Goal: Task Accomplishment & Management: Complete application form

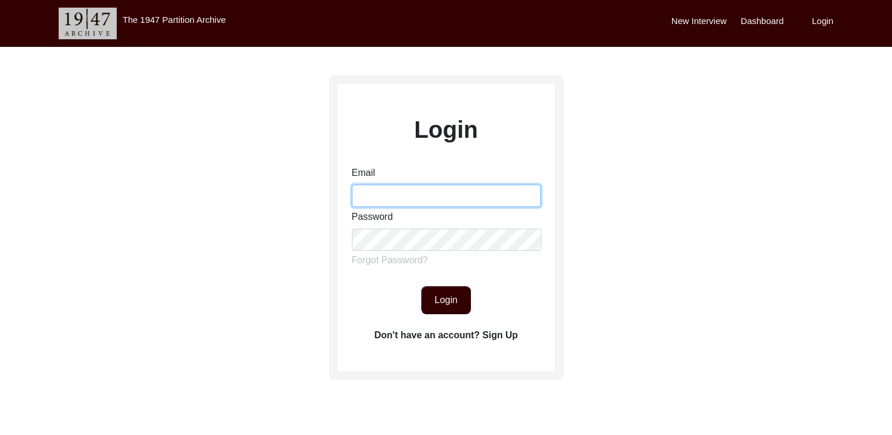
type input "[EMAIL_ADDRESS][DOMAIN_NAME]"
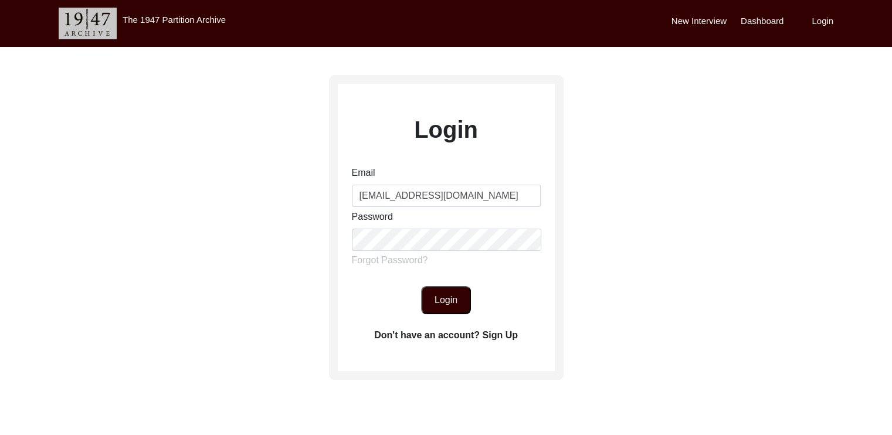
click at [450, 299] on button "Login" at bounding box center [446, 300] width 50 height 28
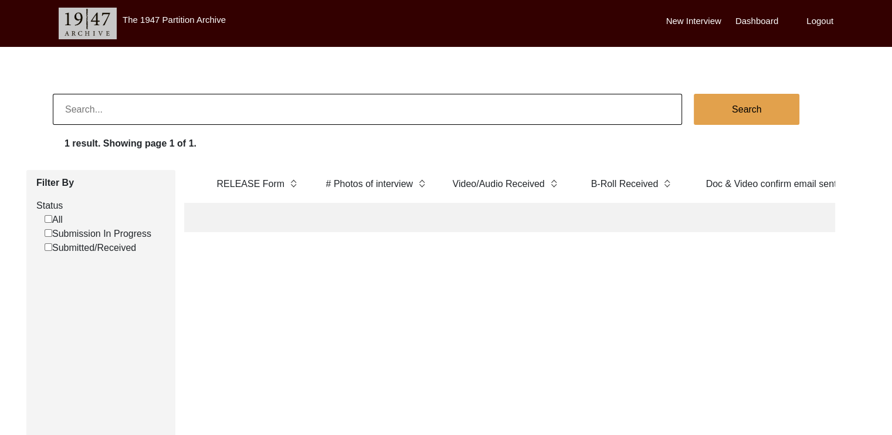
scroll to position [0, 2316]
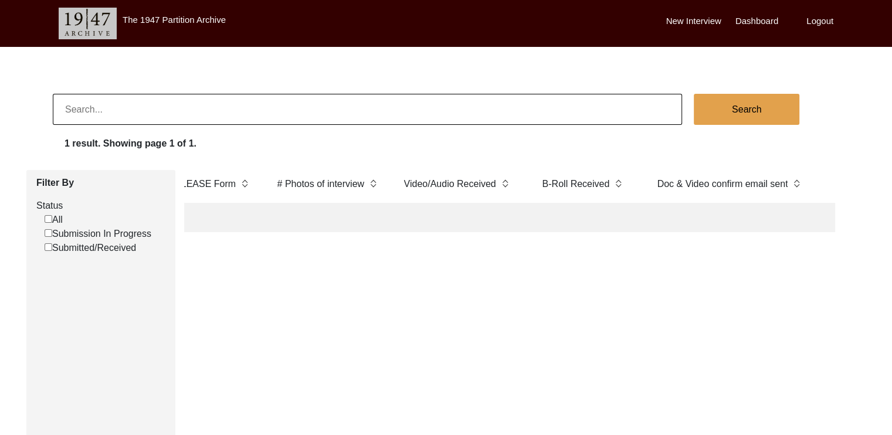
click at [216, 209] on td at bounding box center [211, 217] width 100 height 29
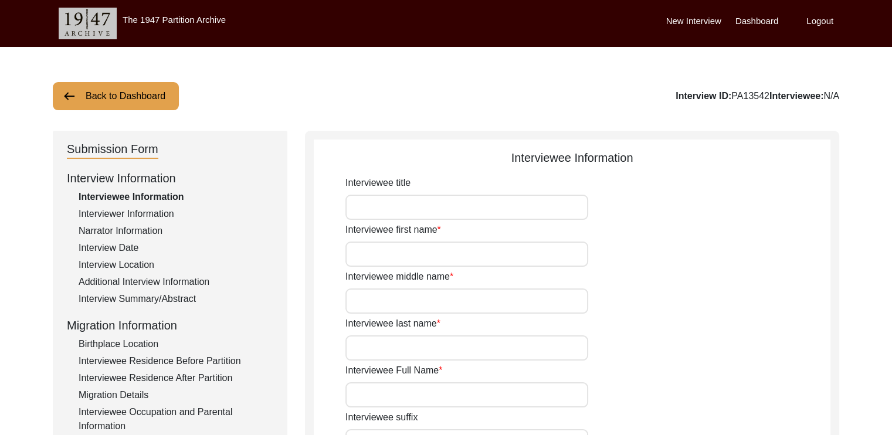
click at [216, 209] on div "Interviewer Information" at bounding box center [176, 214] width 195 height 14
type input "Swastidipa"
type input "[PERSON_NAME]"
type input "[DEMOGRAPHIC_DATA]"
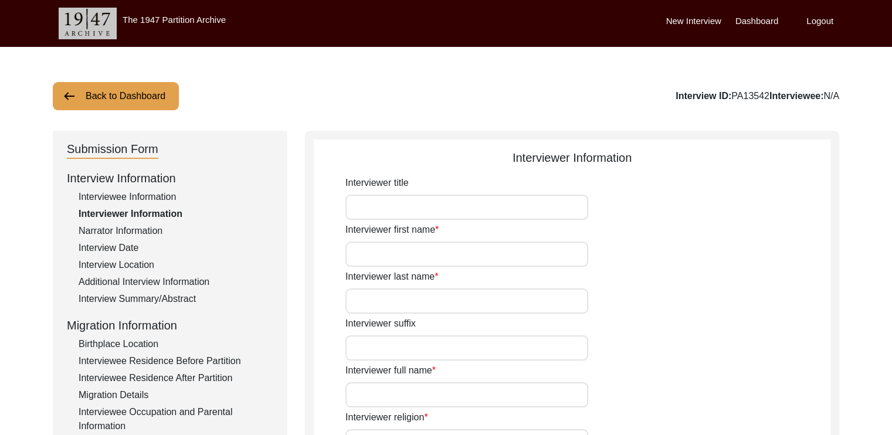
type input "[DATE]"
type input "[GEOGRAPHIC_DATA], [GEOGRAPHIC_DATA], [GEOGRAPHIC_DATA]"
type input "Student"
type input "[PERSON_NAME]"
type input "Saha"
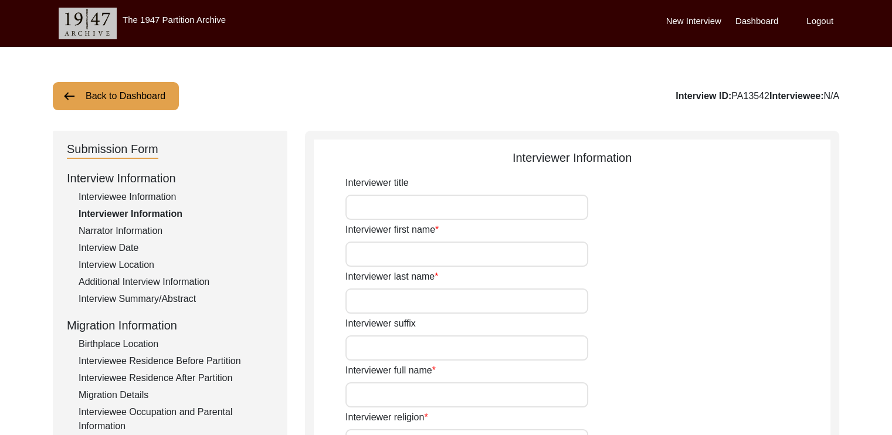
type input "[PERSON_NAME]"
type textarea "I am currently pursuing a Master's degree in English Literature. This interview…"
type input "Bengali"
type textarea "The interviewee is the mother-in-law of the interviewer's father's colleague"
click at [362, 212] on input "Interviewer title" at bounding box center [466, 207] width 243 height 25
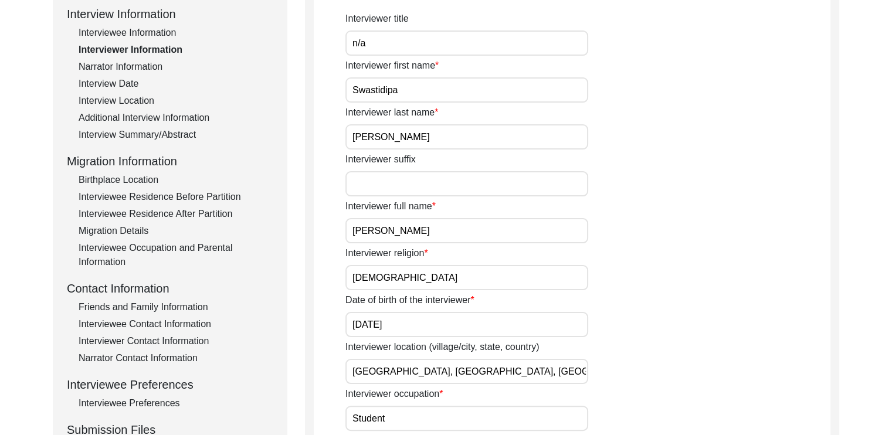
scroll to position [165, 0]
type input "n/a"
click at [362, 189] on input "Interviewer suffix" at bounding box center [466, 182] width 243 height 25
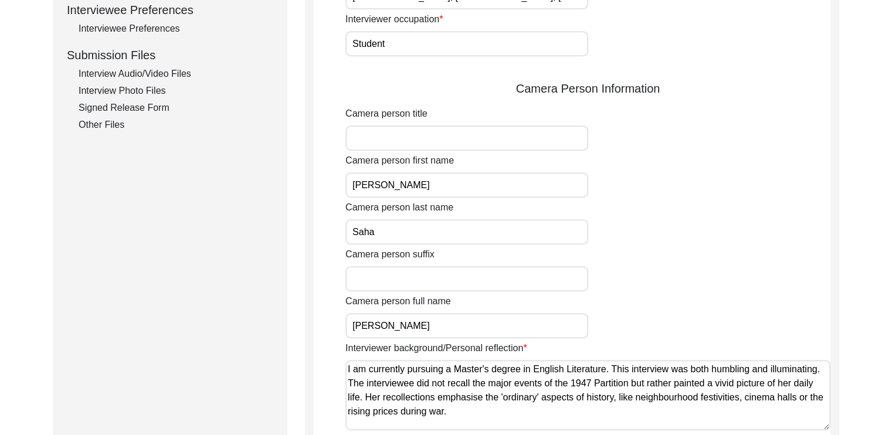
scroll to position [538, 0]
type input "n/a"
click at [363, 143] on input "Camera person title" at bounding box center [466, 138] width 243 height 25
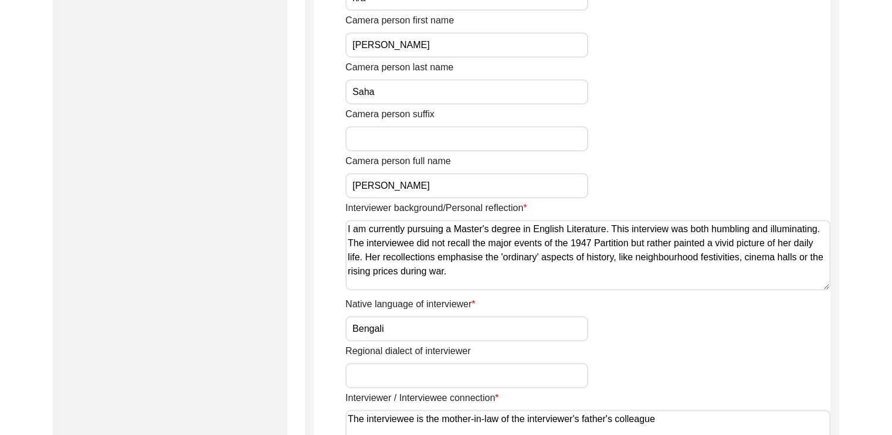
scroll to position [680, 0]
type input "n/a"
click at [360, 137] on input "Camera person suffix" at bounding box center [466, 137] width 243 height 25
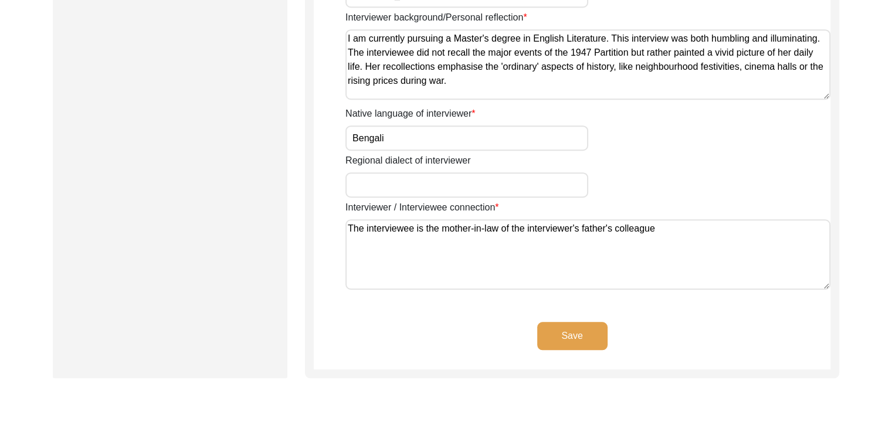
scroll to position [873, 0]
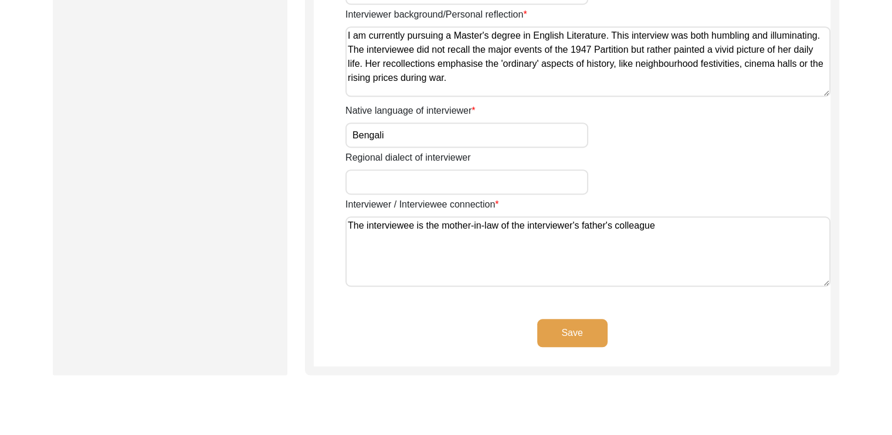
type input "n/a"
click at [358, 183] on input "Regional dialect of interviewer" at bounding box center [466, 181] width 243 height 25
click at [760, 184] on div "Regional dialect of interviewer" at bounding box center [587, 173] width 485 height 44
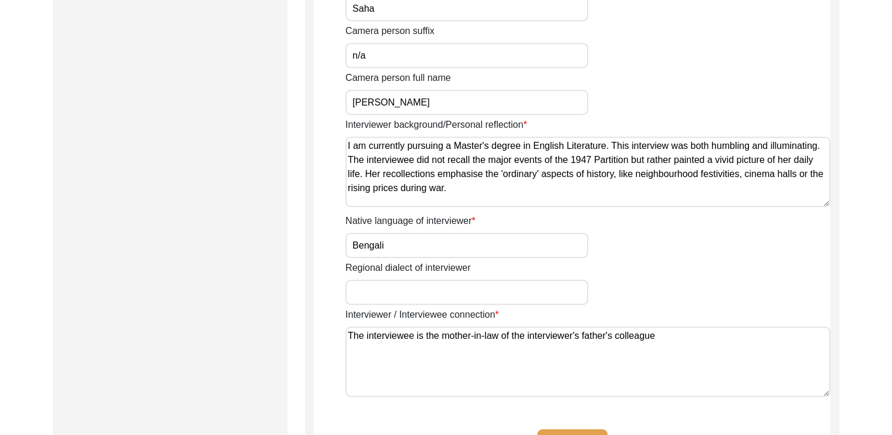
scroll to position [762, 0]
click at [454, 296] on input "Regional dialect of interviewer" at bounding box center [466, 292] width 243 height 25
type input "Bengali"
click at [697, 303] on div "Regional dialect of interviewer Bengali" at bounding box center [587, 283] width 485 height 44
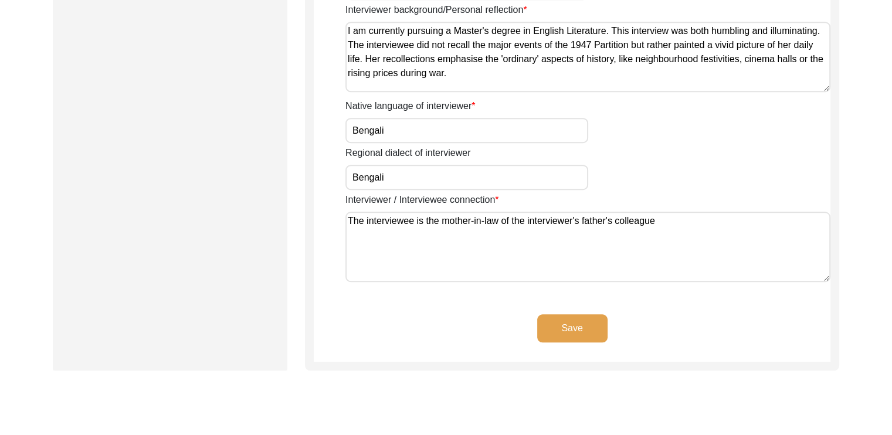
scroll to position [877, 0]
click at [581, 337] on button "Save" at bounding box center [572, 328] width 70 height 28
click at [581, 321] on button "Save" at bounding box center [572, 328] width 70 height 28
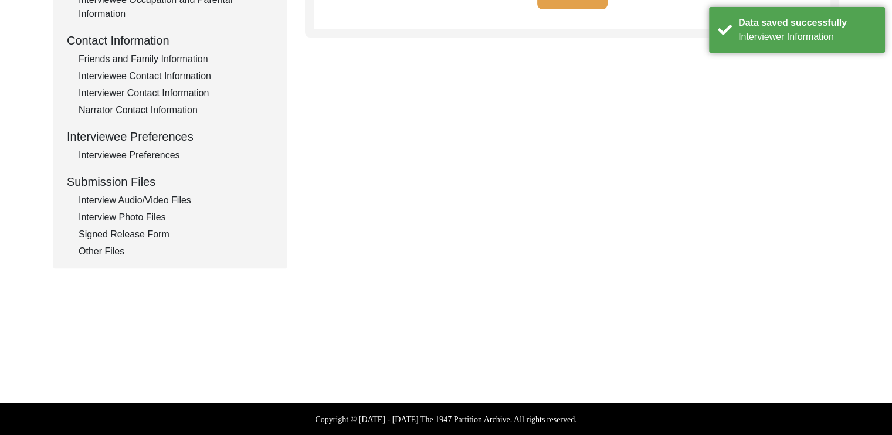
type textarea "[PERSON_NAME] and [PERSON_NAME] are the son and grandson of the interviewee, re…"
type textarea "[PERSON_NAME] and [PERSON_NAME]"
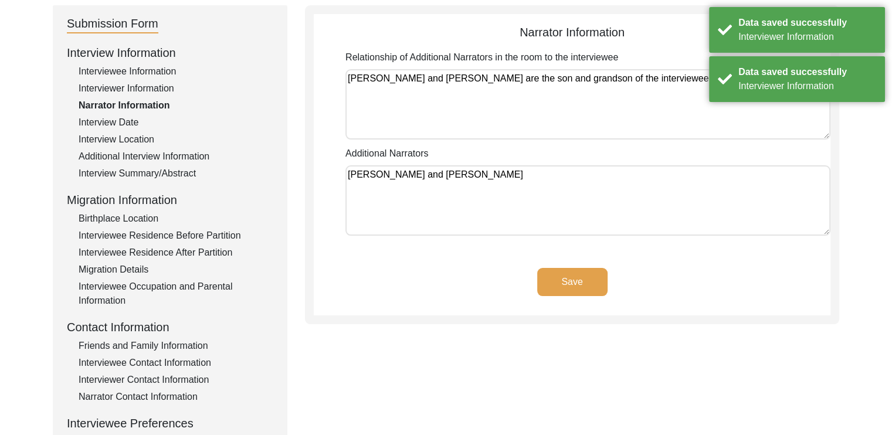
scroll to position [124, 0]
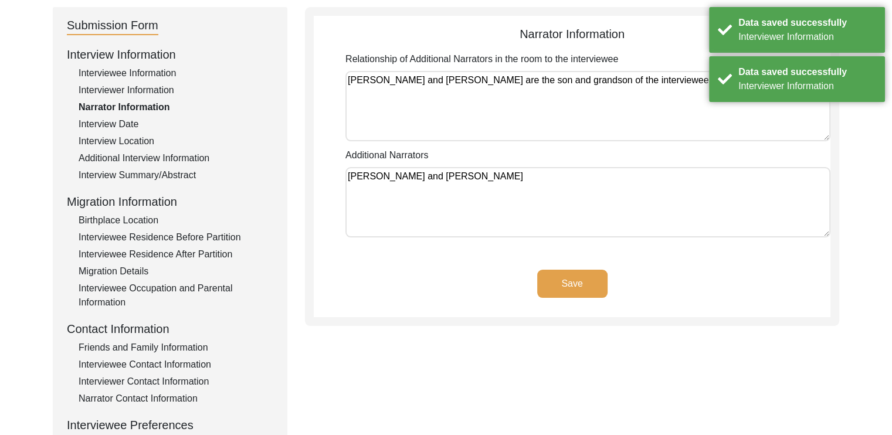
click at [577, 283] on button "Save" at bounding box center [572, 284] width 70 height 28
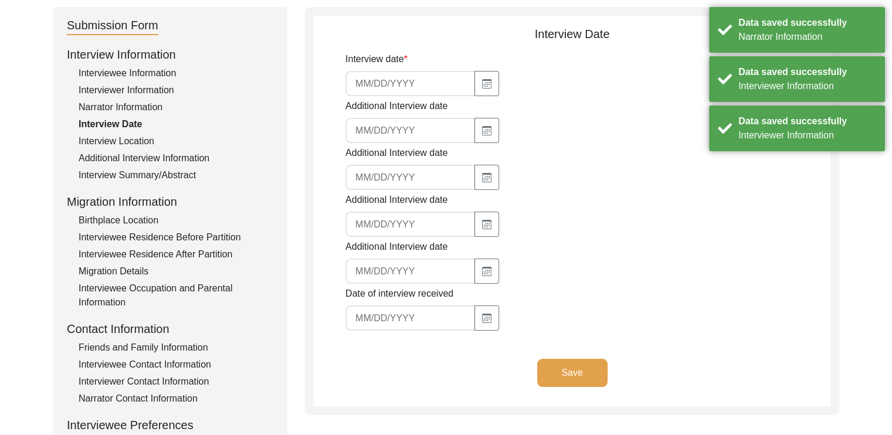
type input "[DATE]"
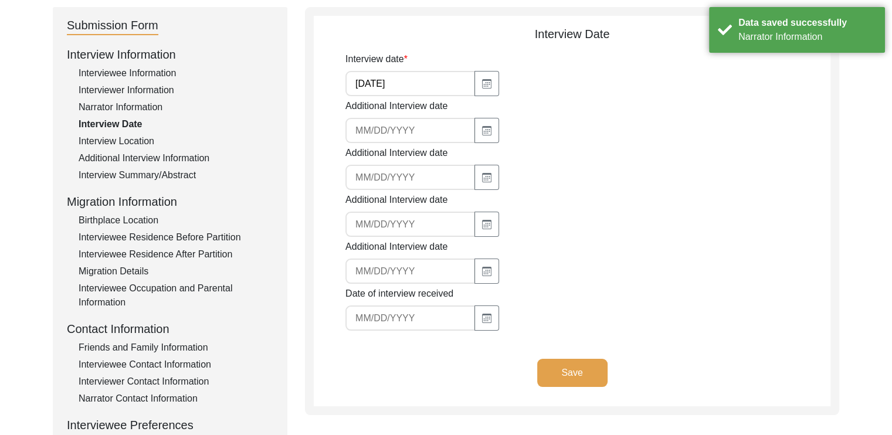
click at [586, 375] on button "Save" at bounding box center [572, 373] width 70 height 28
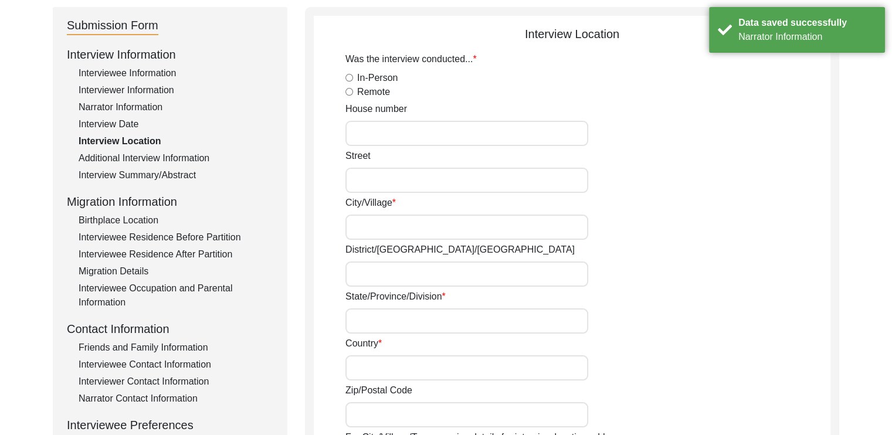
radio input "true"
type input "No.1 [GEOGRAPHIC_DATA]"
type input "Malda"
type input "[GEOGRAPHIC_DATA]"
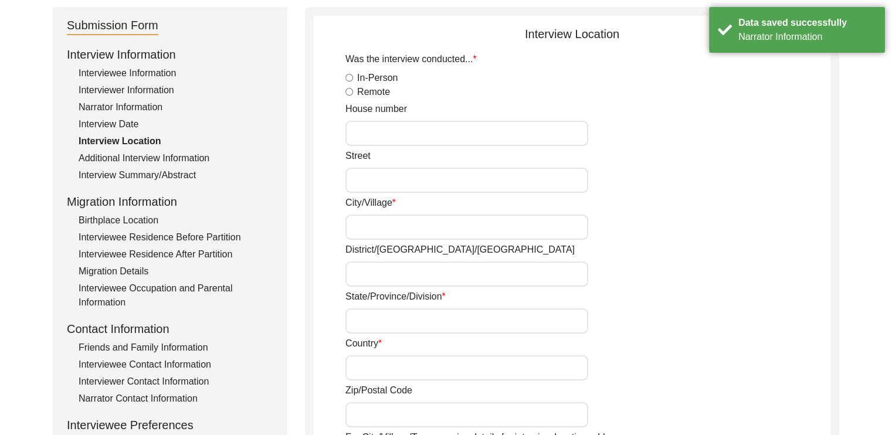
type input "[GEOGRAPHIC_DATA]"
type input "732101"
type input "Malda, [GEOGRAPHIC_DATA], [GEOGRAPHIC_DATA]"
type input "24.9997"
type input "88.1402"
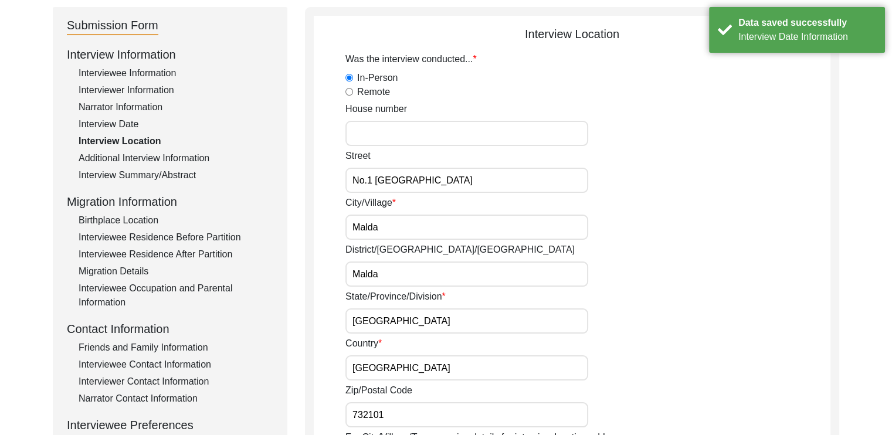
click at [421, 145] on input "House number" at bounding box center [466, 133] width 243 height 25
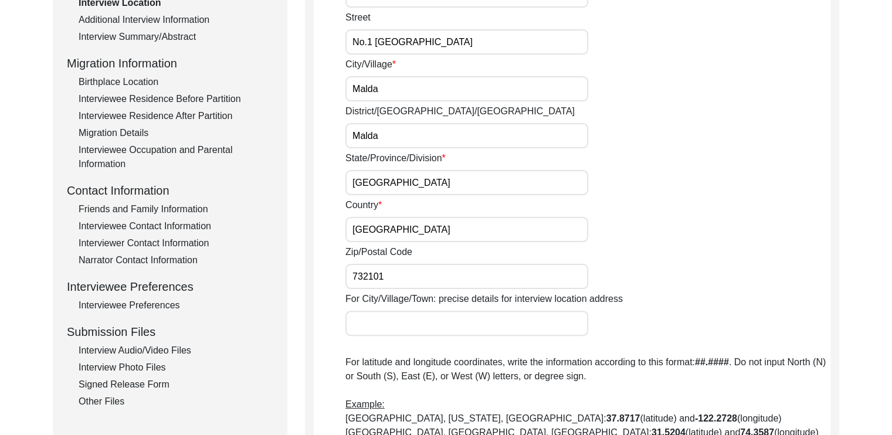
scroll to position [266, 0]
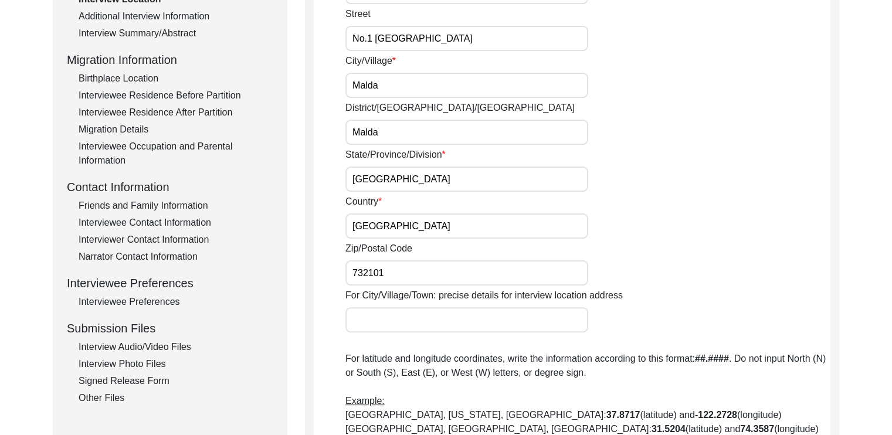
type input "n/a"
click at [137, 76] on div "Birthplace Location" at bounding box center [176, 79] width 195 height 14
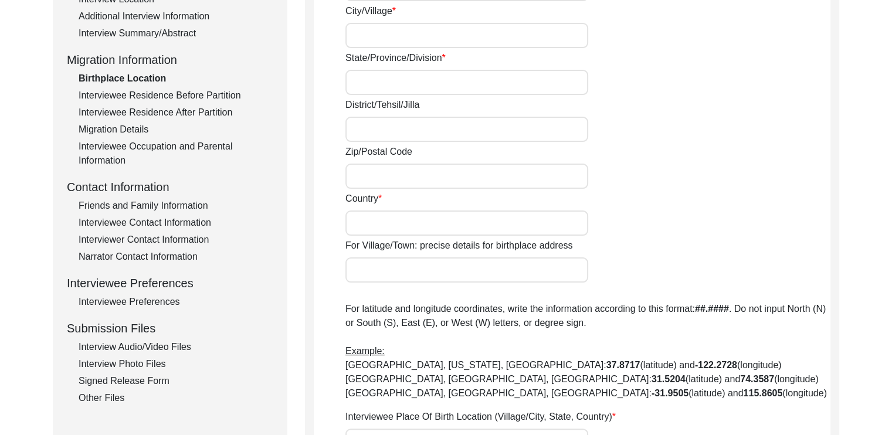
type input "n/a"
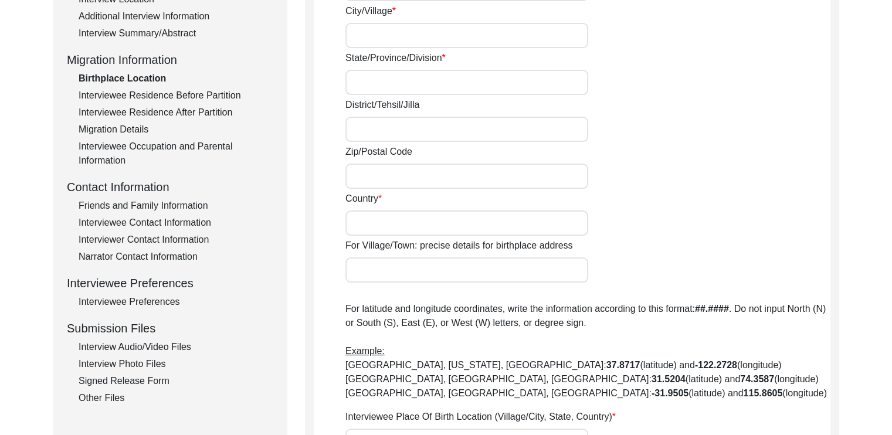
type input "n/a"
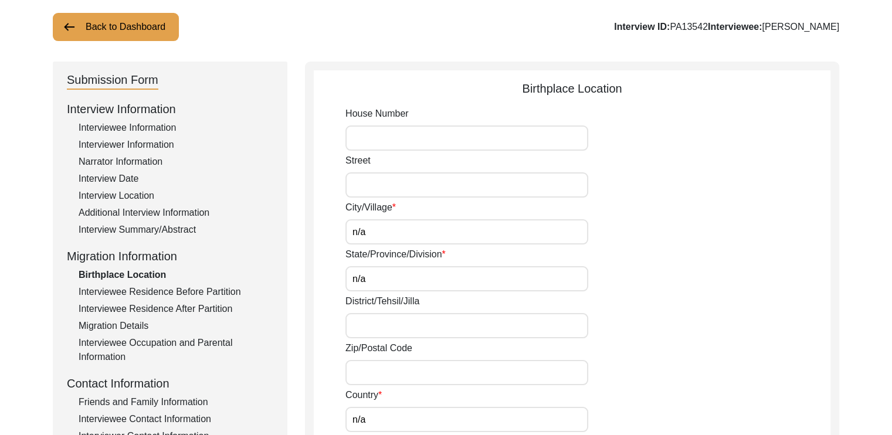
scroll to position [69, 0]
click at [401, 141] on input "House Number" at bounding box center [466, 138] width 243 height 25
click at [401, 141] on input "n" at bounding box center [466, 138] width 243 height 25
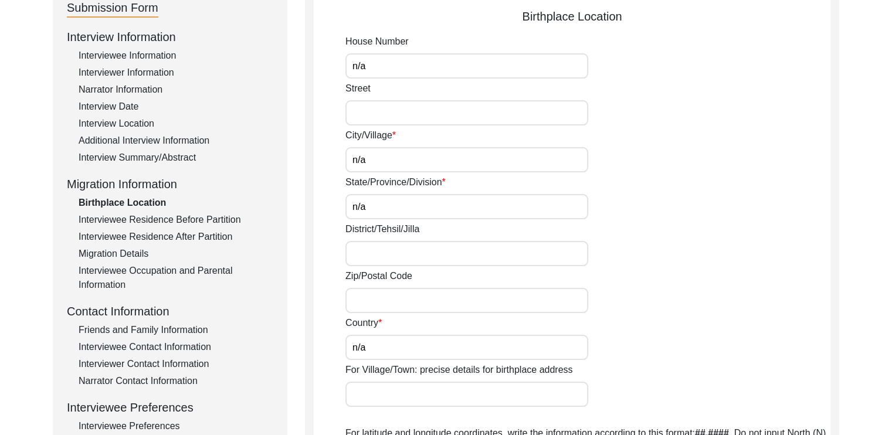
scroll to position [145, 0]
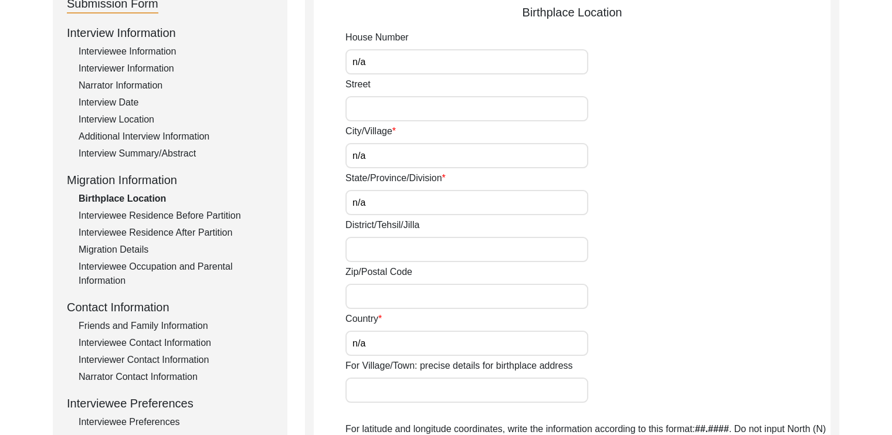
type input "n/a"
click at [382, 109] on input "Street" at bounding box center [466, 108] width 243 height 25
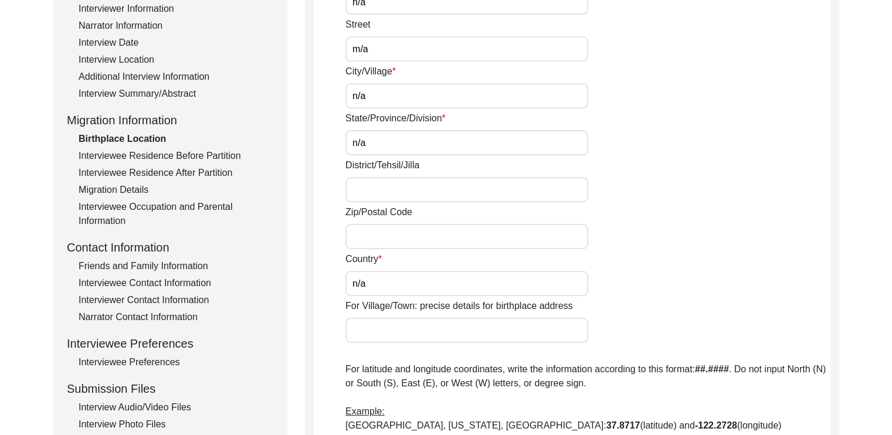
scroll to position [203, 0]
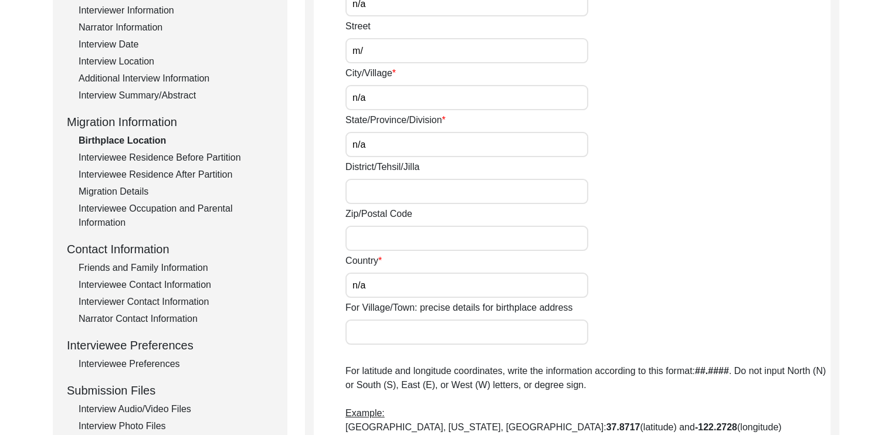
type input "m"
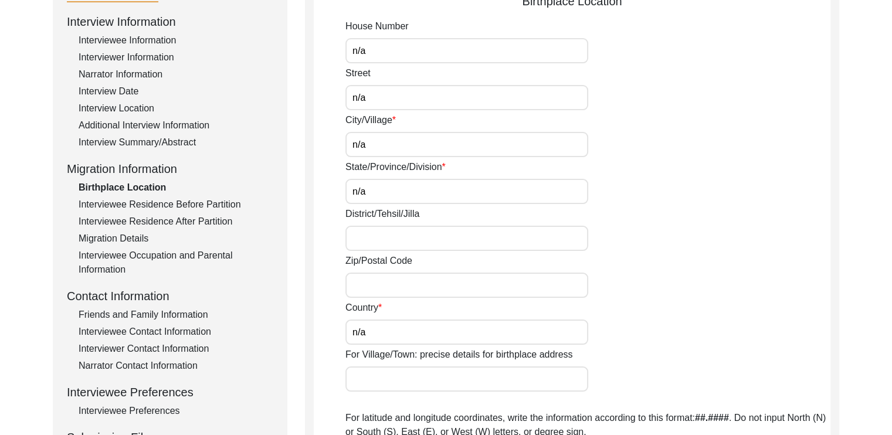
scroll to position [299, 0]
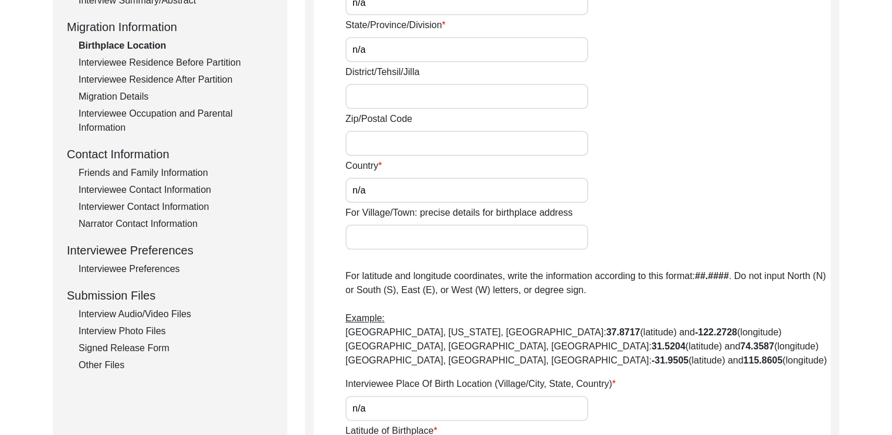
type input "n/a"
click at [395, 100] on input "District/Tehsil/Jilla" at bounding box center [466, 96] width 243 height 25
type input "n/a"
click at [382, 140] on input "Zip/Postal Code" at bounding box center [466, 143] width 243 height 25
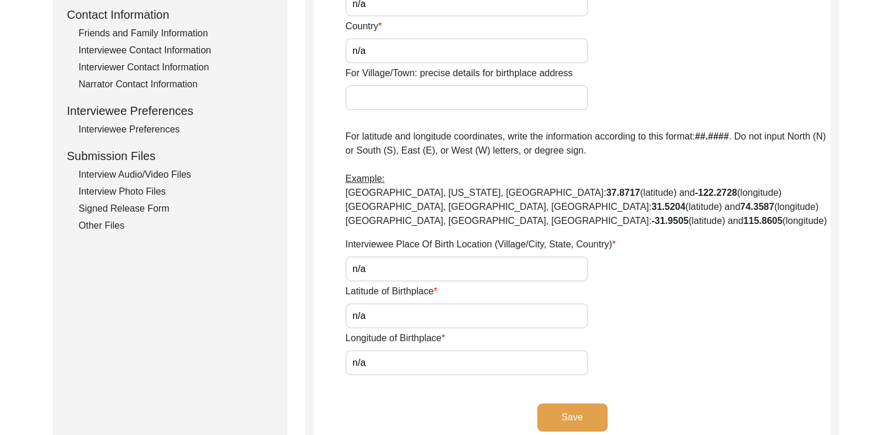
scroll to position [443, 0]
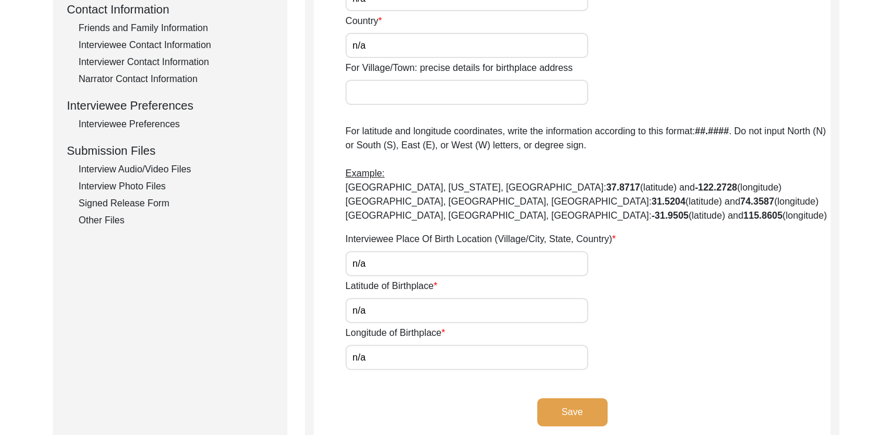
type input "n/a"
click at [372, 89] on input "For Village/Town: precise details for birthplace address" at bounding box center [466, 92] width 243 height 25
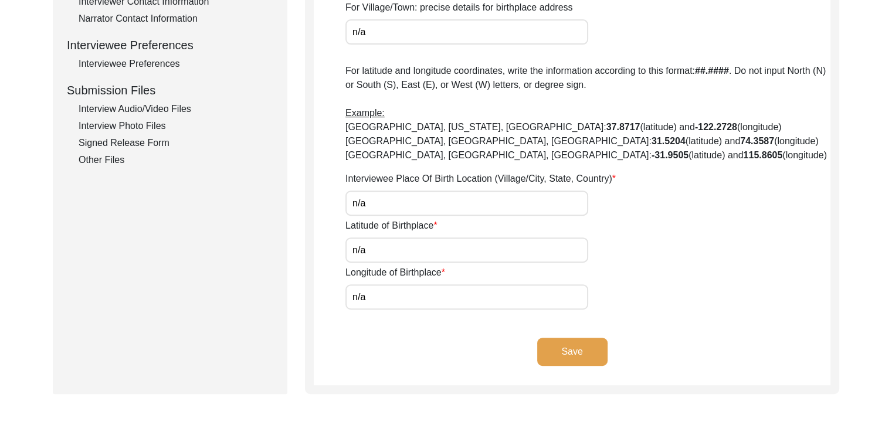
scroll to position [504, 0]
type input "n/a"
click at [574, 342] on button "Save" at bounding box center [572, 351] width 70 height 28
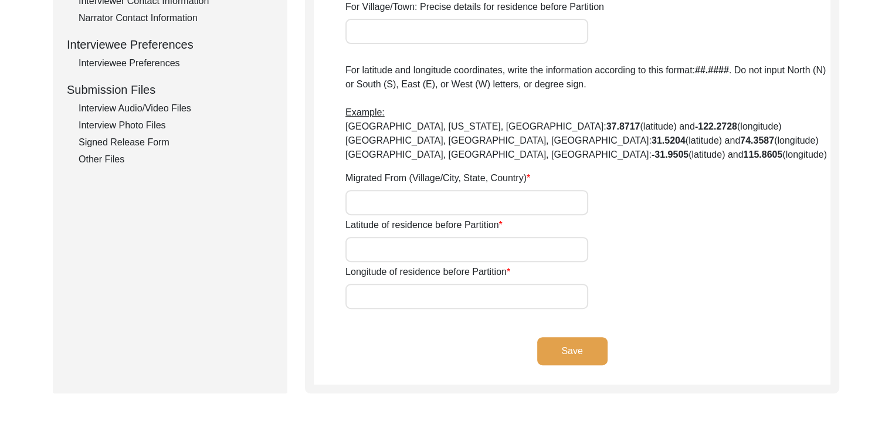
type input "n/a"
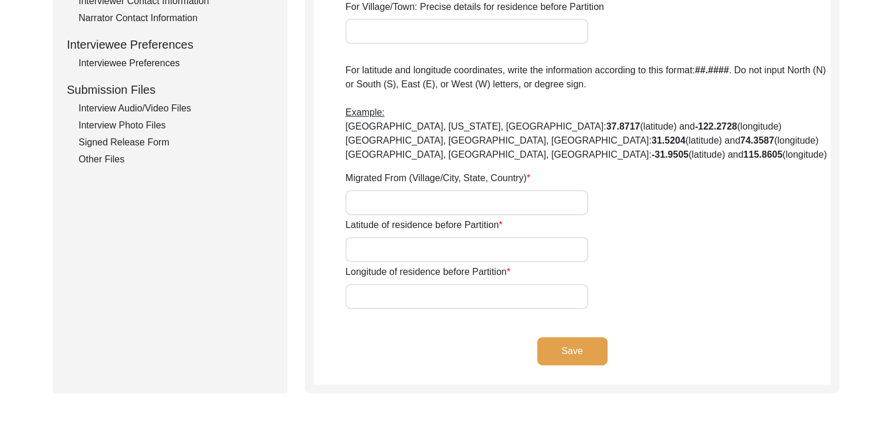
type input "n/a"
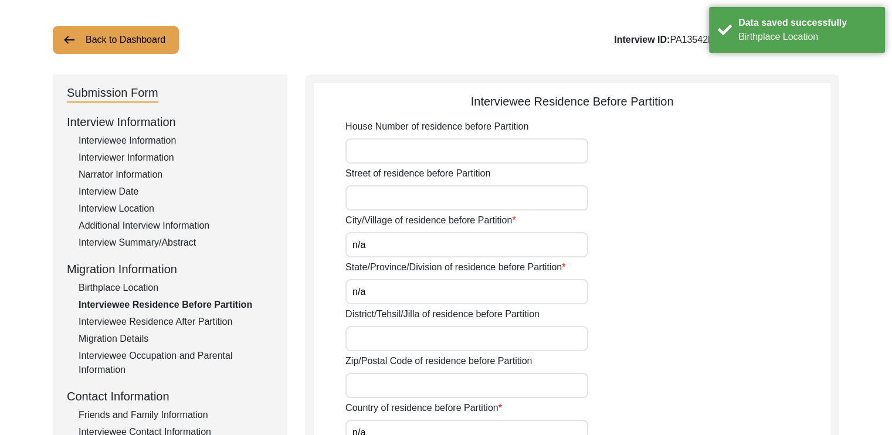
scroll to position [54, 0]
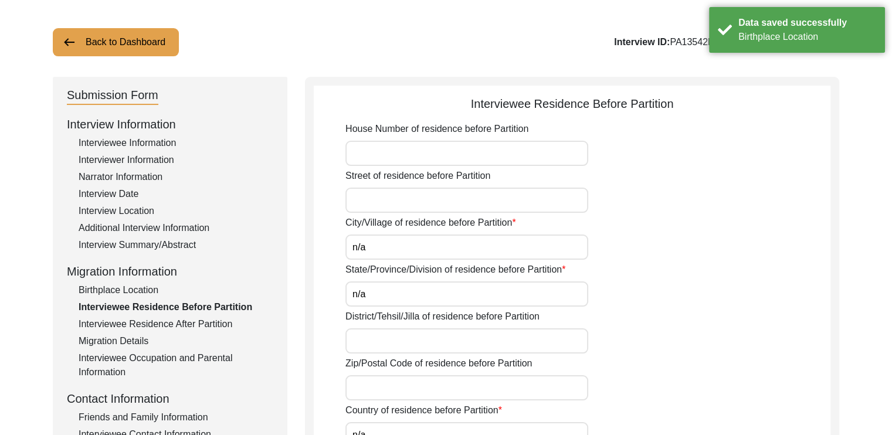
click at [394, 159] on input "House Number of residence before Partition" at bounding box center [466, 153] width 243 height 25
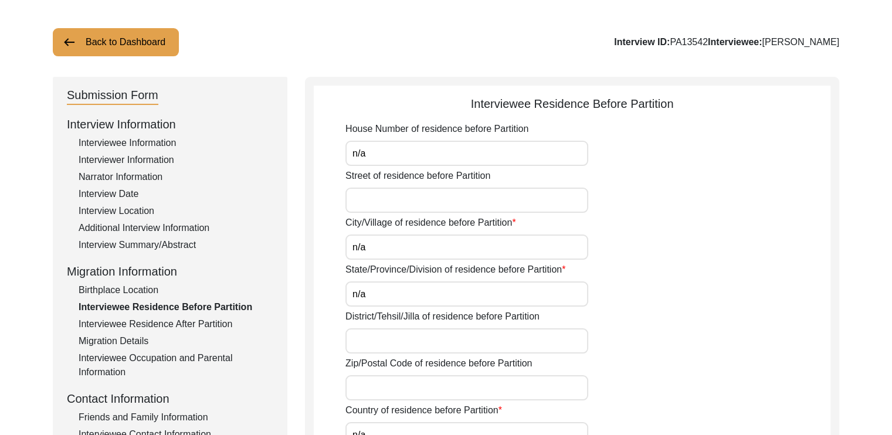
type input "n/a"
click at [369, 202] on input "Street of residence before Partition" at bounding box center [466, 200] width 243 height 25
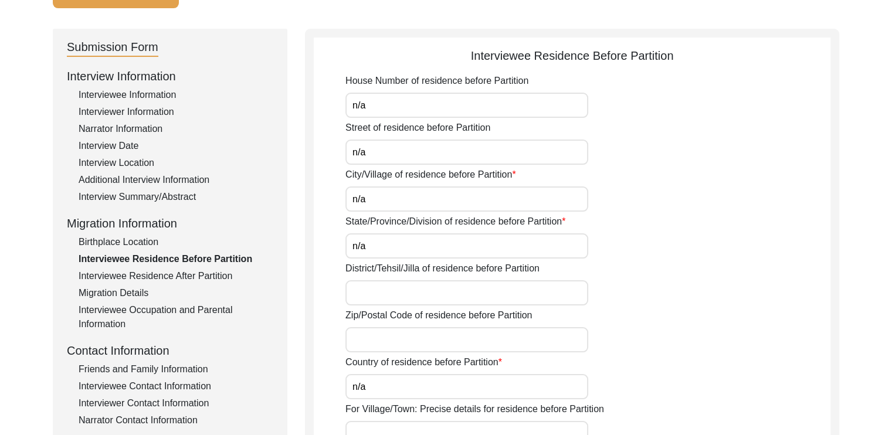
scroll to position [150, 0]
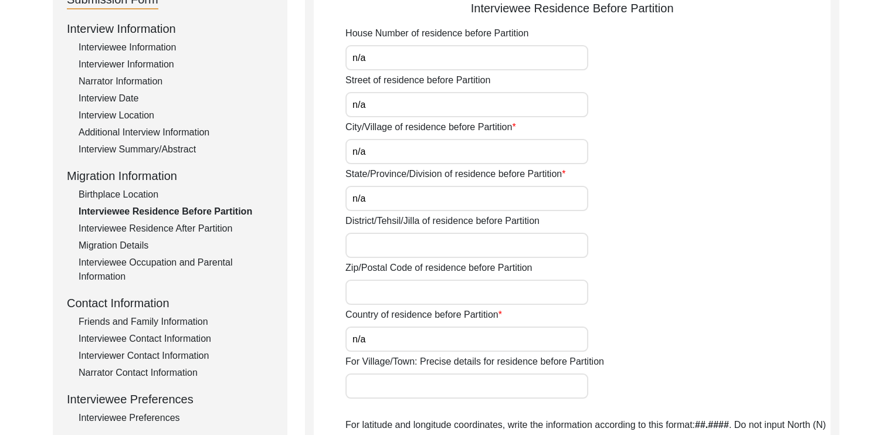
type input "n/a"
click at [358, 256] on input "District/Tehsil/Jilla of residence before Partition" at bounding box center [466, 245] width 243 height 25
type input "n/a"
click at [355, 294] on input "Zip/Postal Code of residence before Partition" at bounding box center [466, 292] width 243 height 25
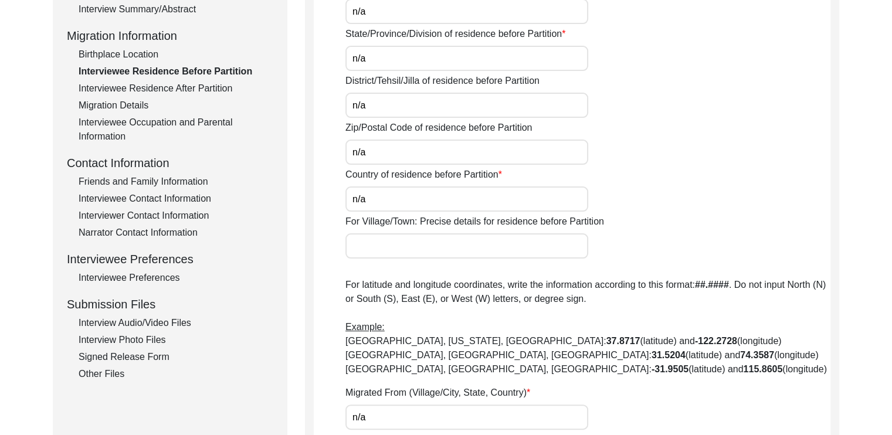
scroll to position [290, 0]
type input "n/a"
click at [371, 250] on input "For Village/Town: Precise details for residence before Partition" at bounding box center [466, 245] width 243 height 25
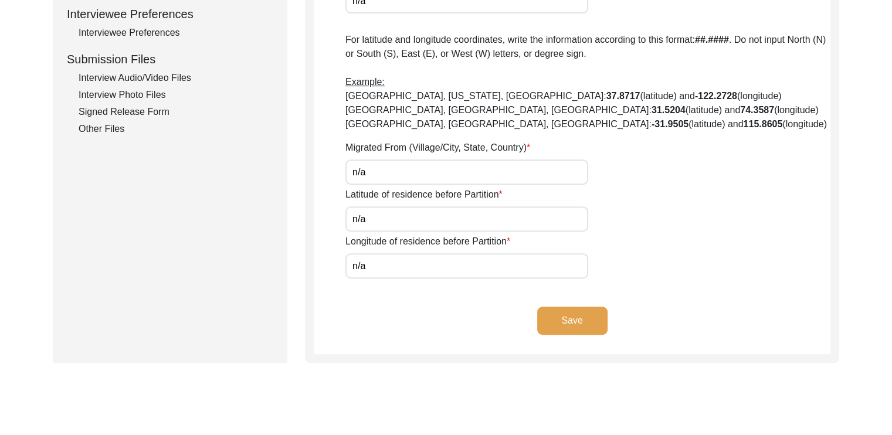
scroll to position [553, 0]
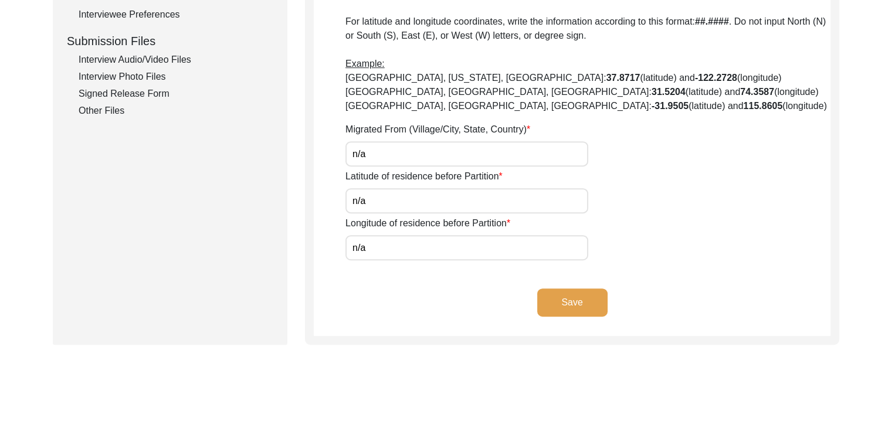
type input "n/a"
click at [586, 296] on button "Save" at bounding box center [572, 303] width 70 height 28
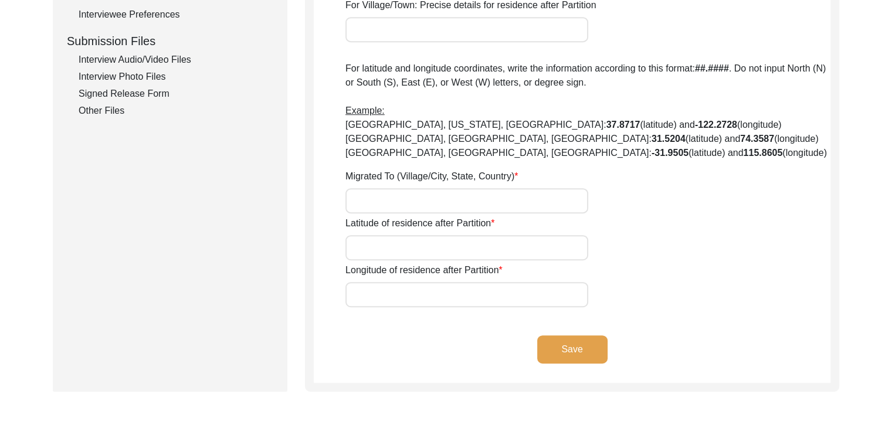
type input "n/a"
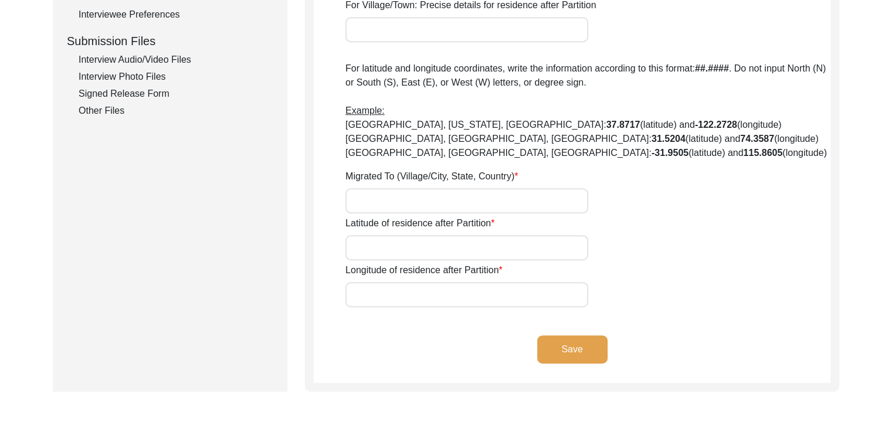
type input "n/a"
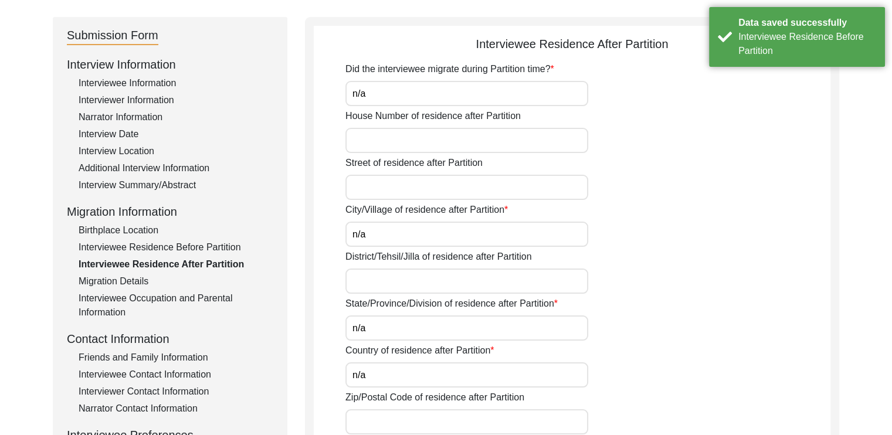
scroll to position [113, 0]
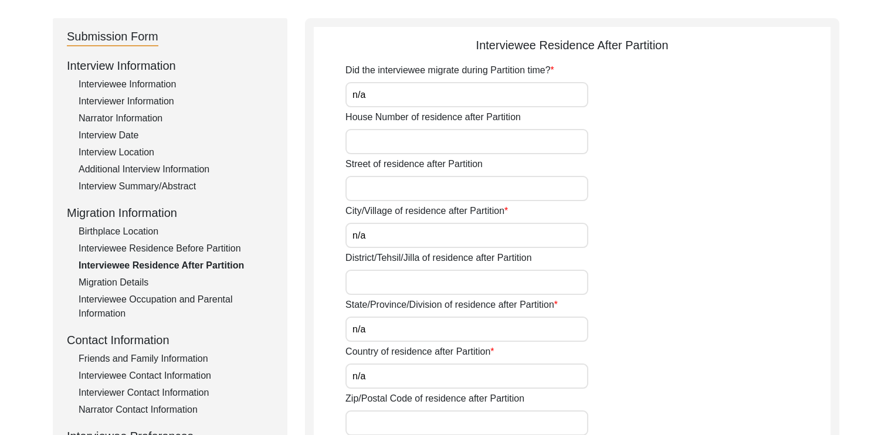
click at [421, 103] on input "n/a" at bounding box center [466, 94] width 243 height 25
type input "n"
type input "No"
click at [397, 154] on input "House Number of residence after Partition" at bounding box center [466, 141] width 243 height 25
type input "n/a"
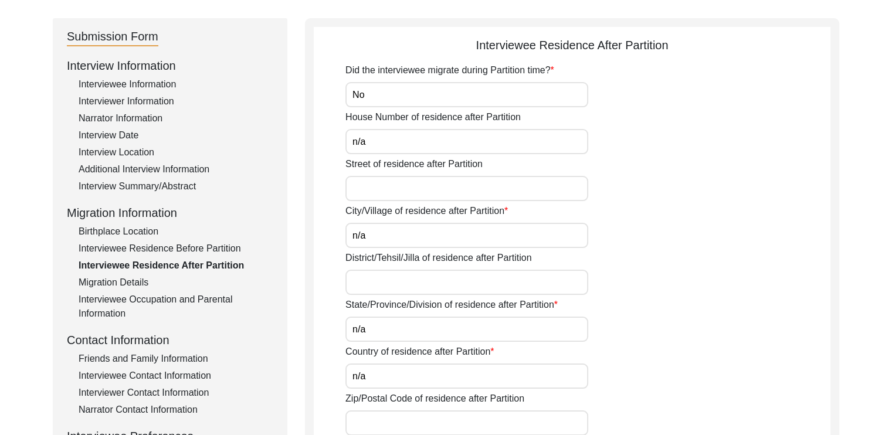
click at [372, 192] on input "Street of residence after Partition" at bounding box center [466, 188] width 243 height 25
type input "n/a"
click at [356, 281] on input "District/Tehsil/Jilla of residence after Partition" at bounding box center [466, 282] width 243 height 25
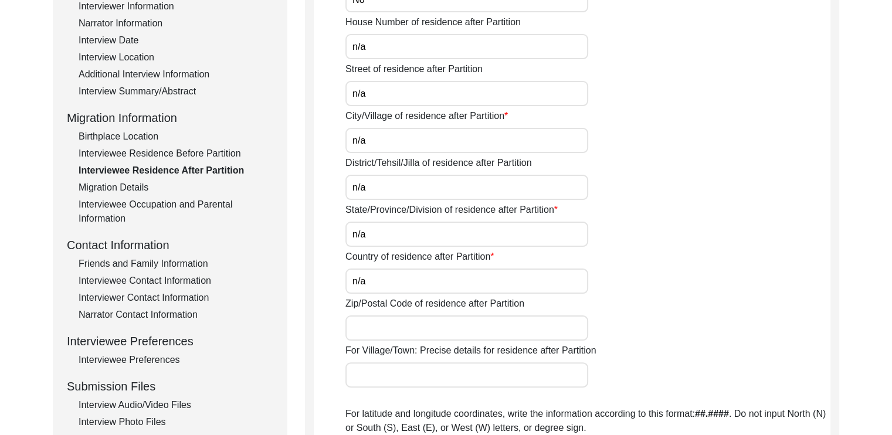
scroll to position [211, 0]
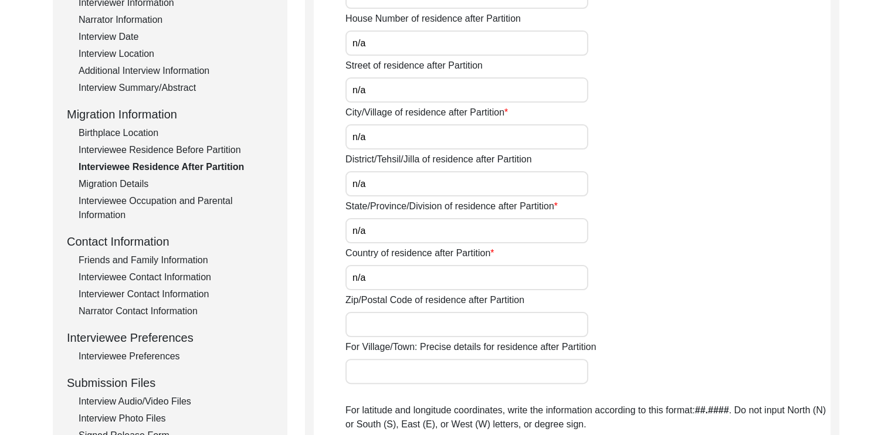
type input "n/a"
click at [358, 328] on input "Zip/Postal Code of residence after Partition" at bounding box center [466, 324] width 243 height 25
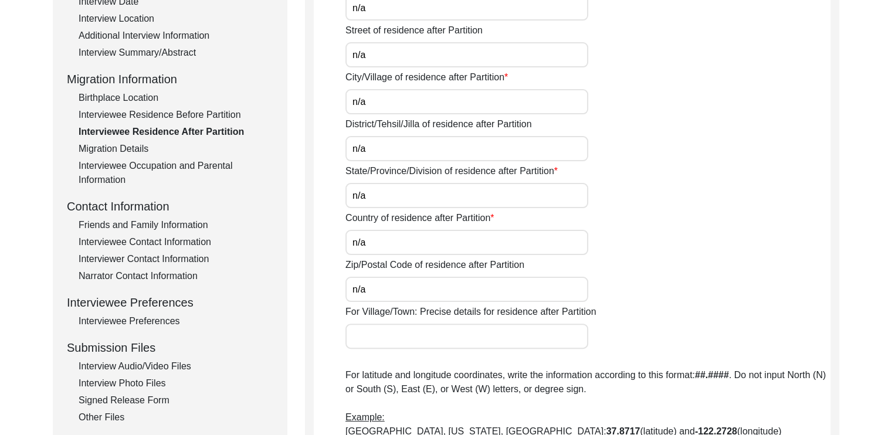
type input "n/a"
click at [357, 333] on input "For Village/Town: Precise details for residence after Partition" at bounding box center [466, 336] width 243 height 25
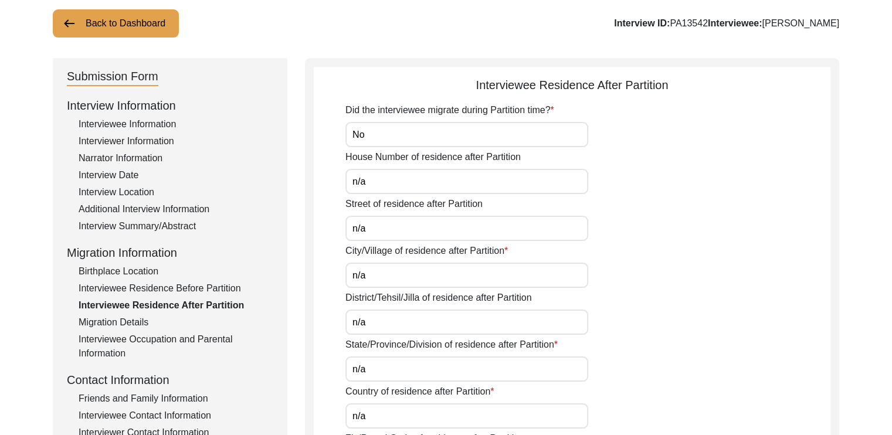
scroll to position [75, 0]
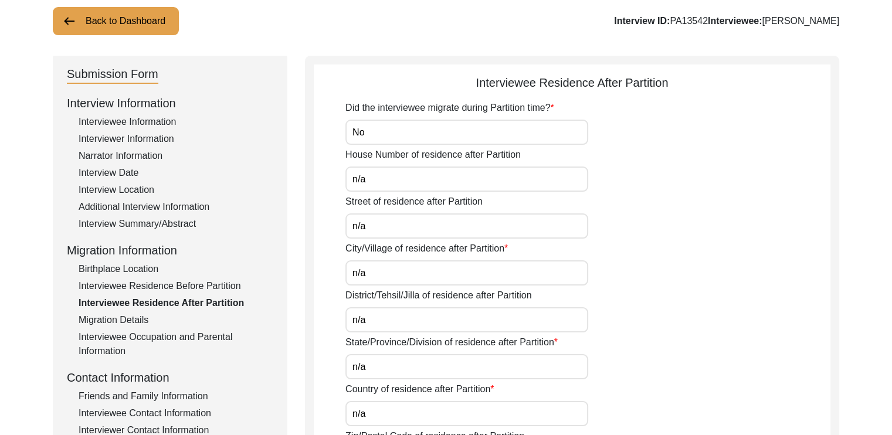
type input "n/a"
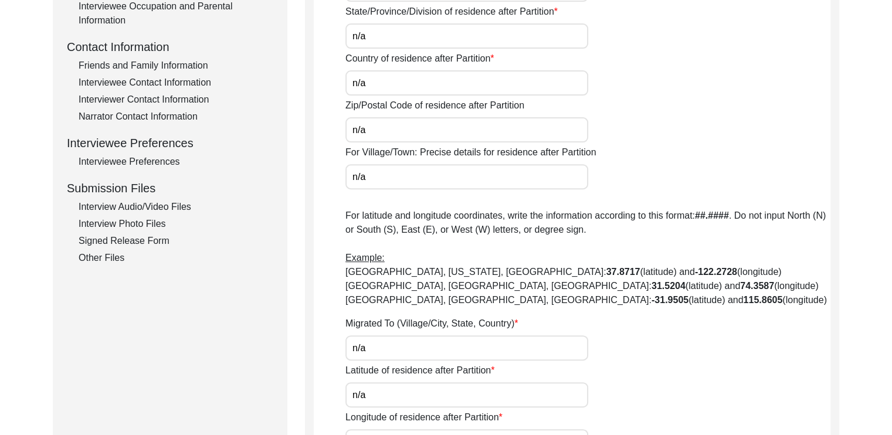
scroll to position [589, 0]
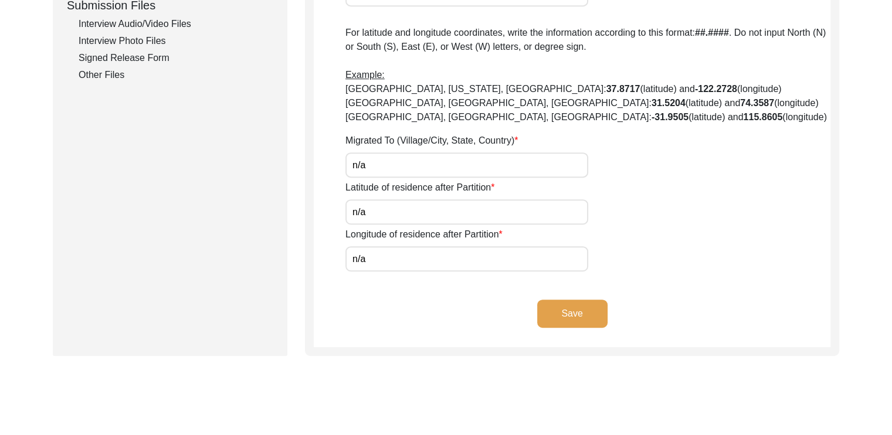
click at [581, 316] on button "Save" at bounding box center [572, 314] width 70 height 28
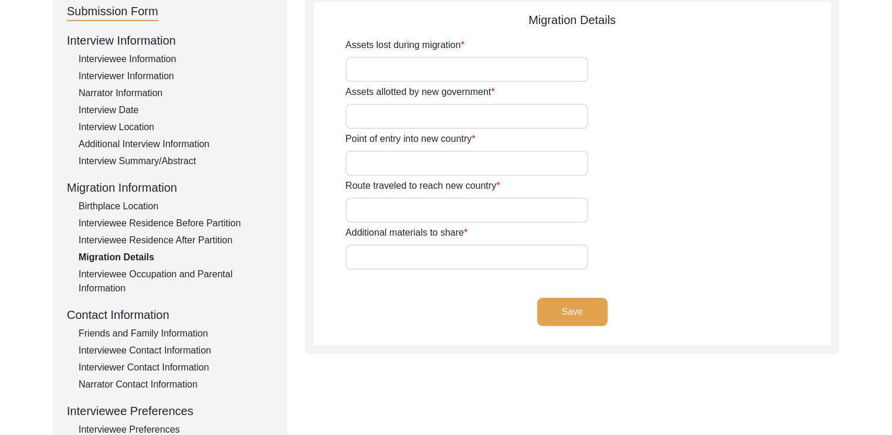
type input "n/a"
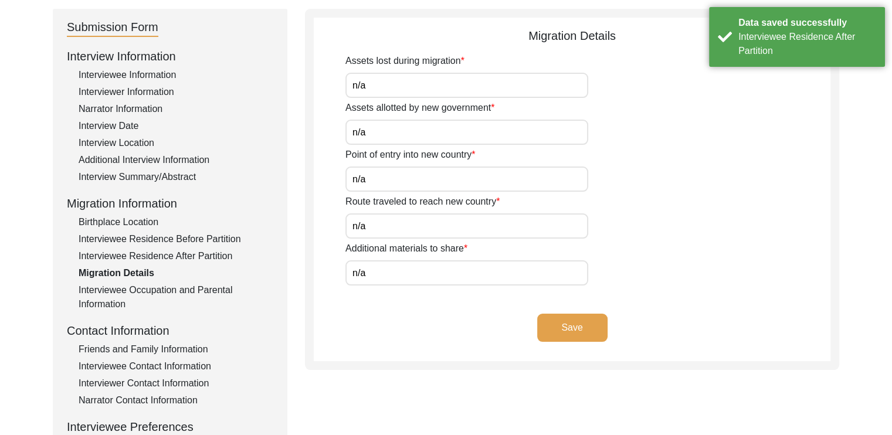
scroll to position [121, 0]
click at [571, 333] on button "Save" at bounding box center [572, 328] width 70 height 28
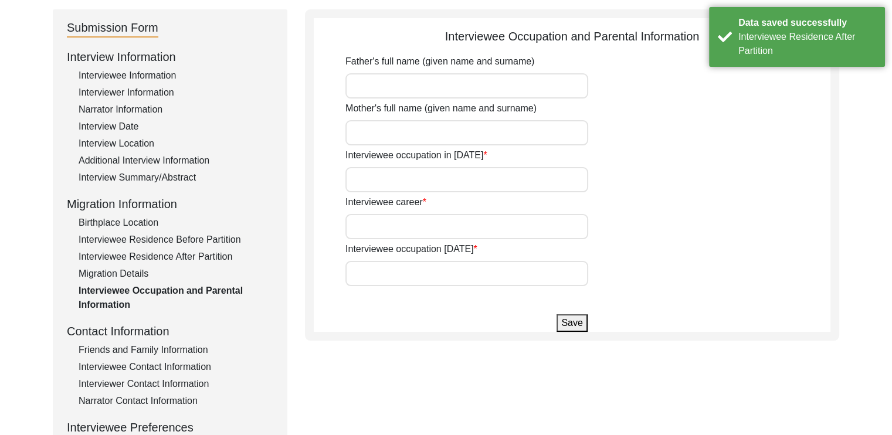
type input "[PERSON_NAME]"
type input "Student"
type input "Housewife"
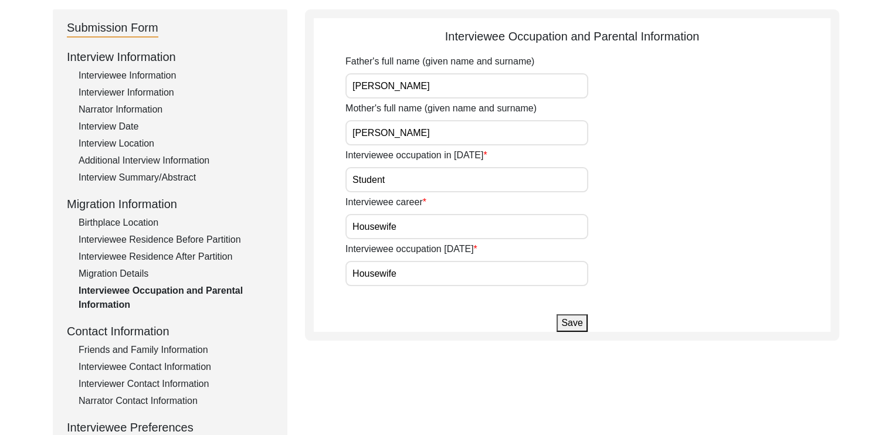
click at [572, 324] on button "Save" at bounding box center [572, 323] width 30 height 18
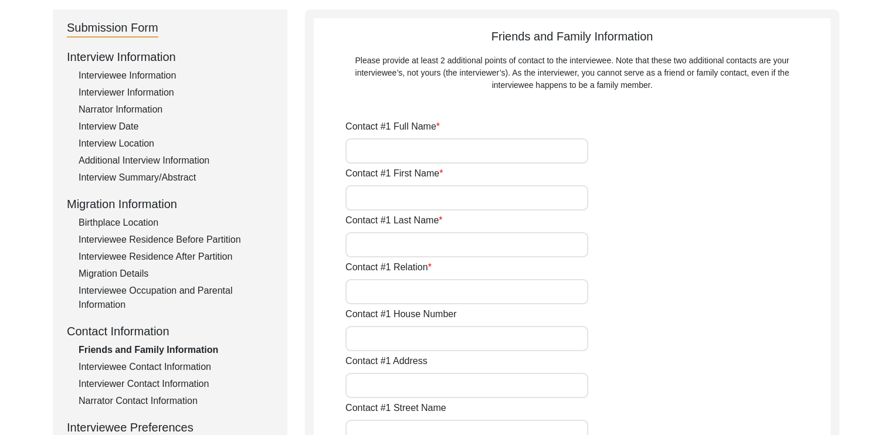
type input "[PERSON_NAME]"
type input "Saha"
type input "Grandson"
type input "[STREET_ADDRESS]"
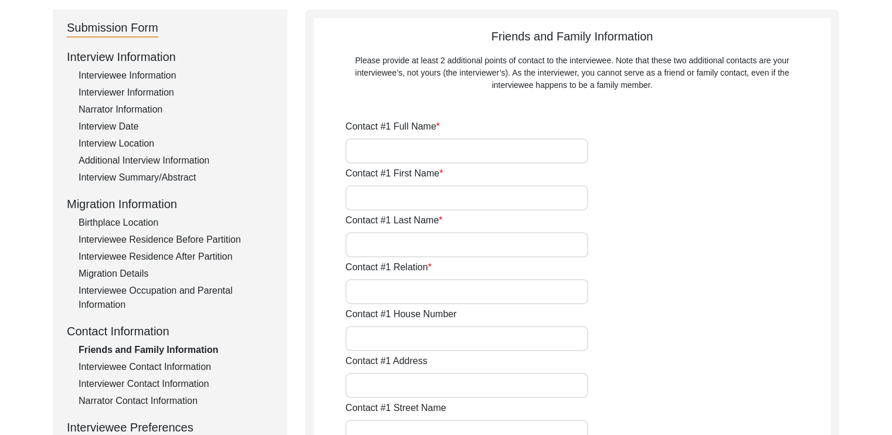
type input "Malda"
type input "[GEOGRAPHIC_DATA]"
type input "732101"
type input "[GEOGRAPHIC_DATA]"
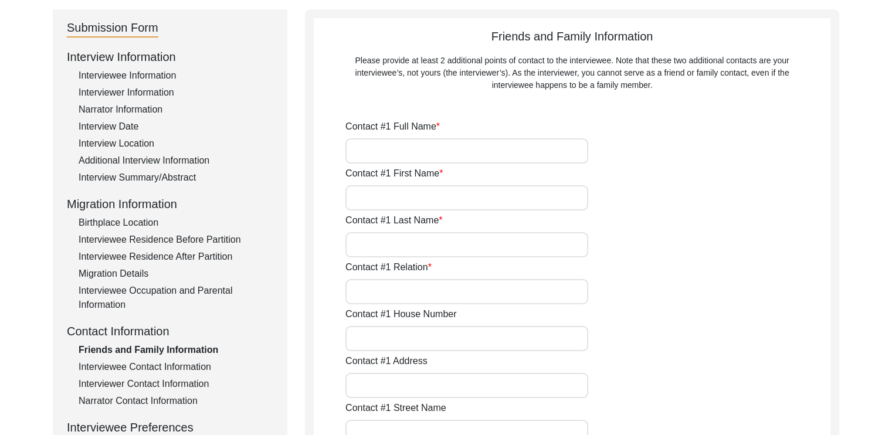
type input "9475998528"
type input "[EMAIL_ADDRESS][DOMAIN_NAME]"
type input "[PERSON_NAME]"
type input "Saha"
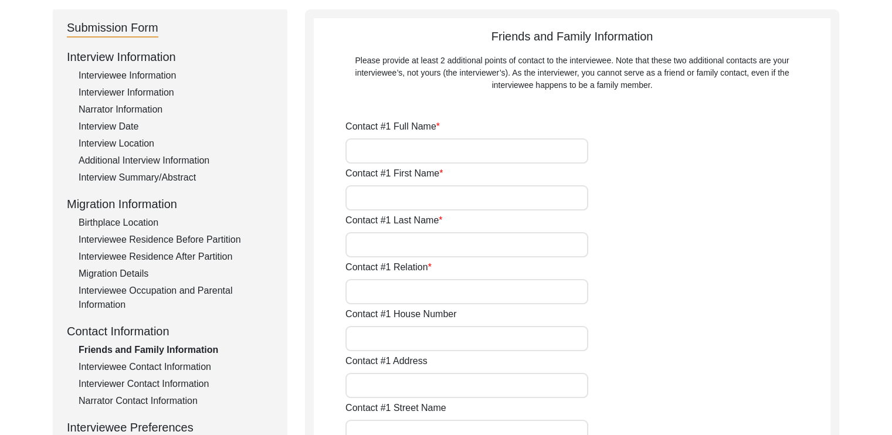
type input "Daughter-in-law"
type input "[STREET_ADDRESS]"
type input "Malda"
type input "[GEOGRAPHIC_DATA]"
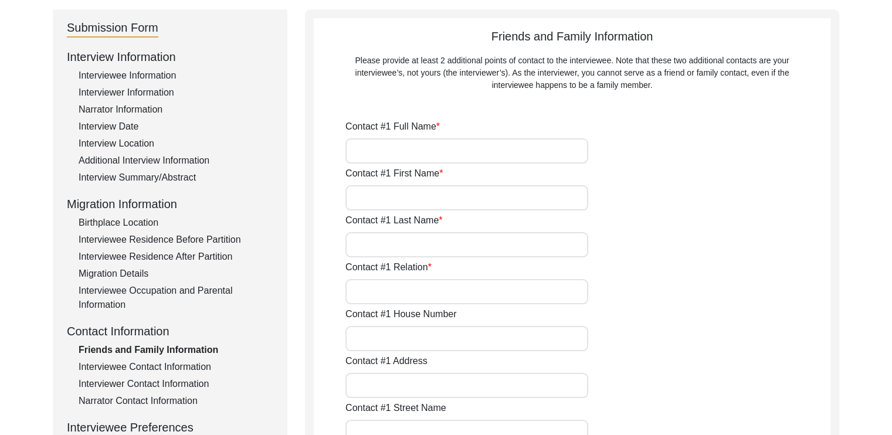
type input "732101"
type input "[GEOGRAPHIC_DATA]"
type input "9064104049"
type input "[EMAIL_ADDRESS][DOMAIN_NAME]"
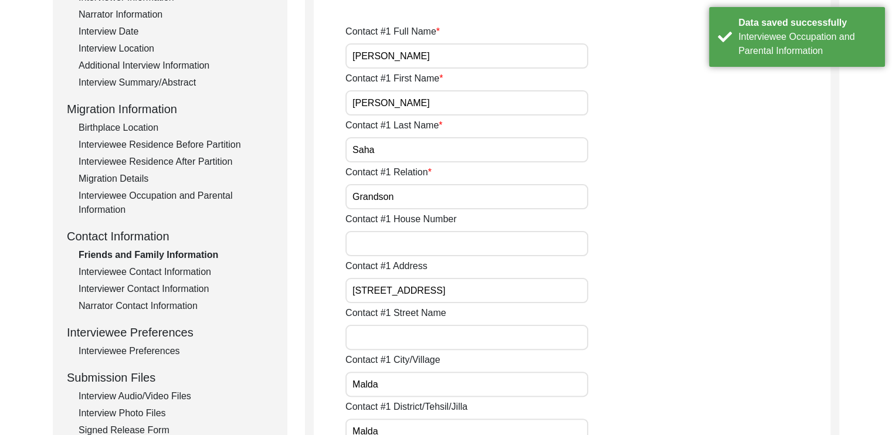
scroll to position [217, 0]
click at [472, 251] on input "Contact #1 House Number" at bounding box center [466, 242] width 243 height 25
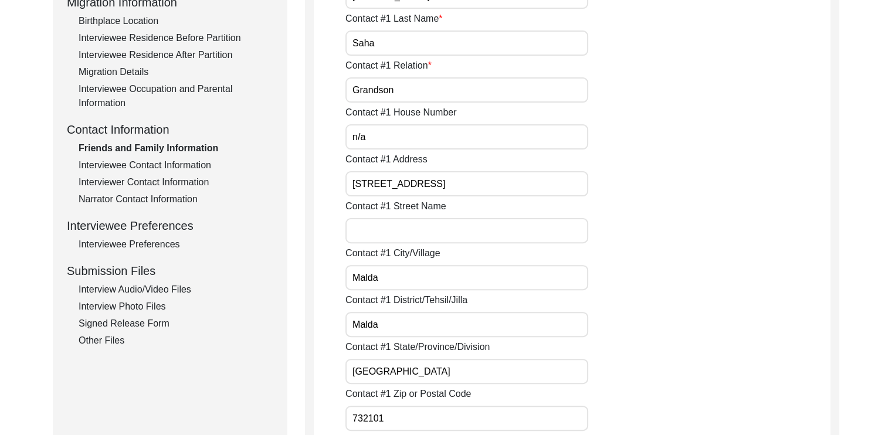
scroll to position [325, 0]
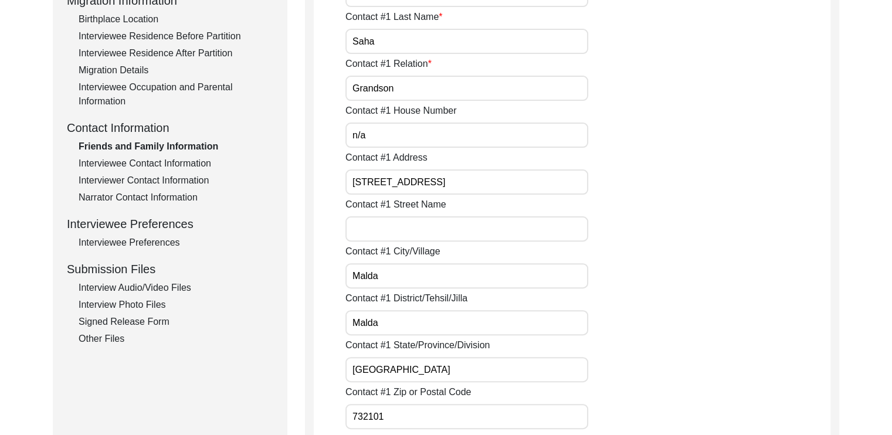
type input "n/a"
click at [774, 229] on div "Contact #1 Street Name" at bounding box center [587, 220] width 485 height 44
click at [534, 222] on input "Contact #1 Street Name" at bounding box center [466, 228] width 243 height 25
type input "m"
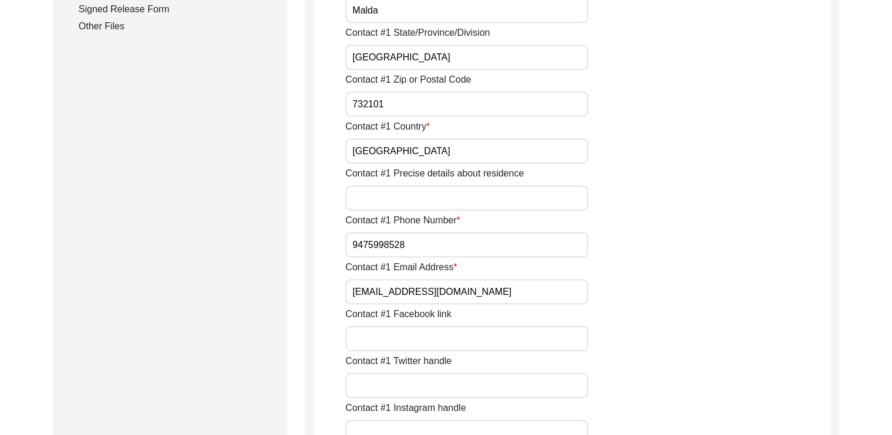
scroll to position [637, 0]
type input "n/a"
click at [411, 206] on input "Contact #1 Precise details about residence" at bounding box center [466, 198] width 243 height 25
type input "same as interviewee"
click at [680, 249] on div "Contact #1 Phone Number [PHONE_NUMBER]" at bounding box center [587, 236] width 485 height 44
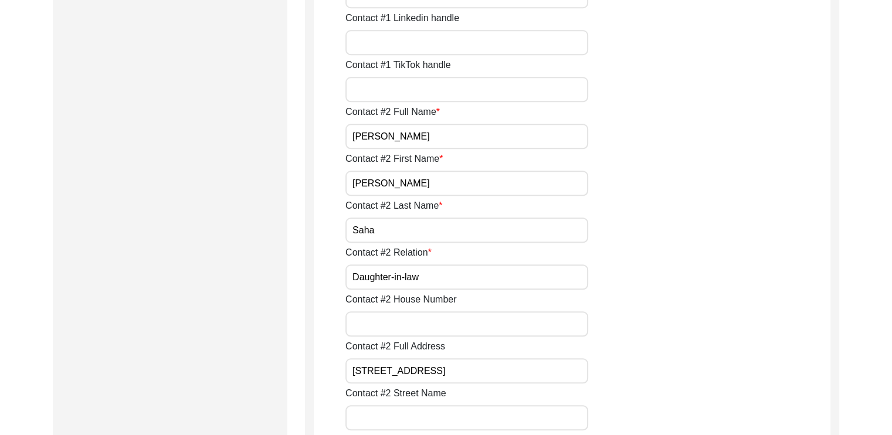
scroll to position [1075, 0]
click at [443, 323] on input "Contact #2 House Number" at bounding box center [466, 323] width 243 height 25
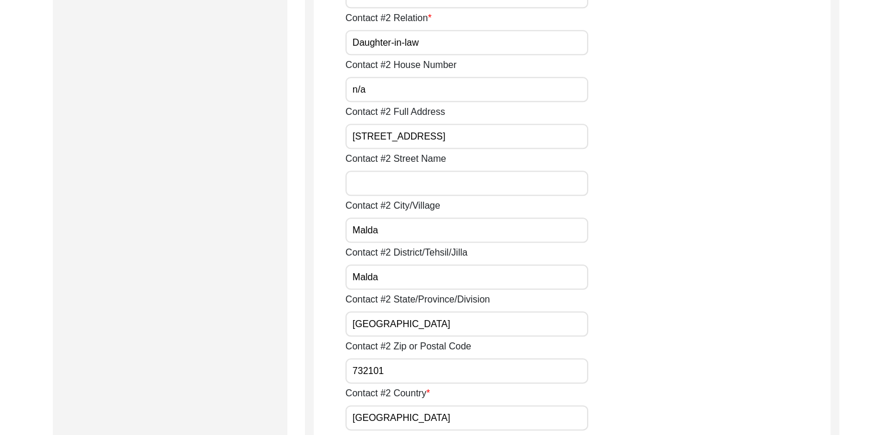
scroll to position [1311, 0]
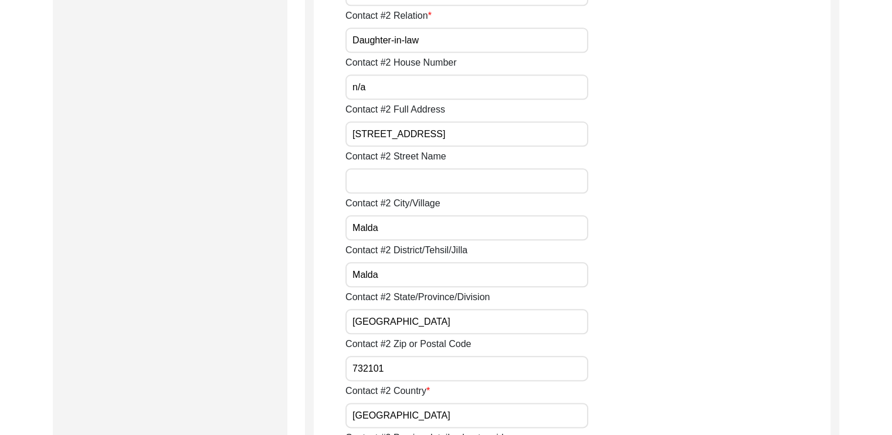
type input "n/a"
click at [397, 186] on input "Contact #2 Street Name" at bounding box center [466, 180] width 243 height 25
click at [397, 186] on input "n" at bounding box center [466, 180] width 243 height 25
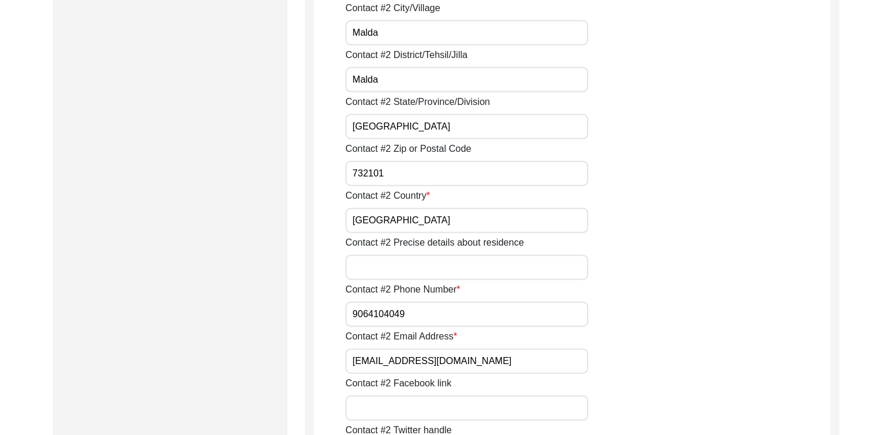
scroll to position [1508, 0]
type input "n/a"
click at [372, 273] on input "Contact #2 Precise details about residence" at bounding box center [466, 265] width 243 height 25
type input "d"
click at [415, 266] on input "same as interviwee" at bounding box center [466, 265] width 243 height 25
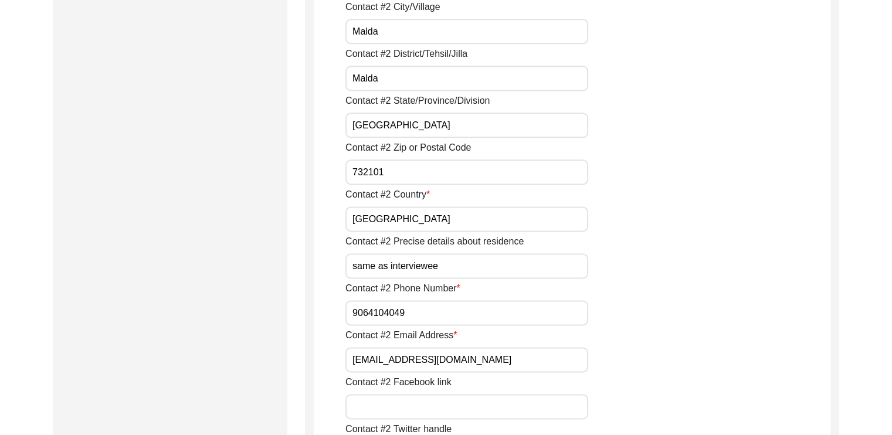
type input "same as interviewee"
click at [659, 317] on div "Contact #2 Phone Number [PHONE_NUMBER]" at bounding box center [587, 303] width 485 height 44
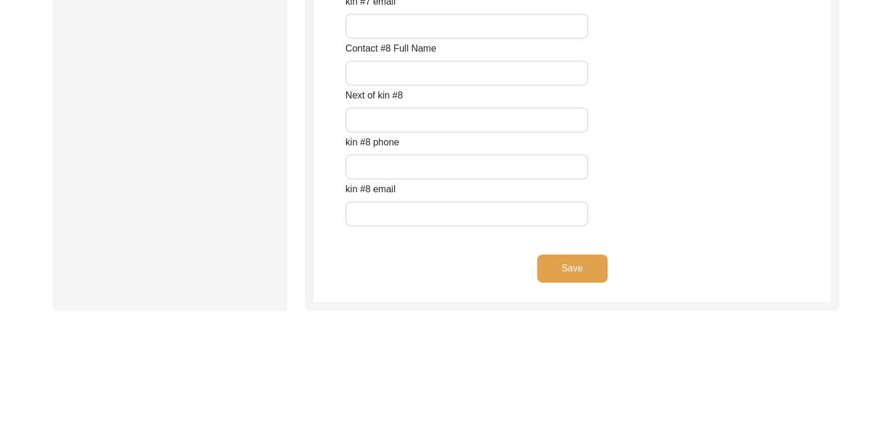
scroll to position [5308, 0]
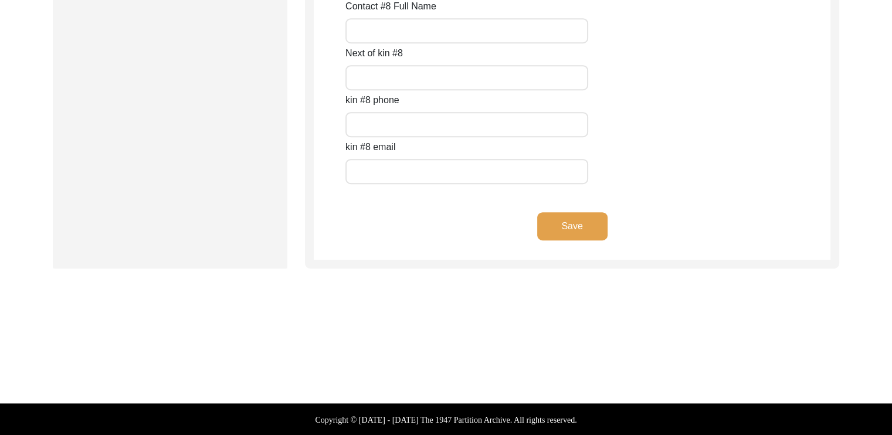
click at [584, 227] on button "Save" at bounding box center [572, 226] width 70 height 28
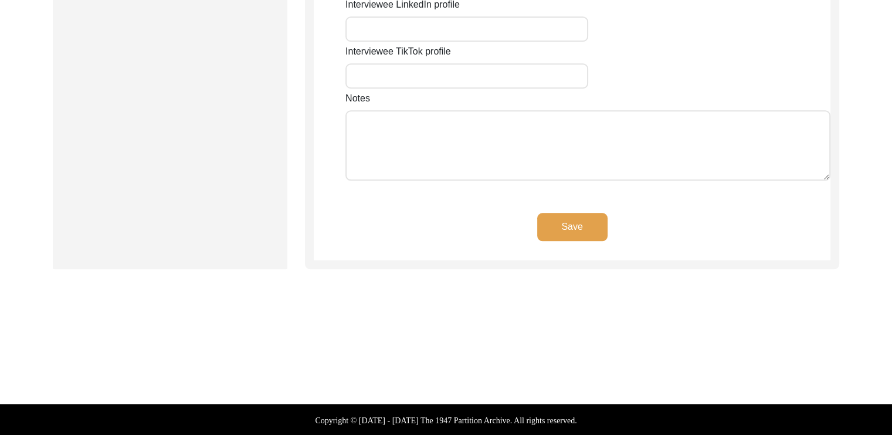
type input "n/a"
type input "1 [GEOGRAPHIC_DATA]"
type input "Malda"
type input "[GEOGRAPHIC_DATA]"
type input "Malda"
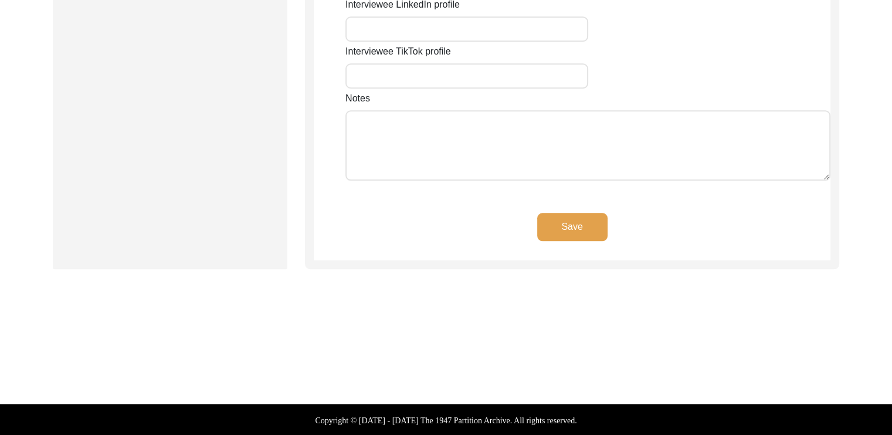
type input "732101"
type input "[GEOGRAPHIC_DATA]"
type input "Malda, [GEOGRAPHIC_DATA], [GEOGRAPHIC_DATA]"
type input "24.9997"
type input "88.1402"
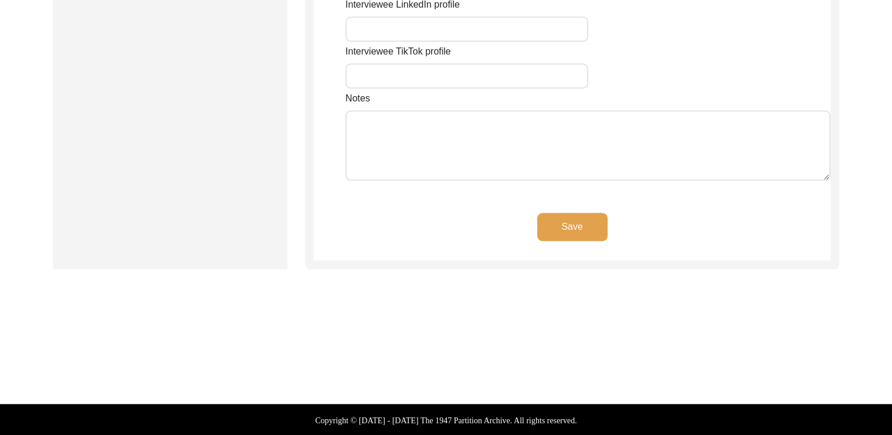
type input "n/a"
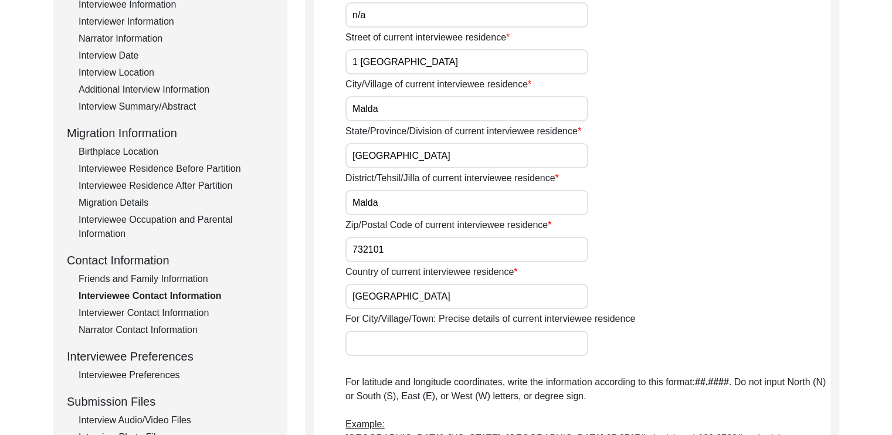
scroll to position [192, 0]
click at [455, 342] on input "For City/Village/Town: Precise details of current interviewee residence" at bounding box center [466, 343] width 243 height 25
type input "H"
type input "w"
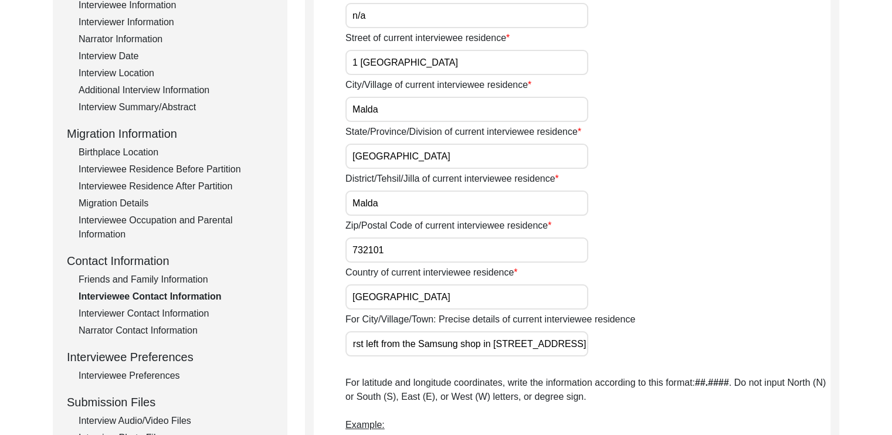
type input "White house at the end of first left from the Samsung shop in [STREET_ADDRESS]"
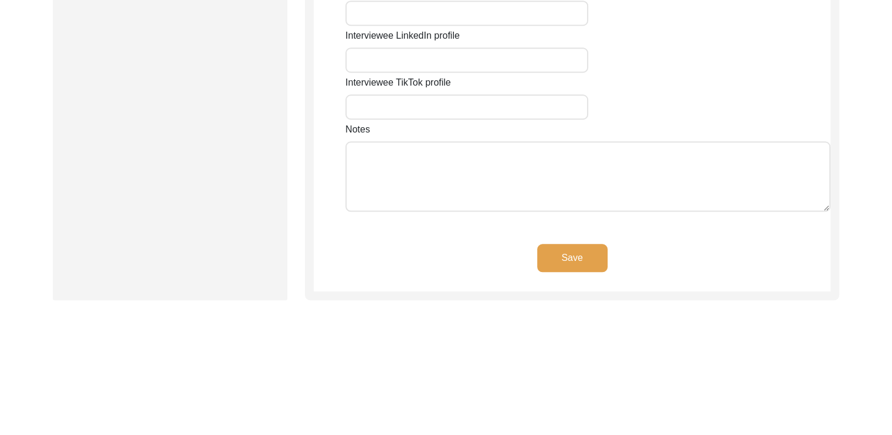
scroll to position [1053, 0]
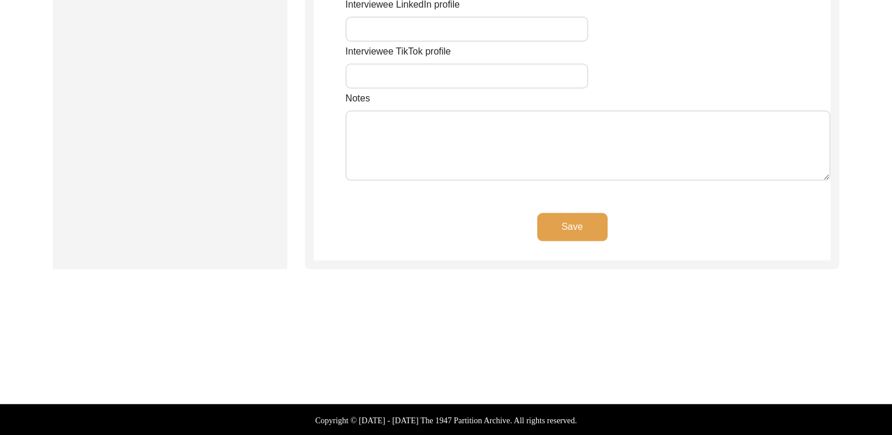
click at [570, 230] on button "Save" at bounding box center [572, 227] width 70 height 28
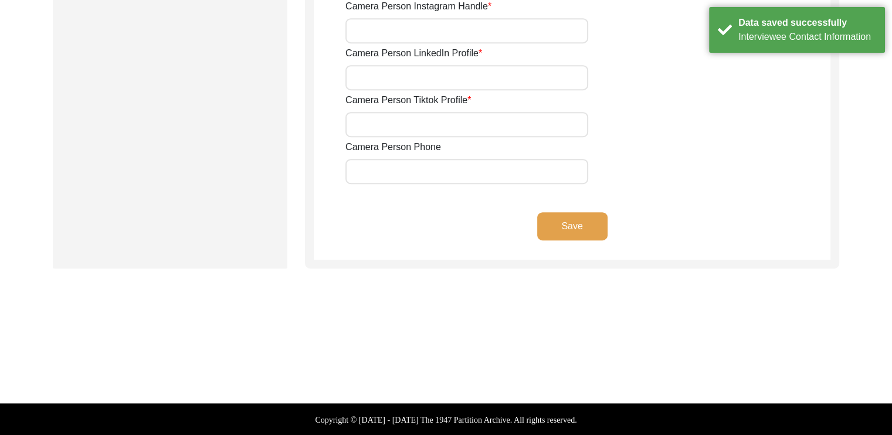
type input "7319284307"
type input "[EMAIL_ADDRESS][DOMAIN_NAME]"
type input "n/a"
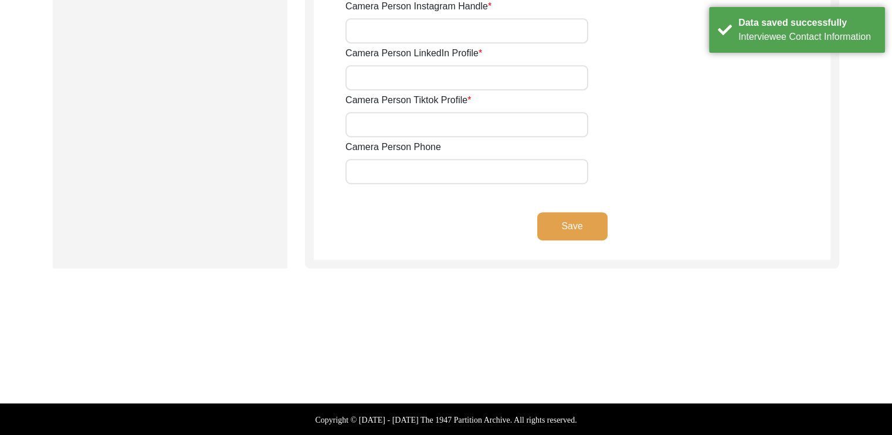
type input "n/a"
type input "[EMAIL_ADDRESS][DOMAIN_NAME]"
type input "n/a"
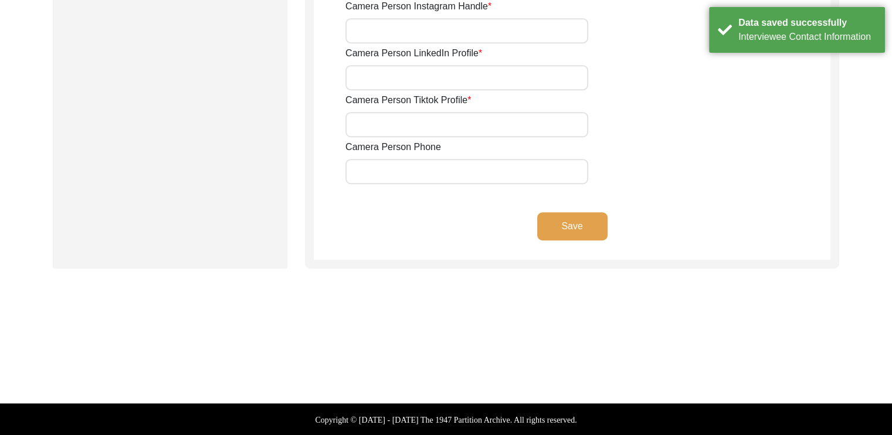
type input "n/a"
type input "9475998528"
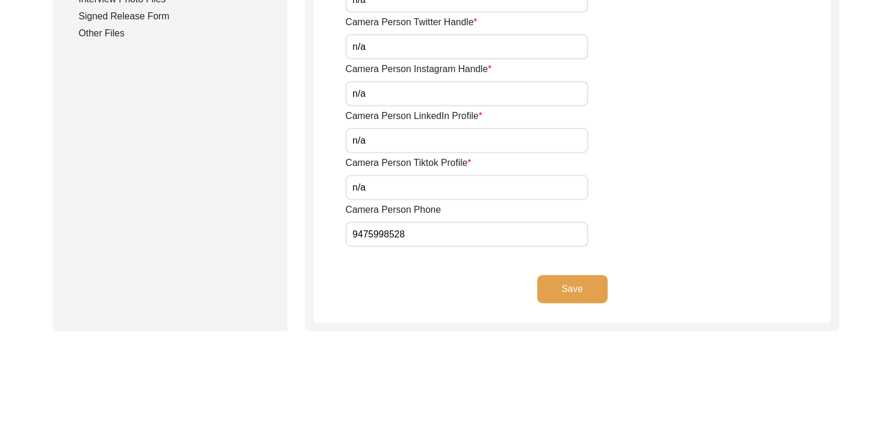
click at [567, 293] on button "Save" at bounding box center [572, 289] width 70 height 28
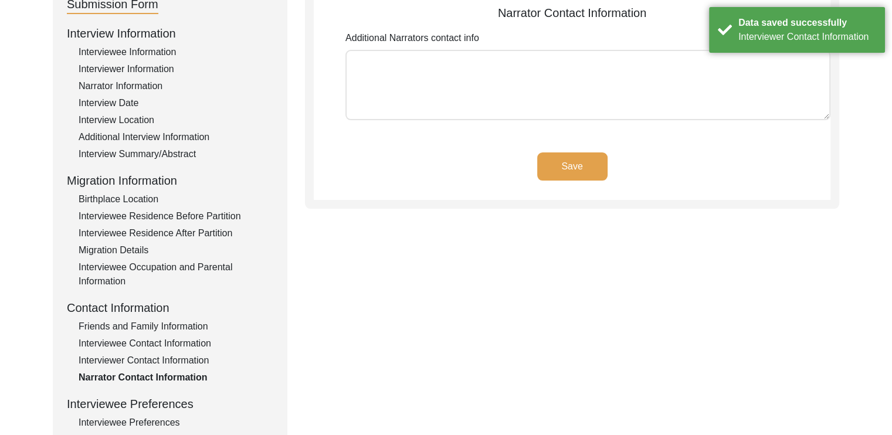
scroll to position [121, 0]
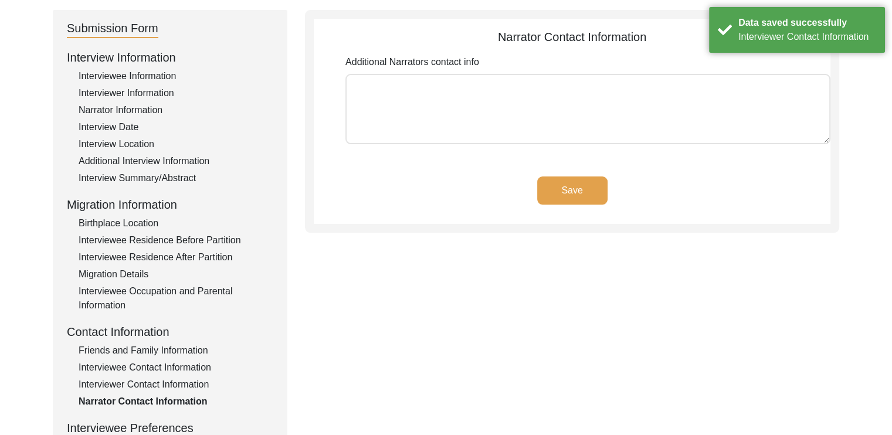
click at [554, 181] on button "Save" at bounding box center [572, 191] width 70 height 28
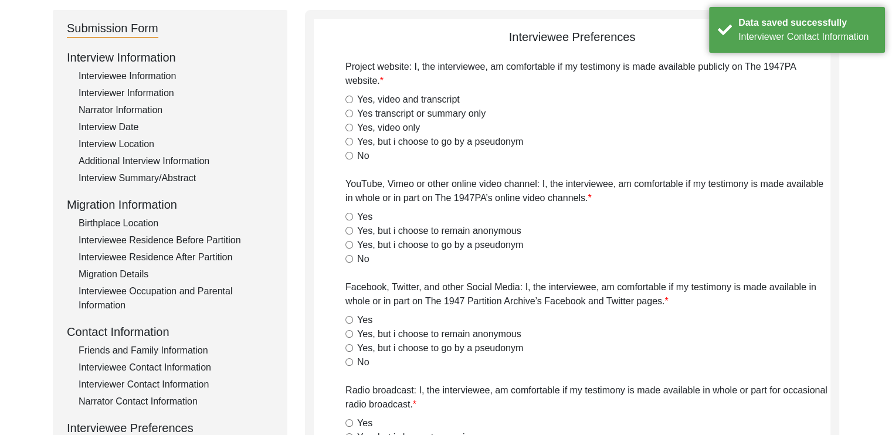
radio input "true"
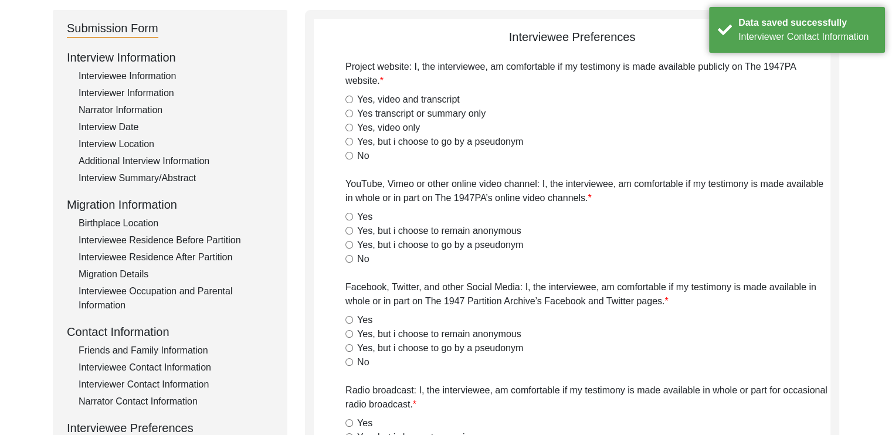
radio input "true"
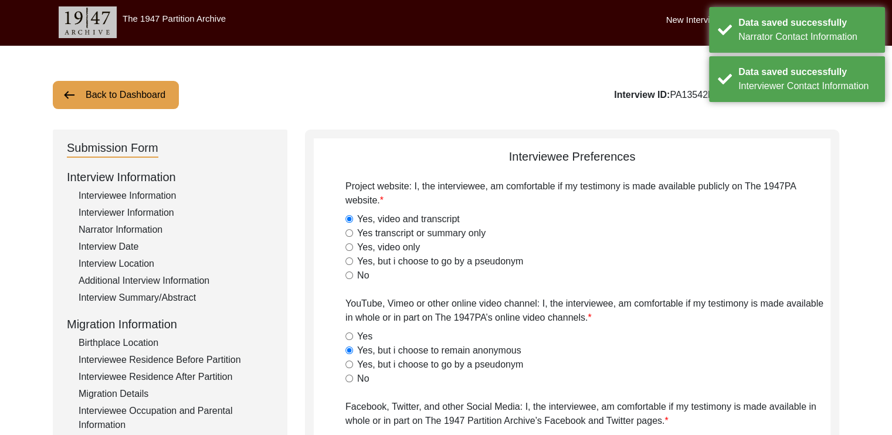
scroll to position [0, 0]
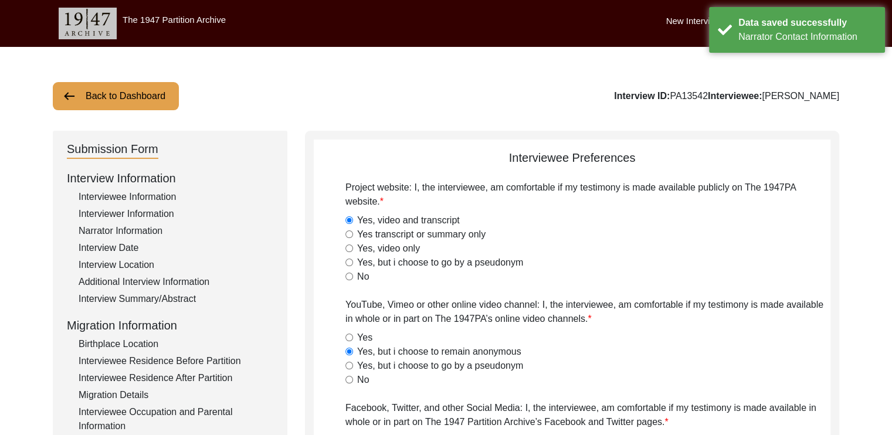
click at [141, 267] on div "Interview Location" at bounding box center [176, 265] width 195 height 14
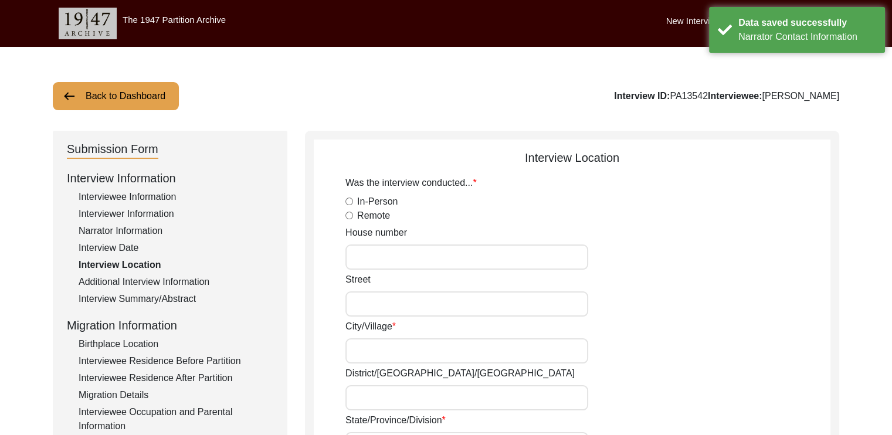
radio input "true"
type input "No.1 [GEOGRAPHIC_DATA]"
type input "Malda"
type input "[GEOGRAPHIC_DATA]"
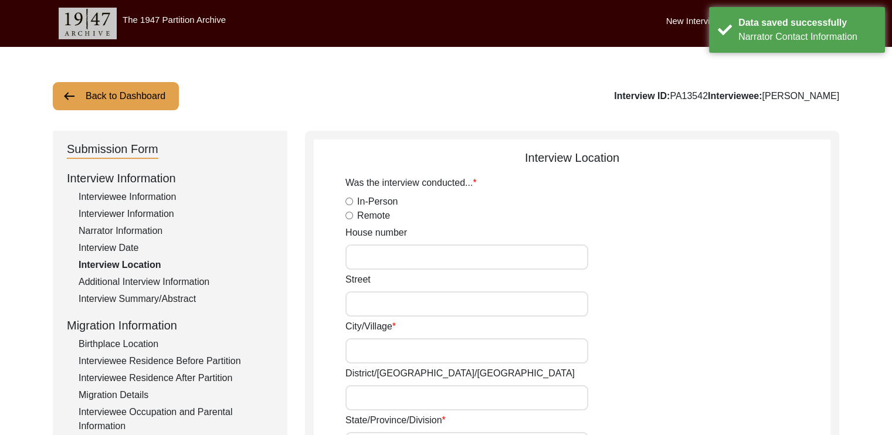
type input "[GEOGRAPHIC_DATA]"
type input "732101"
type input "Malda, [GEOGRAPHIC_DATA], [GEOGRAPHIC_DATA]"
type input "24.9997"
type input "88.1402"
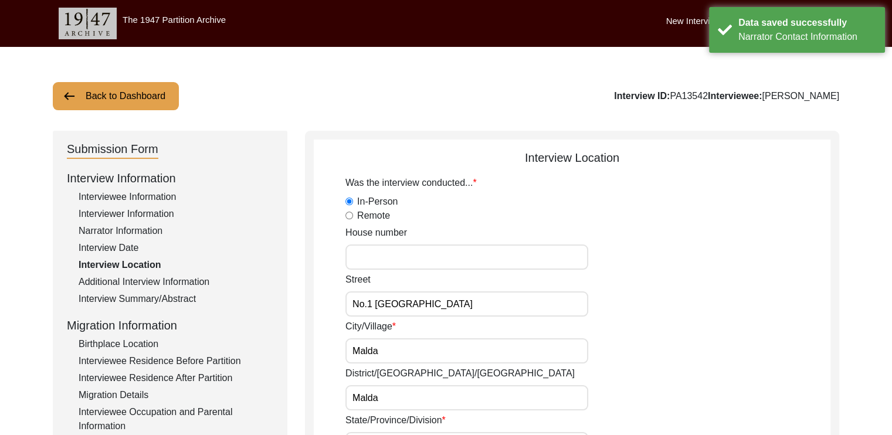
scroll to position [35, 0]
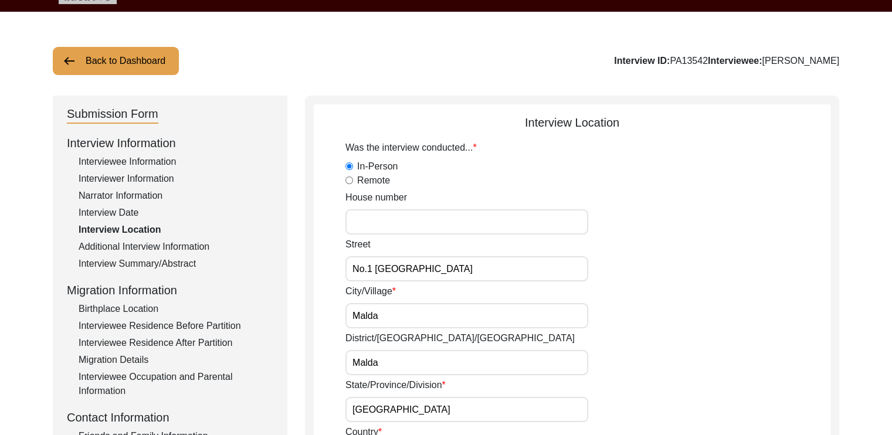
click at [380, 225] on input "House number" at bounding box center [466, 221] width 243 height 25
type input "n/a"
click at [674, 238] on div "[STREET_ADDRESS]" at bounding box center [587, 260] width 485 height 44
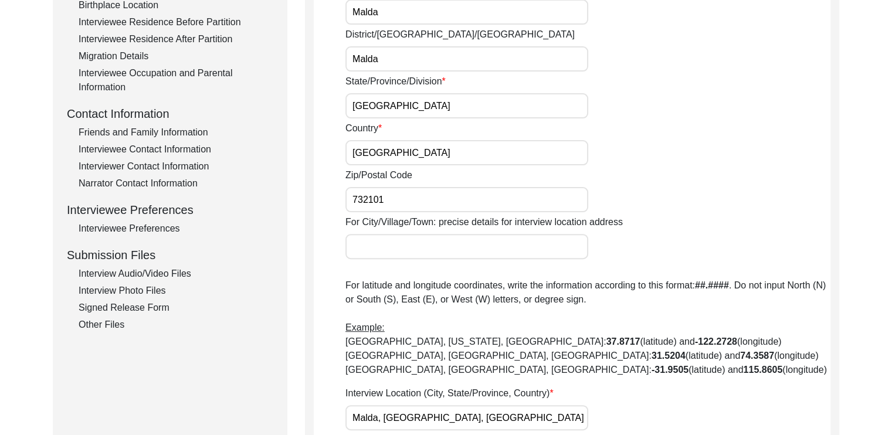
scroll to position [340, 0]
click at [123, 150] on div "Interviewee Contact Information" at bounding box center [176, 149] width 195 height 14
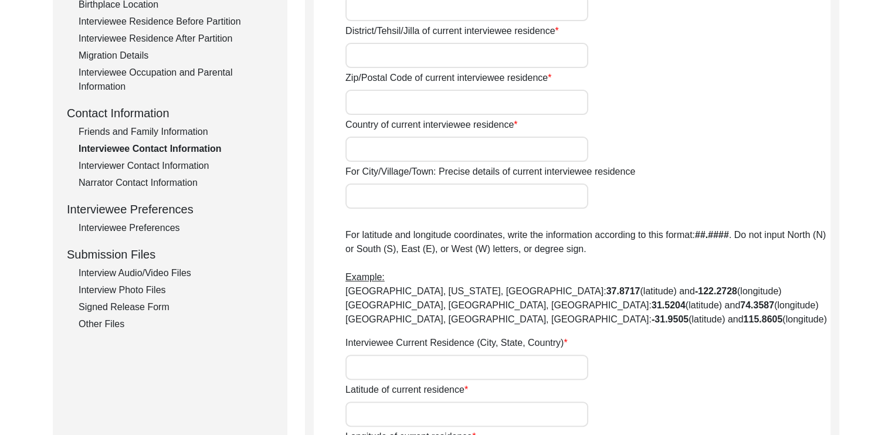
type input "n/a"
type input "1 [GEOGRAPHIC_DATA]"
type input "Malda"
type input "[GEOGRAPHIC_DATA]"
type input "Malda"
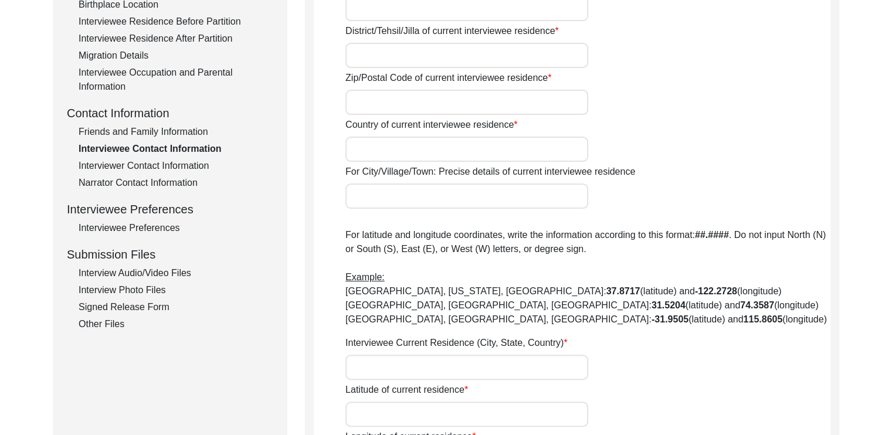
type input "732101"
type input "[GEOGRAPHIC_DATA]"
type input "White house at the end of first left from the Samsung shop in [STREET_ADDRESS]"
type input "Malda, [GEOGRAPHIC_DATA], [GEOGRAPHIC_DATA]"
type input "24.9997"
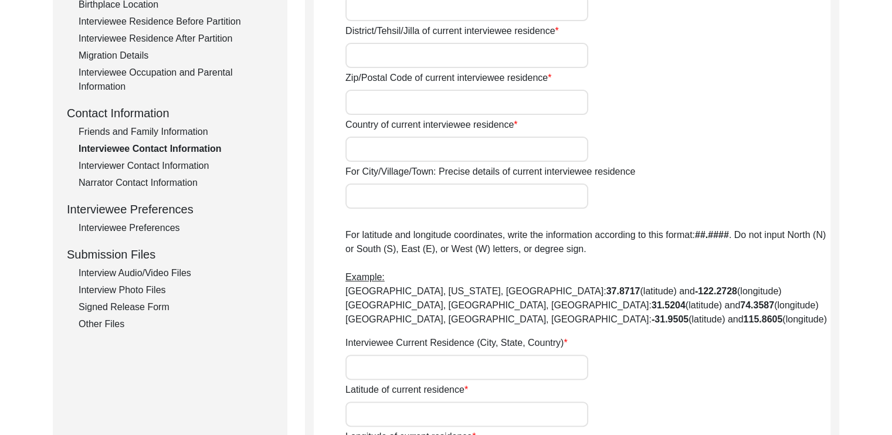
type input "88.1402"
type input "n/a"
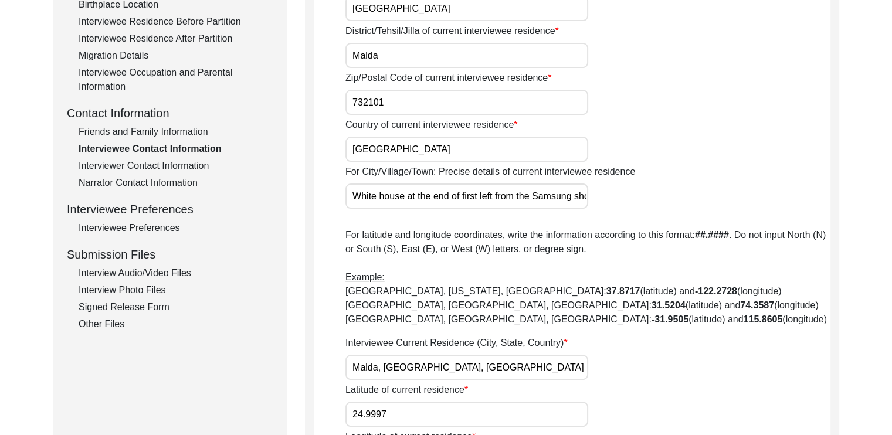
click at [350, 195] on input "White house at the end of first left from the Samsung shop in [STREET_ADDRESS]" at bounding box center [466, 196] width 243 height 25
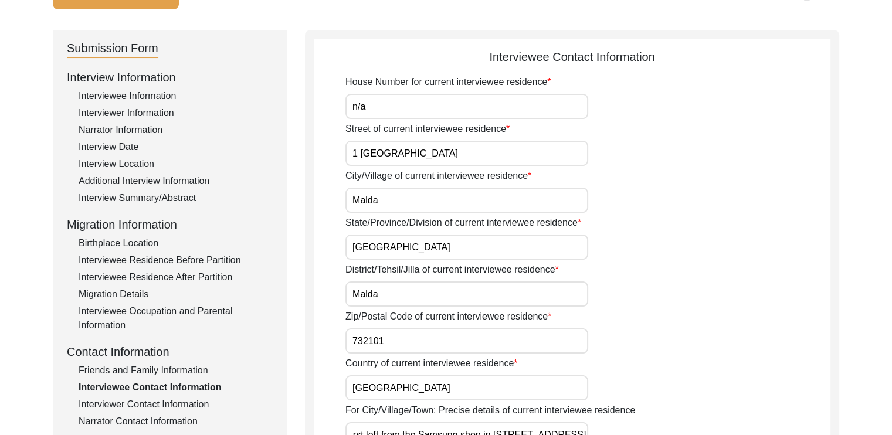
scroll to position [0, 0]
click at [127, 161] on div "Interview Location" at bounding box center [176, 164] width 195 height 14
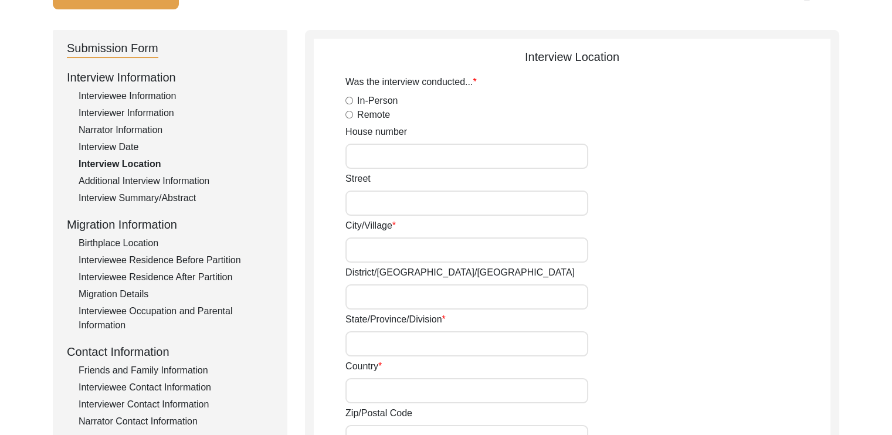
radio input "true"
type input "No.1 [GEOGRAPHIC_DATA]"
type input "Malda"
type input "[GEOGRAPHIC_DATA]"
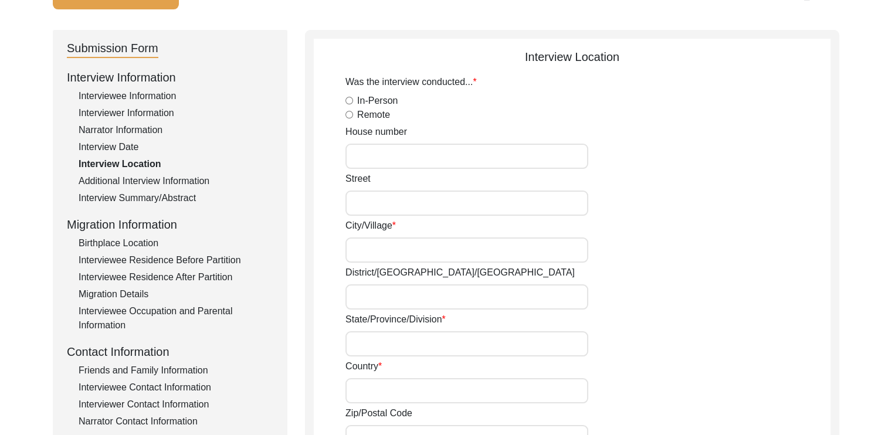
type input "[GEOGRAPHIC_DATA]"
type input "732101"
type input "Malda, [GEOGRAPHIC_DATA], [GEOGRAPHIC_DATA]"
type input "24.9997"
type input "88.1402"
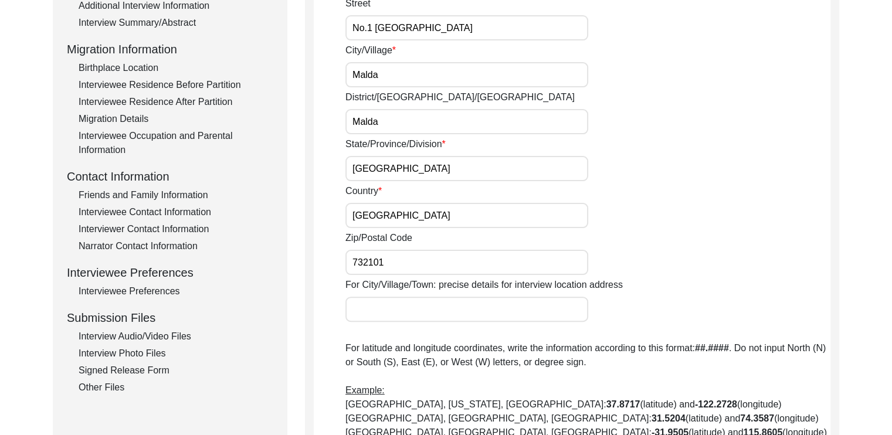
scroll to position [277, 0]
click at [385, 307] on input "For City/Village/Town: precise details for interview location address" at bounding box center [466, 308] width 243 height 25
paste input "White house at the end of first left from the Samsung shop in [STREET_ADDRESS]"
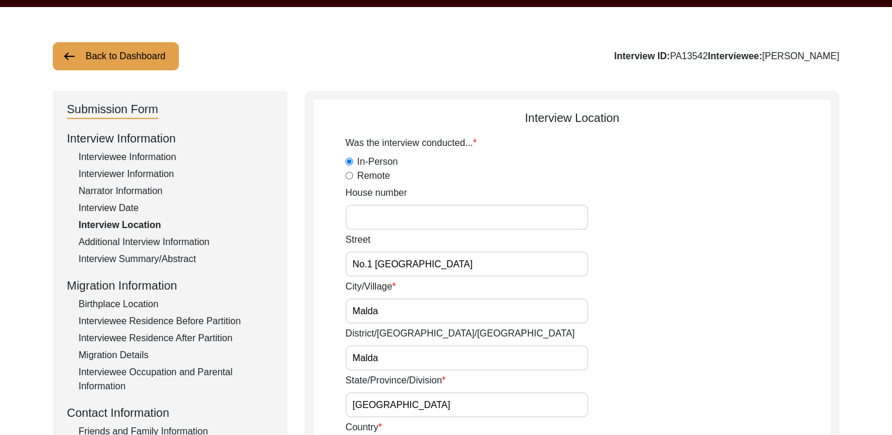
scroll to position [26, 0]
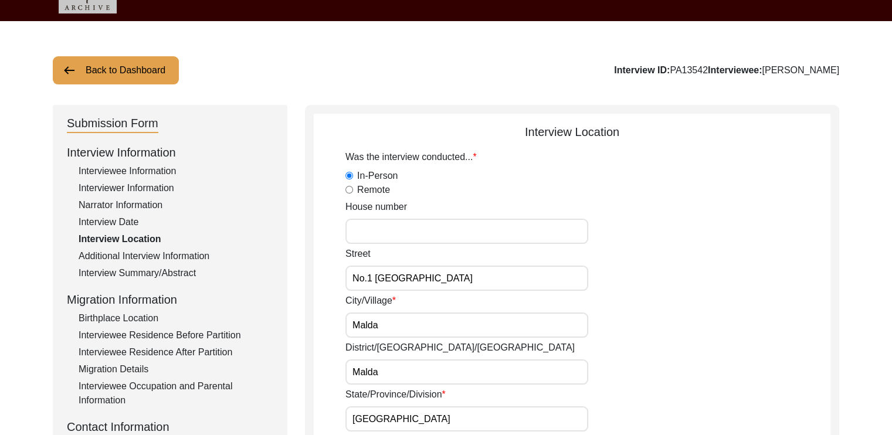
type input "White house at the end of first left from the Samsung shop in [STREET_ADDRESS]"
click at [381, 230] on input "House number" at bounding box center [466, 231] width 243 height 25
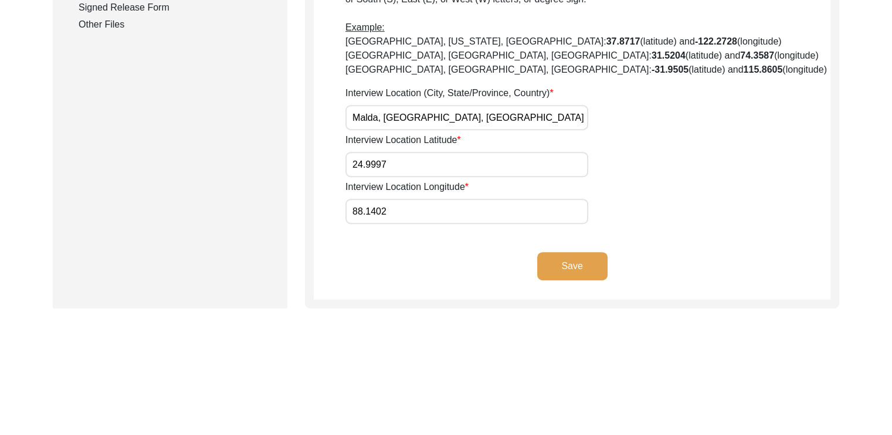
scroll to position [637, 0]
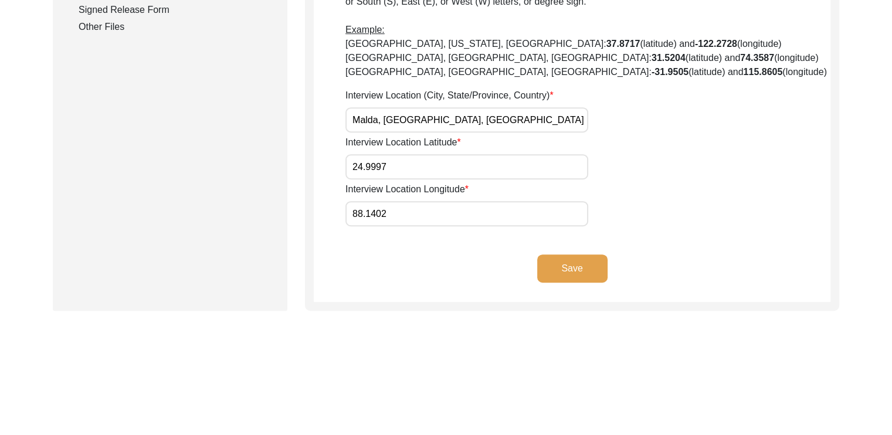
type input "n/a"
click at [589, 269] on button "Save" at bounding box center [572, 269] width 70 height 28
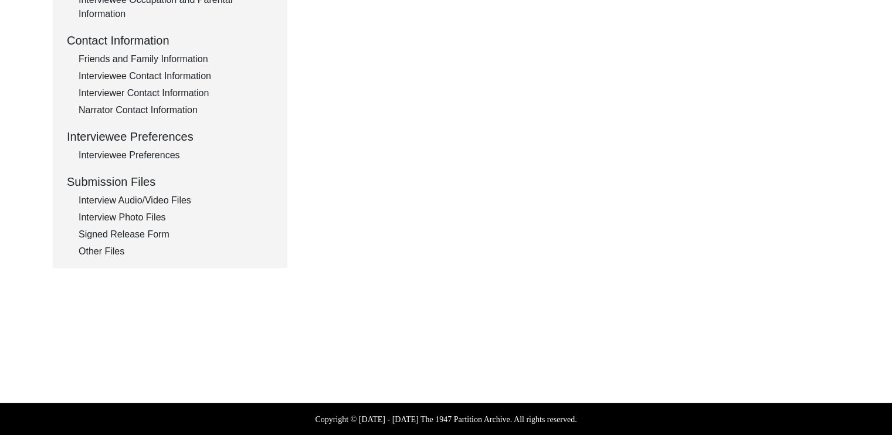
type input "Bengali, English"
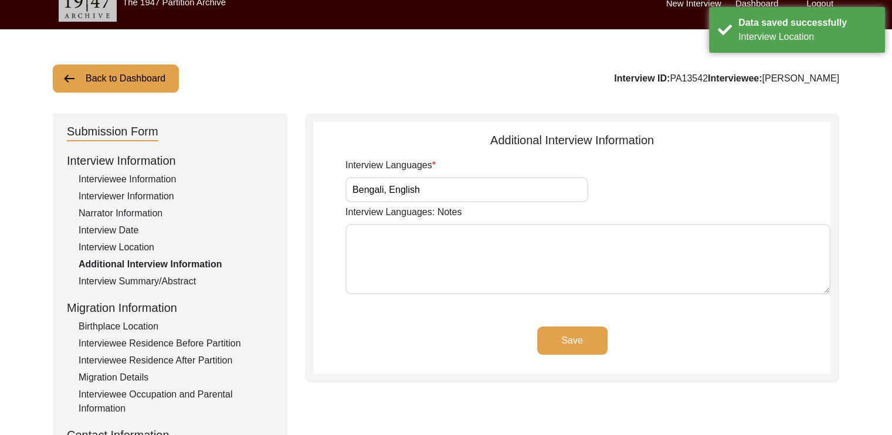
scroll to position [16, 0]
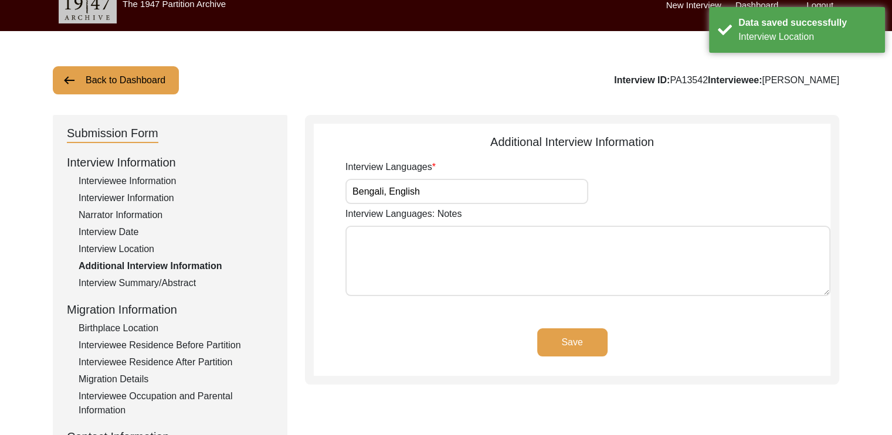
click at [147, 246] on div "Interview Location" at bounding box center [176, 249] width 195 height 14
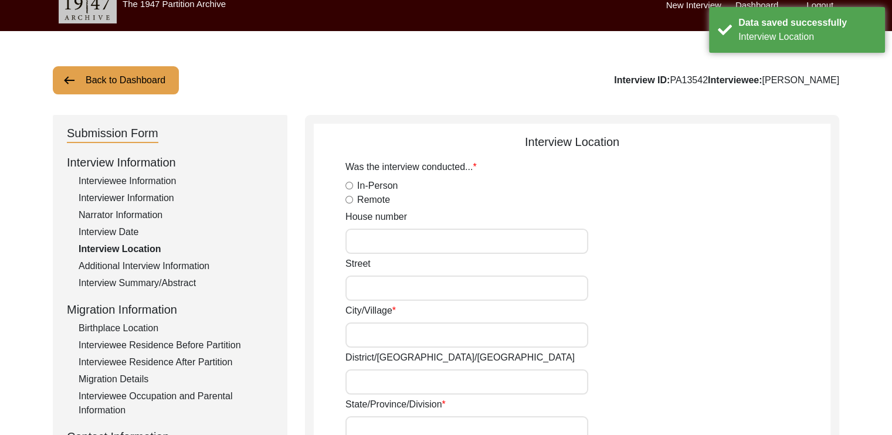
radio input "true"
type input "n/a"
type input "No.1 [GEOGRAPHIC_DATA]"
type input "Malda"
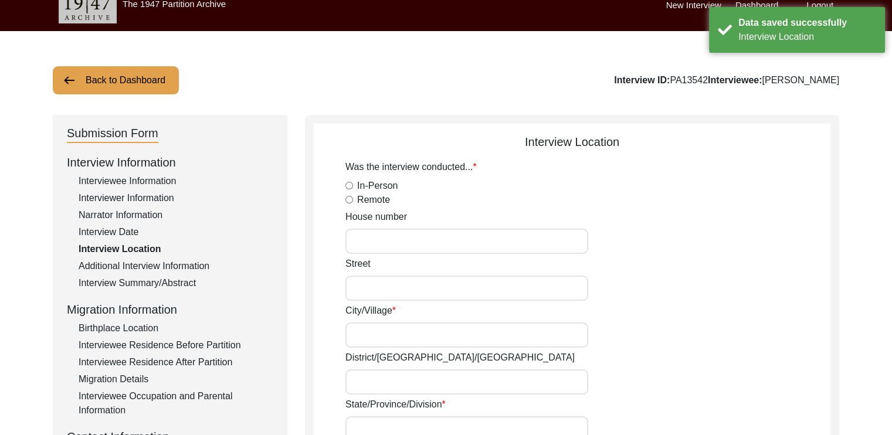
type input "[GEOGRAPHIC_DATA]"
type input "732101"
type input "White house at the end of first left from the Samsung shop in [STREET_ADDRESS]"
type input "Malda, [GEOGRAPHIC_DATA], [GEOGRAPHIC_DATA]"
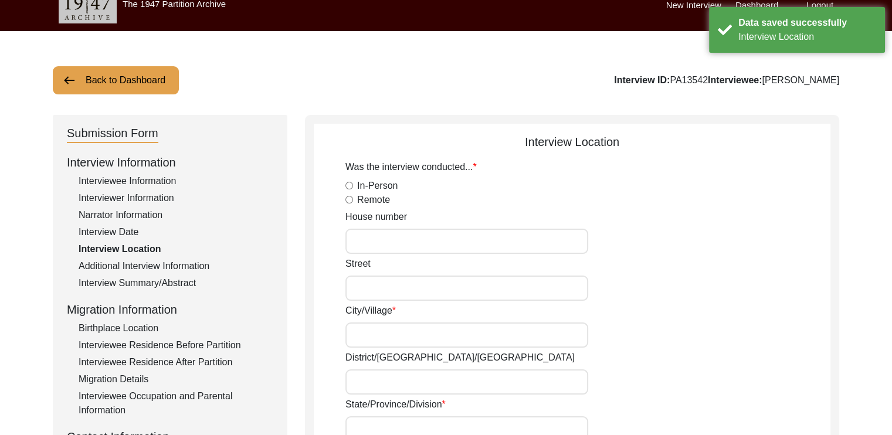
type input "24.9997"
type input "88.1402"
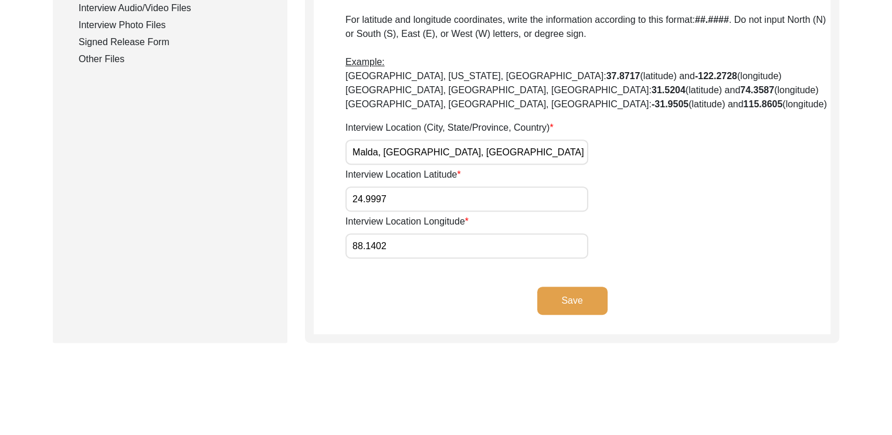
scroll to position [608, 0]
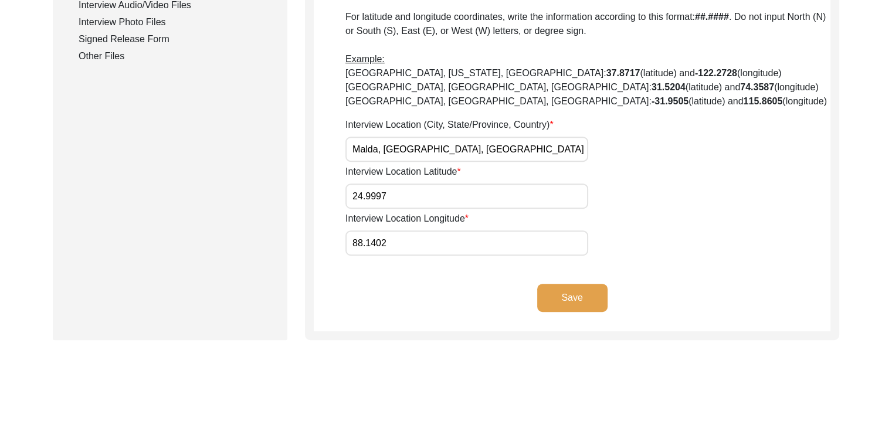
click at [570, 290] on button "Save" at bounding box center [572, 298] width 70 height 28
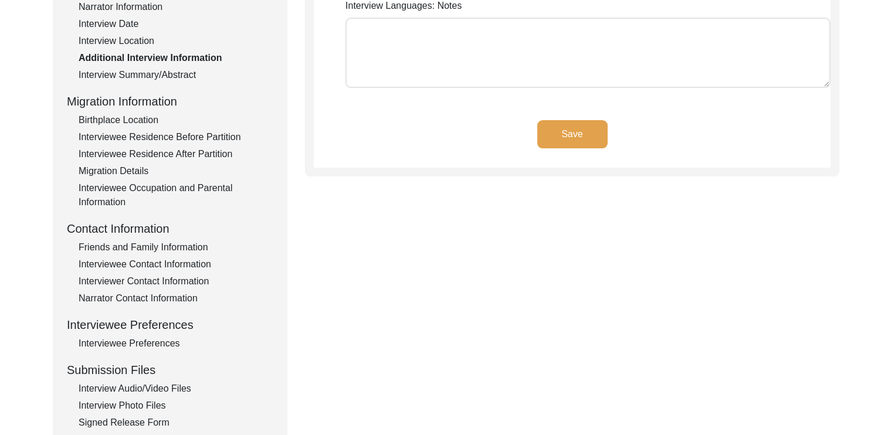
type input "Bengali, English"
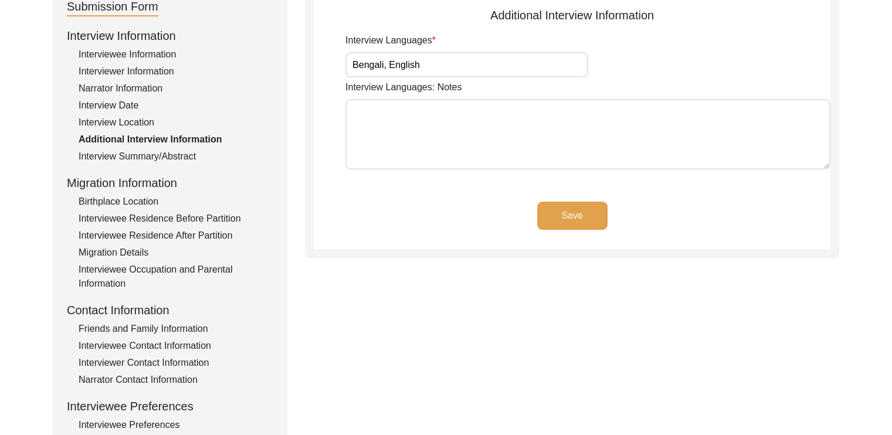
scroll to position [145, 0]
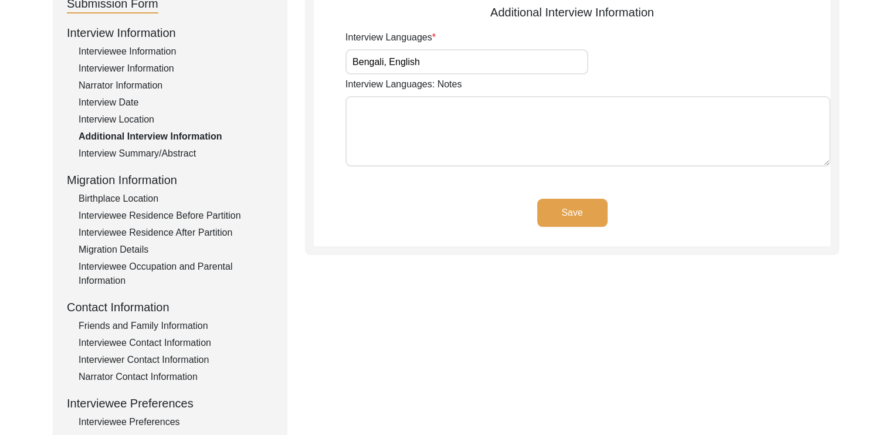
click at [118, 119] on div "Interview Location" at bounding box center [176, 120] width 195 height 14
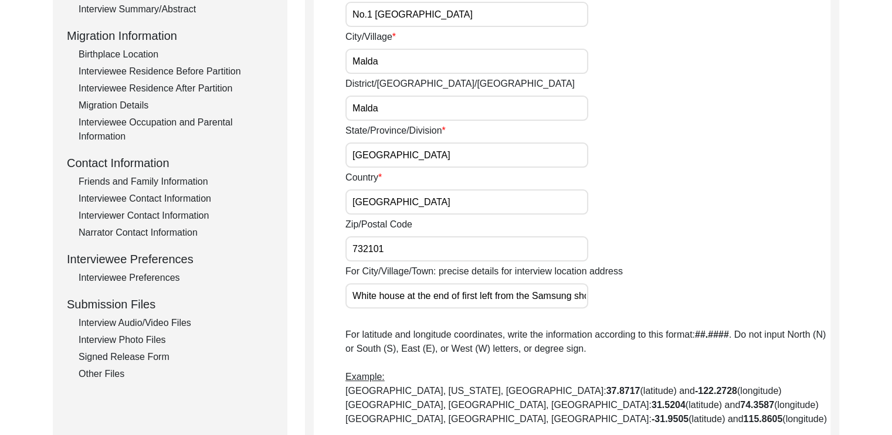
scroll to position [291, 0]
click at [135, 196] on div "Interviewee Contact Information" at bounding box center [176, 198] width 195 height 14
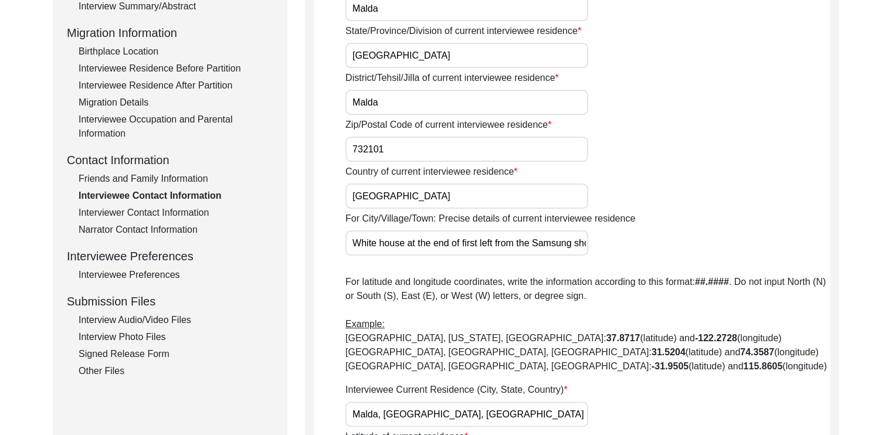
scroll to position [293, 0]
click at [117, 365] on div "Other Files" at bounding box center [176, 371] width 195 height 14
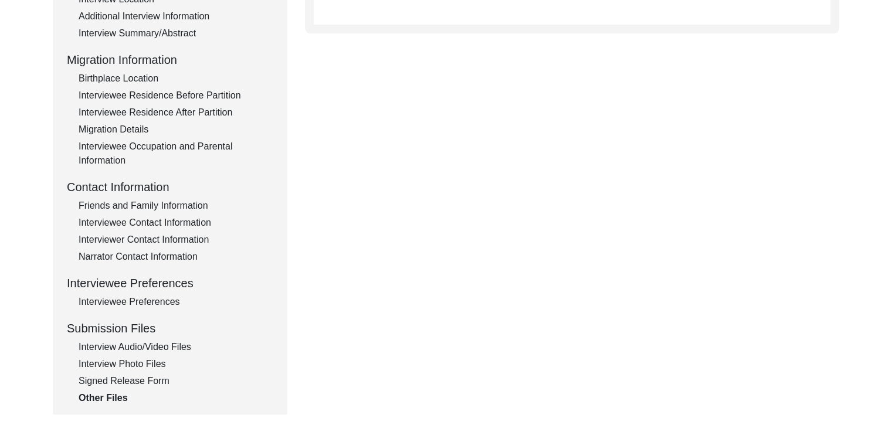
scroll to position [281, 0]
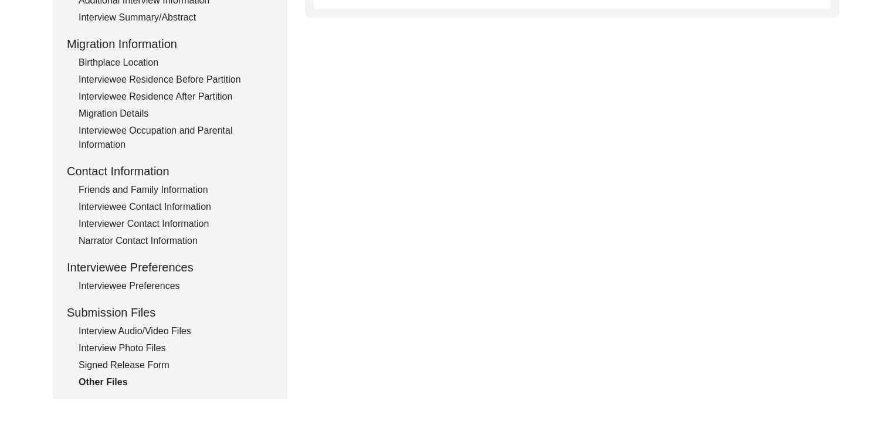
click at [108, 364] on div "Signed Release Form" at bounding box center [176, 365] width 195 height 14
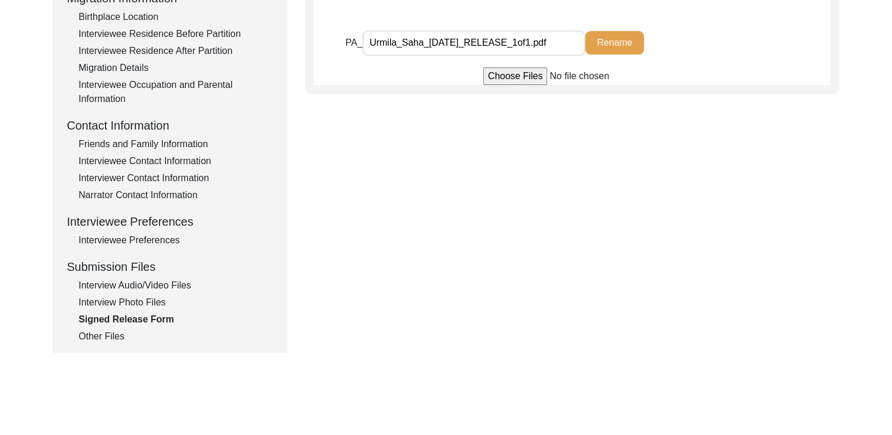
scroll to position [330, 0]
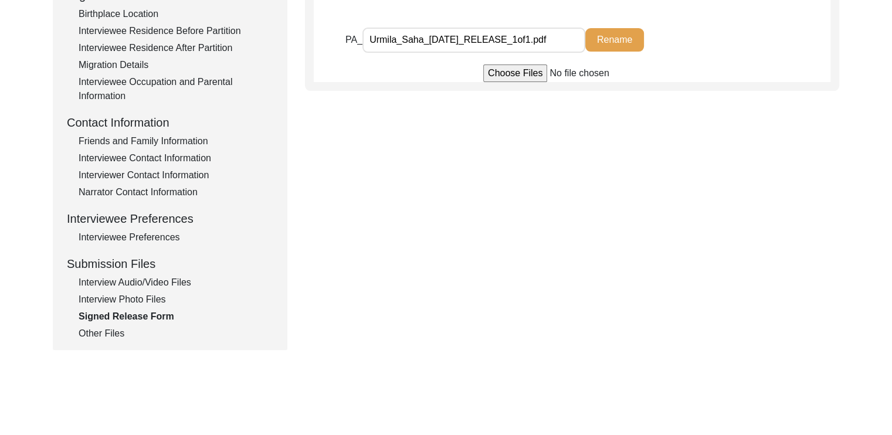
click at [108, 330] on div "Other Files" at bounding box center [176, 334] width 195 height 14
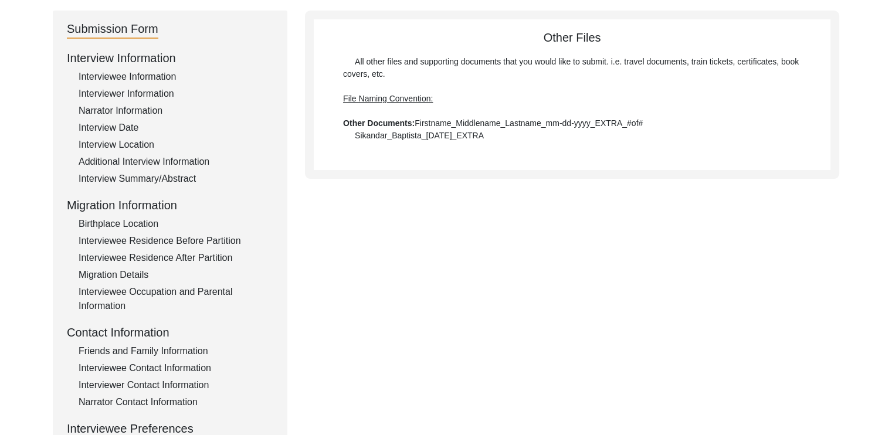
scroll to position [0, 0]
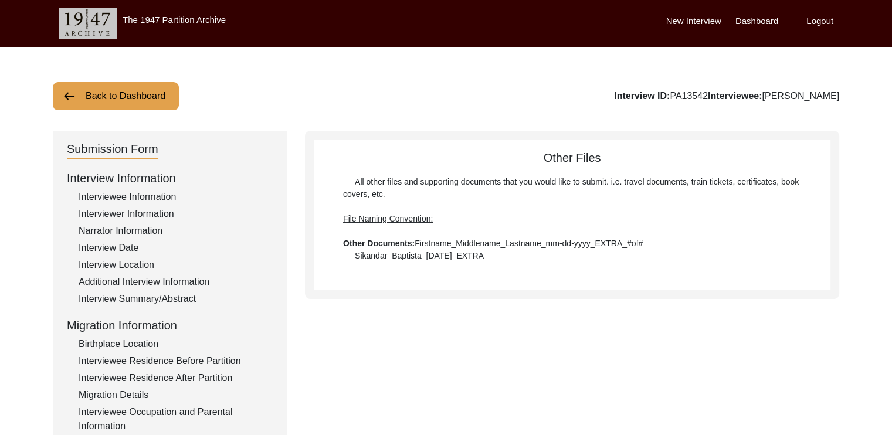
click at [109, 358] on div "Interviewee Residence Before Partition" at bounding box center [176, 361] width 195 height 14
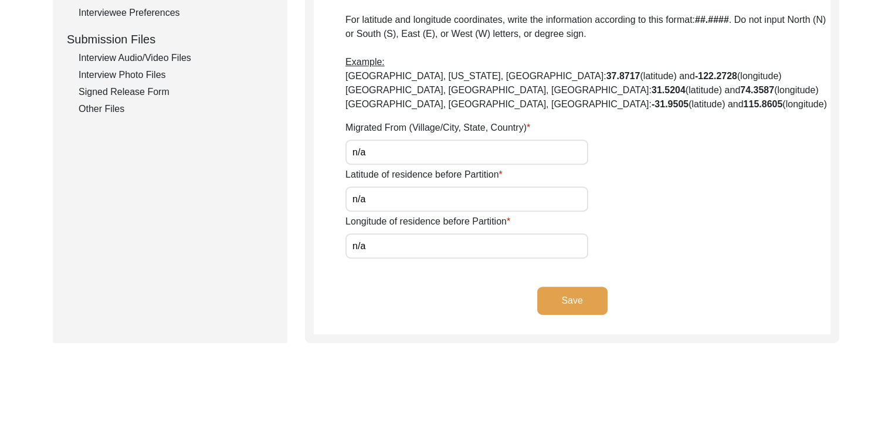
scroll to position [579, 0]
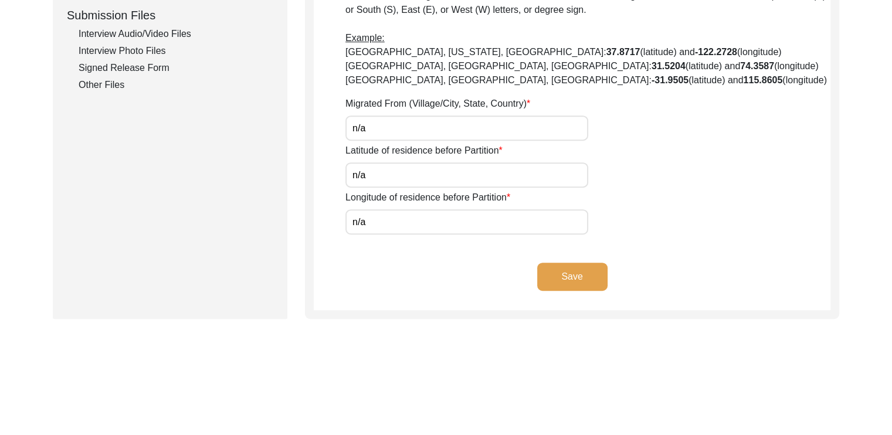
click at [568, 281] on button "Save" at bounding box center [572, 277] width 70 height 28
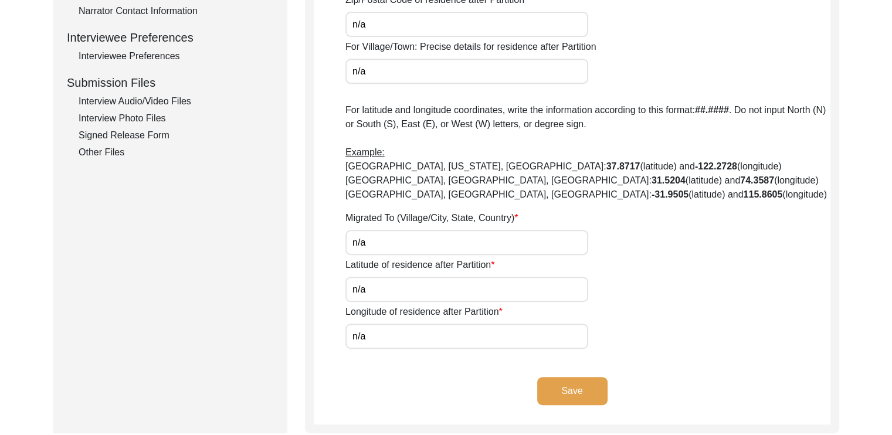
scroll to position [513, 0]
click at [551, 391] on button "Save" at bounding box center [572, 390] width 70 height 28
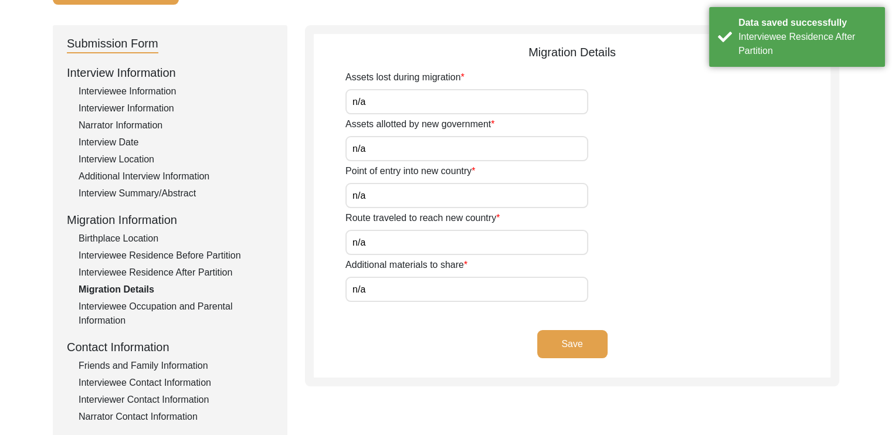
scroll to position [0, 0]
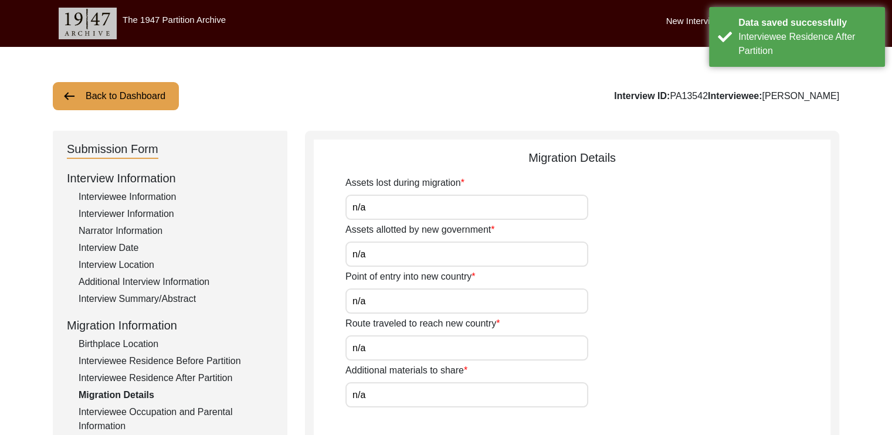
click at [88, 94] on button "Back to Dashboard" at bounding box center [116, 96] width 126 height 28
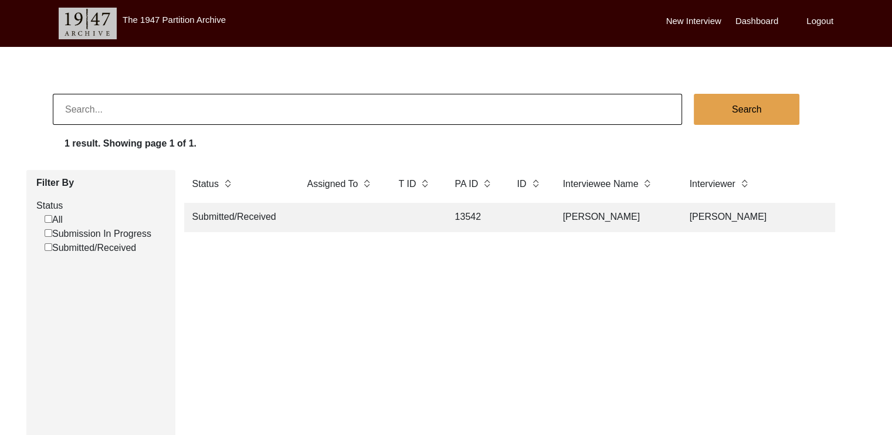
scroll to position [0, 66]
click at [255, 215] on td "Submitted/Received" at bounding box center [239, 217] width 106 height 29
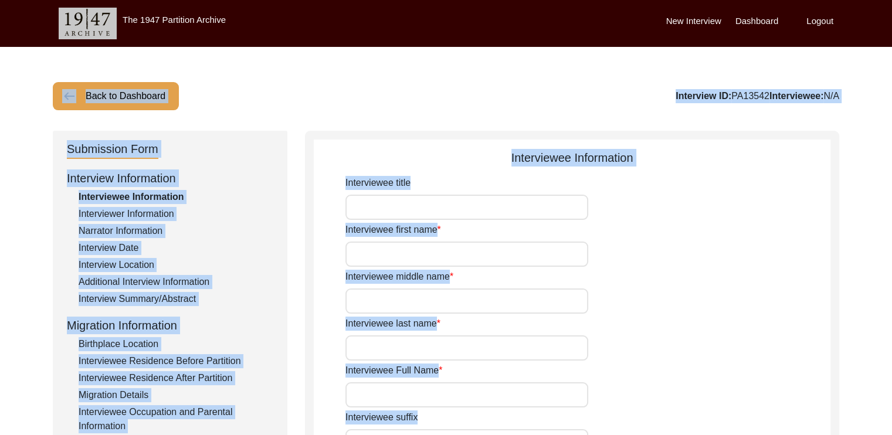
click at [255, 215] on div "Interviewer Information" at bounding box center [176, 214] width 195 height 14
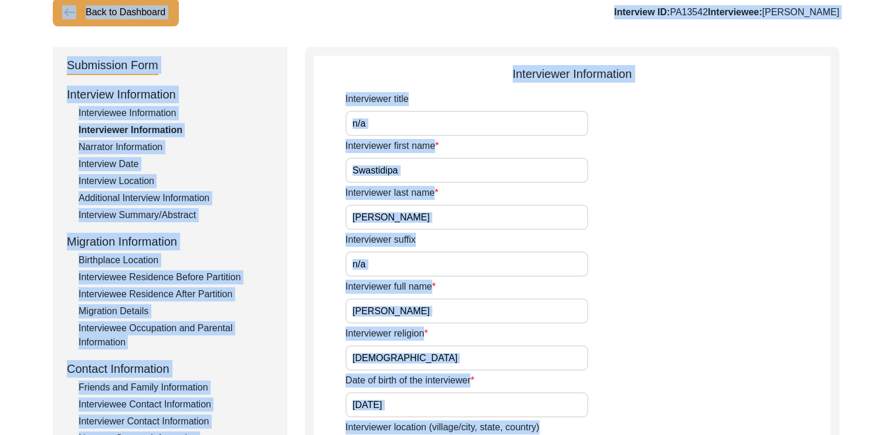
scroll to position [84, 0]
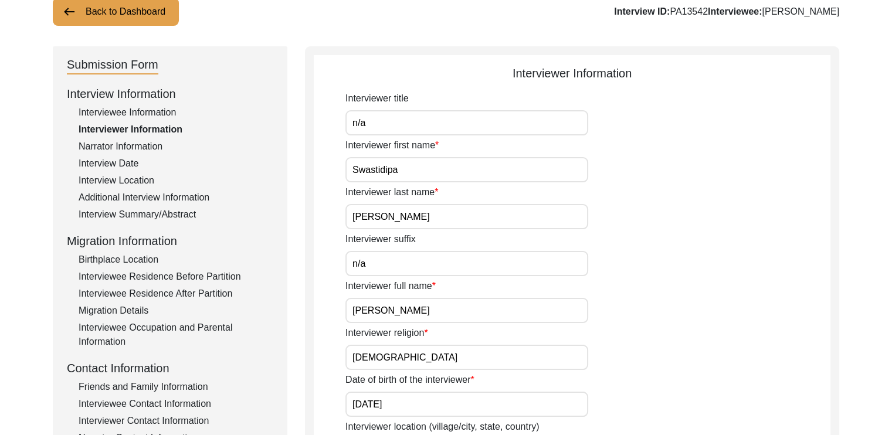
click at [147, 260] on div "Birthplace Location" at bounding box center [176, 260] width 195 height 14
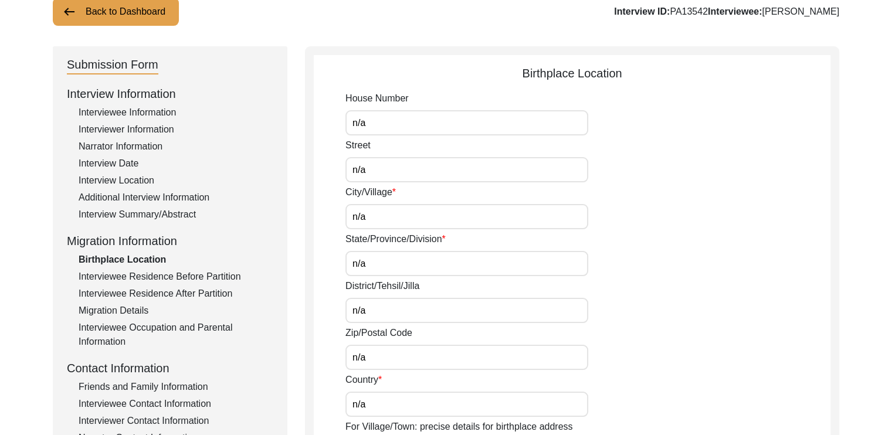
click at [388, 213] on input "n/a" at bounding box center [466, 216] width 243 height 25
click at [376, 269] on input "n/a" at bounding box center [466, 263] width 243 height 25
click at [380, 314] on input "n/a" at bounding box center [466, 310] width 243 height 25
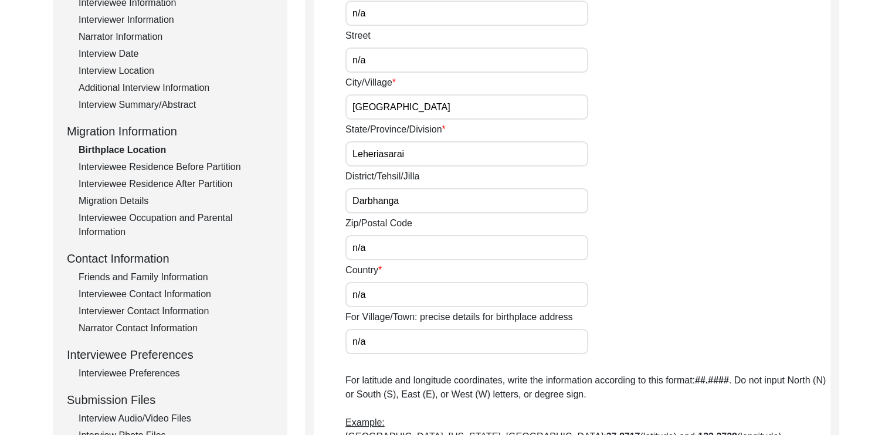
scroll to position [202, 0]
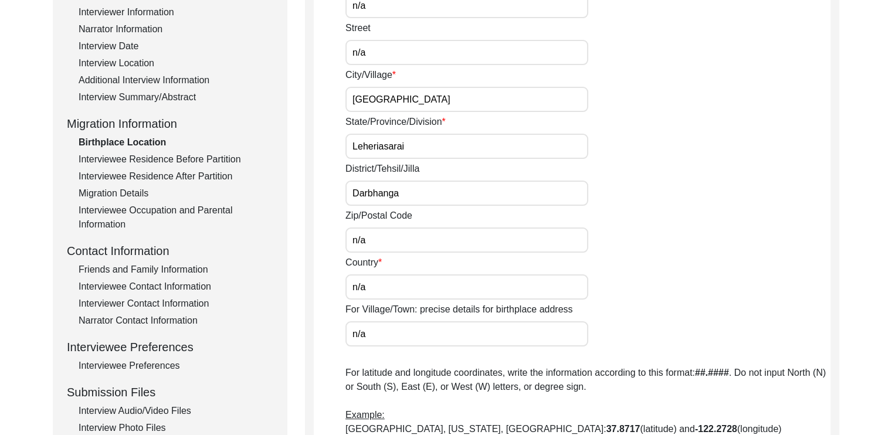
click at [417, 146] on input "Leheriasarai" at bounding box center [466, 146] width 243 height 25
click at [389, 282] on input "n/a" at bounding box center [466, 286] width 243 height 25
click at [686, 223] on div "Zip/Postal Code n/a" at bounding box center [587, 231] width 485 height 44
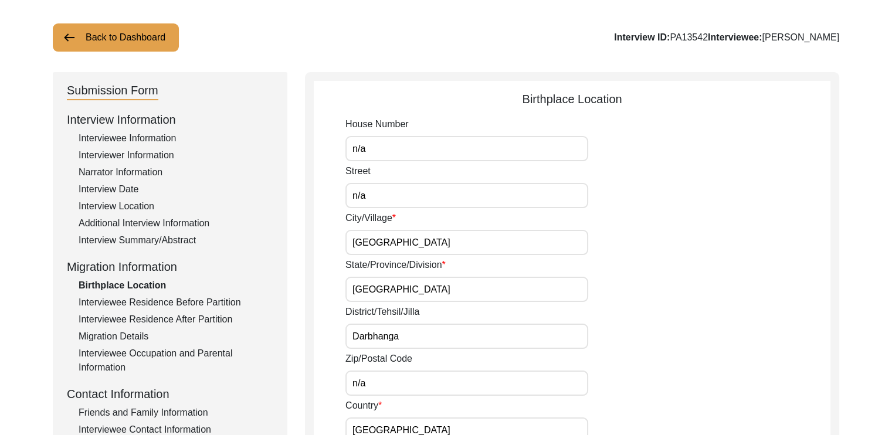
scroll to position [58, 0]
click at [418, 198] on input "n/a" at bounding box center [466, 196] width 243 height 25
click at [420, 240] on input "[GEOGRAPHIC_DATA]" at bounding box center [466, 242] width 243 height 25
click at [717, 272] on div "State/Province/Division [GEOGRAPHIC_DATA]" at bounding box center [587, 281] width 485 height 44
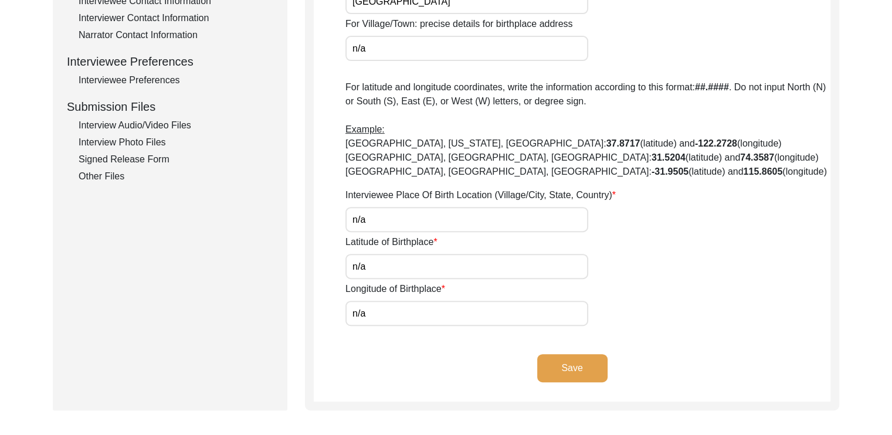
scroll to position [488, 0]
click at [570, 372] on button "Save" at bounding box center [572, 368] width 70 height 28
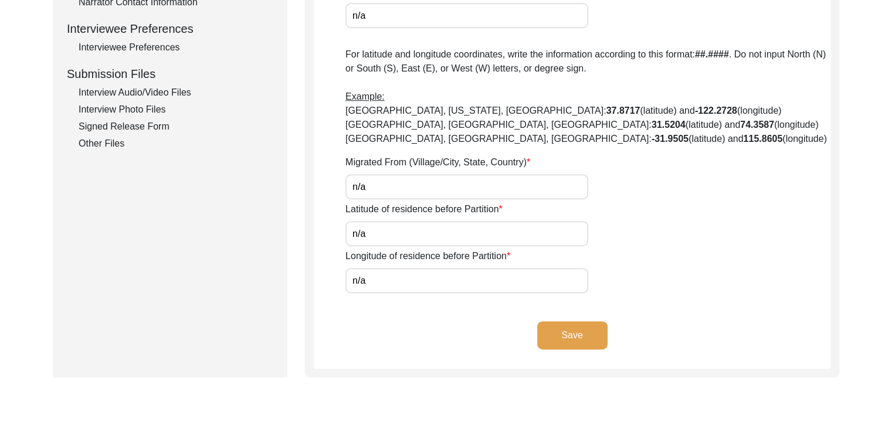
scroll to position [523, 0]
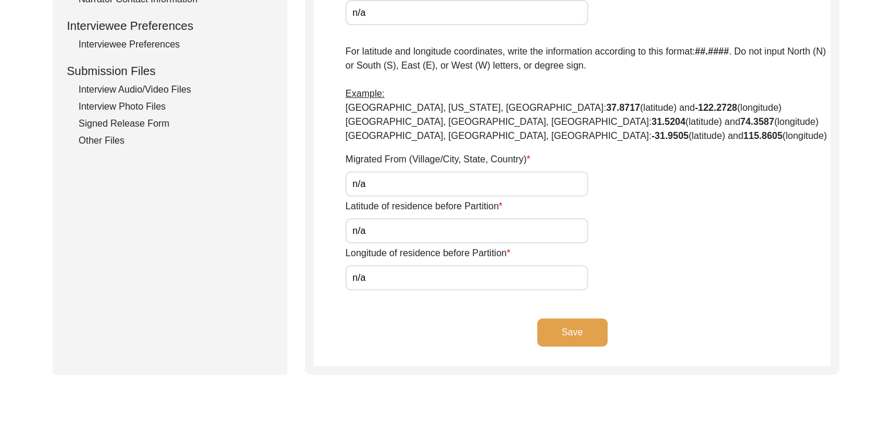
click at [558, 324] on button "Save" at bounding box center [572, 332] width 70 height 28
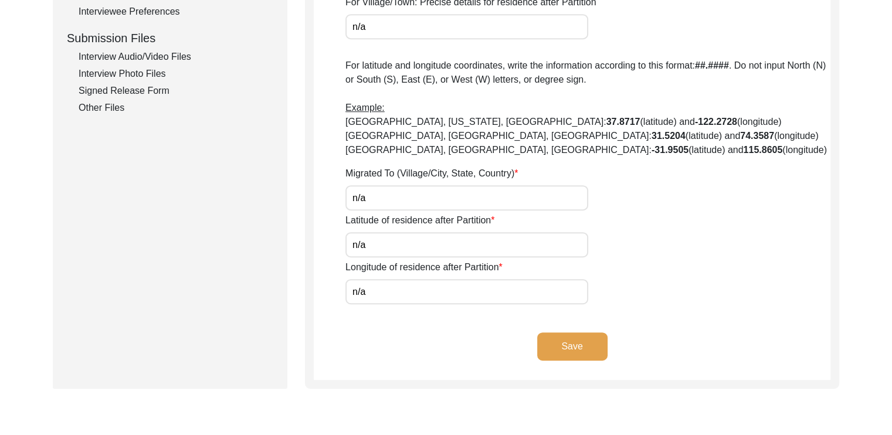
click at [556, 354] on button "Save" at bounding box center [572, 347] width 70 height 28
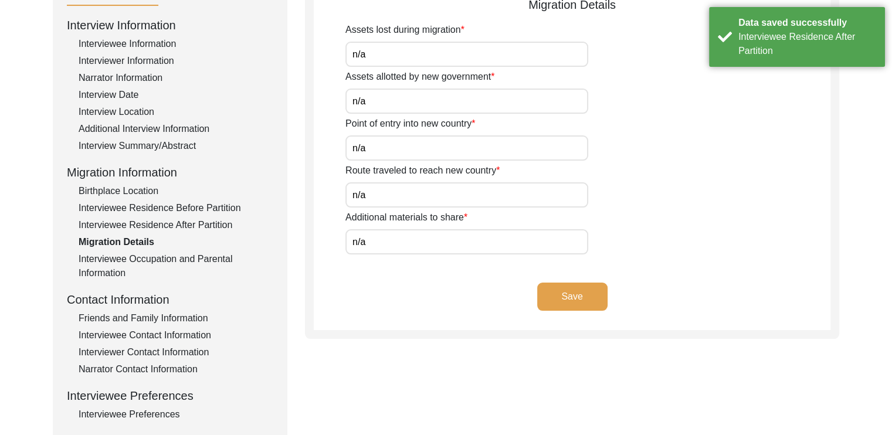
scroll to position [163, 0]
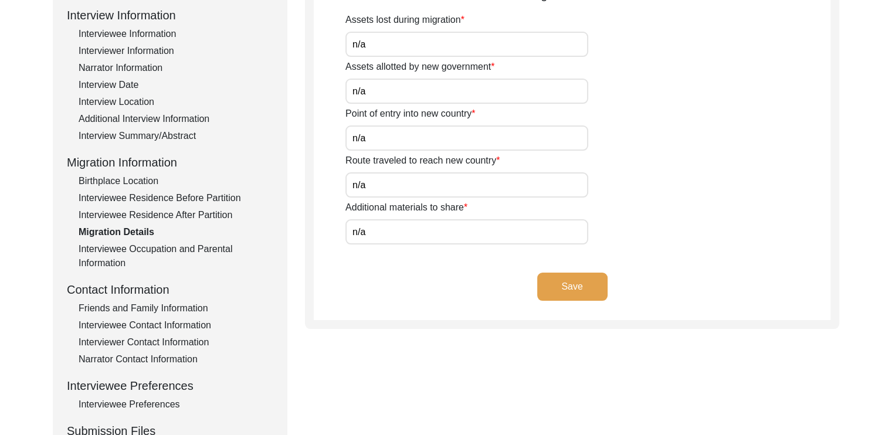
click at [143, 325] on div "Interviewee Contact Information" at bounding box center [176, 325] width 195 height 14
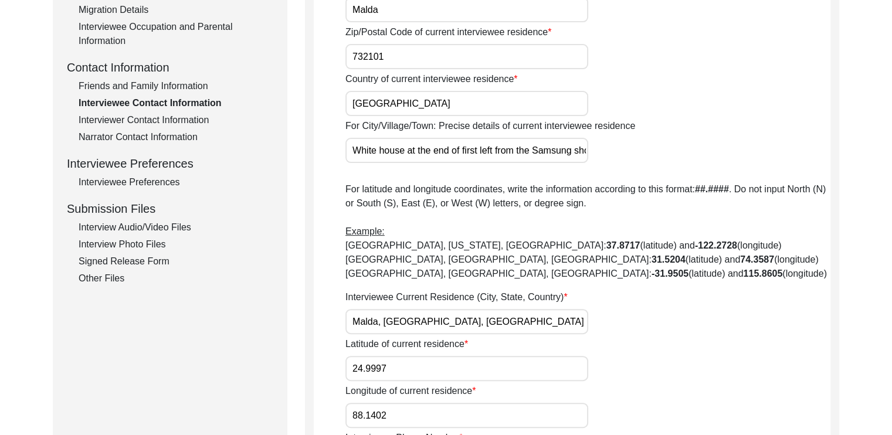
scroll to position [383, 0]
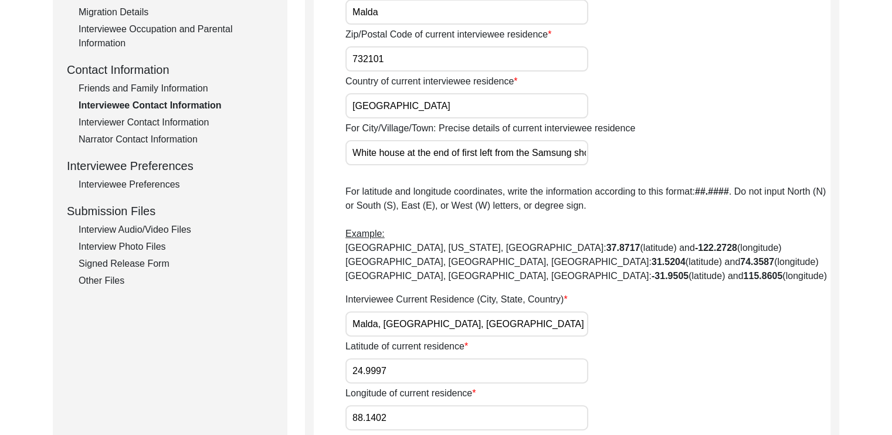
click at [108, 120] on div "Interviewer Contact Information" at bounding box center [176, 123] width 195 height 14
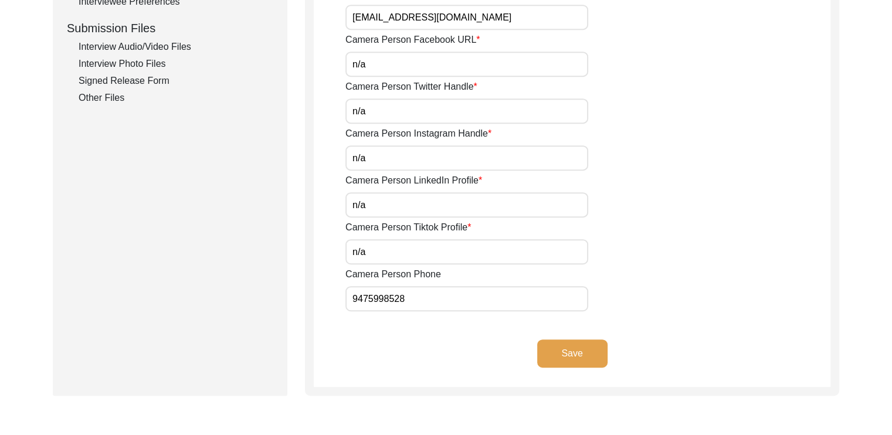
scroll to position [567, 0]
click at [415, 300] on input "9475998528" at bounding box center [466, 298] width 243 height 25
click at [718, 257] on div "Camera Person Tiktok Profile n/a" at bounding box center [587, 242] width 485 height 44
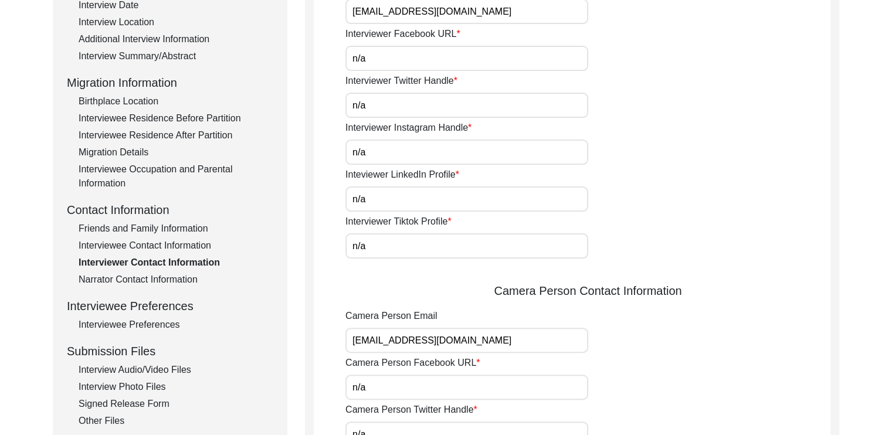
scroll to position [240, 0]
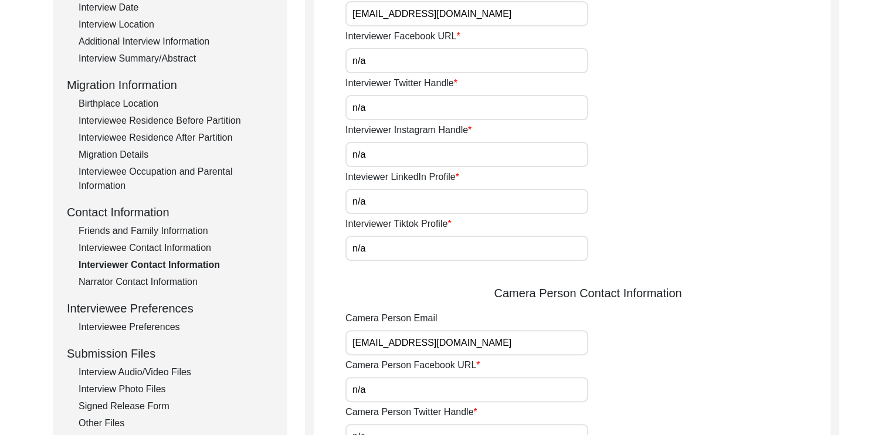
click at [179, 244] on div "Interviewee Contact Information" at bounding box center [176, 248] width 195 height 14
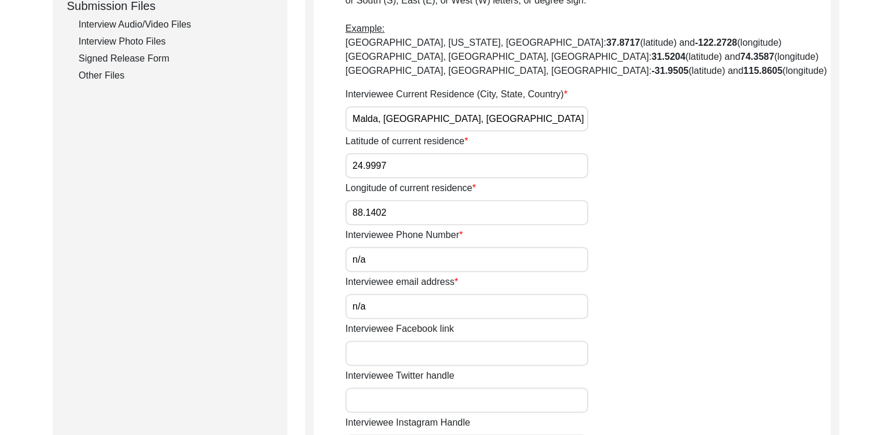
scroll to position [567, 0]
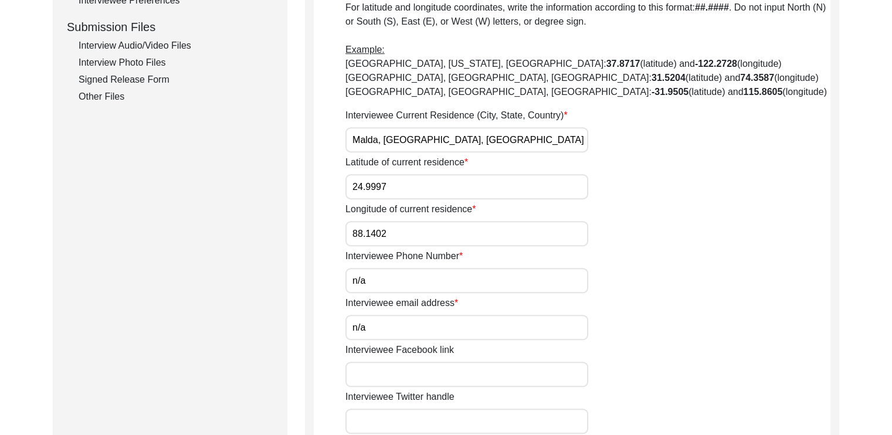
click at [428, 290] on input "n/a" at bounding box center [466, 280] width 243 height 25
paste input "9475998528"
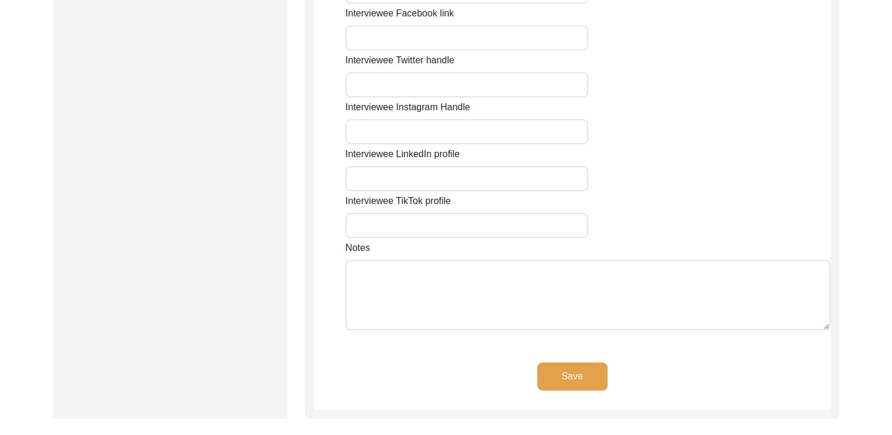
scroll to position [905, 0]
click at [556, 368] on button "Save" at bounding box center [572, 375] width 70 height 28
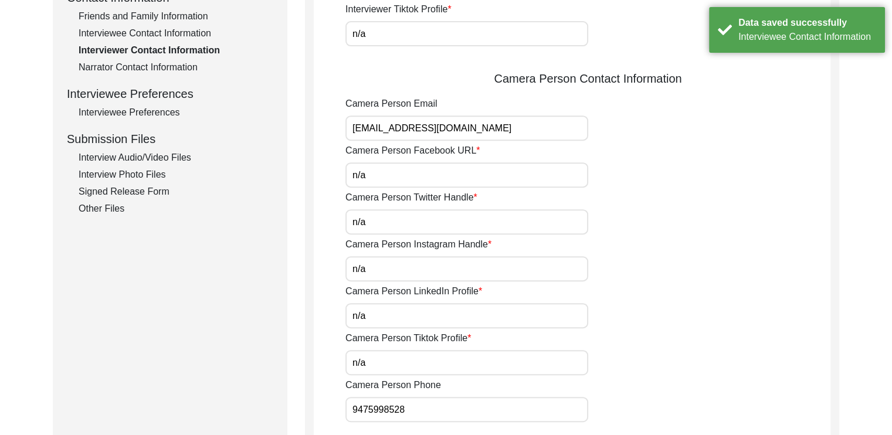
scroll to position [454, 0]
click at [507, 131] on input "[EMAIL_ADDRESS][DOMAIN_NAME]" at bounding box center [466, 129] width 243 height 25
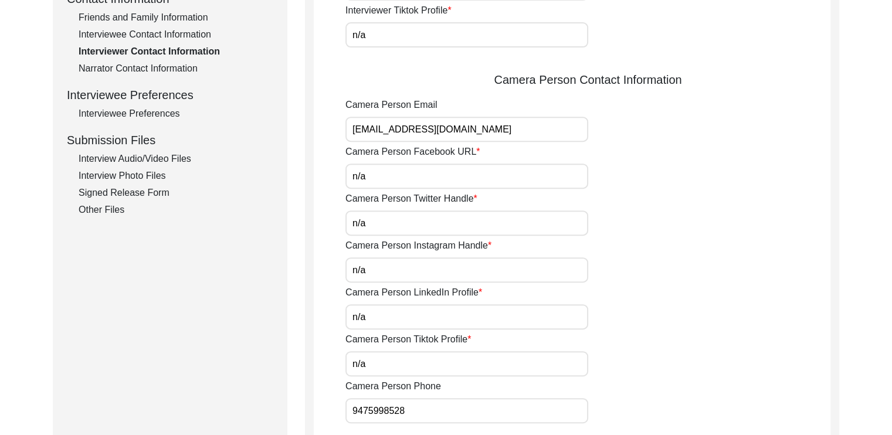
click at [139, 39] on div "Interviewee Contact Information" at bounding box center [176, 35] width 195 height 14
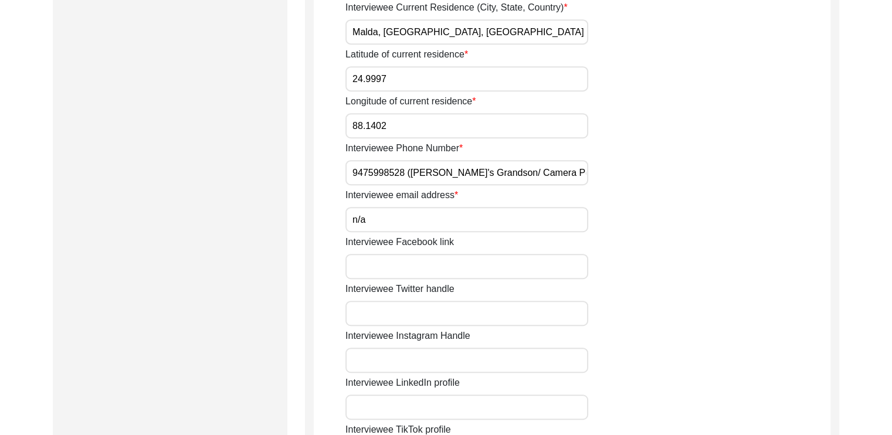
scroll to position [676, 0]
click at [411, 211] on input "n/a" at bounding box center [466, 218] width 243 height 25
paste input "[EMAIL_ADDRESS][DOMAIN_NAME]"
click at [407, 178] on input "9475998528 ([PERSON_NAME]'s Grandson/ Camera Person)" at bounding box center [466, 172] width 243 height 25
click at [487, 226] on input "[EMAIL_ADDRESS][DOMAIN_NAME]" at bounding box center [466, 218] width 243 height 25
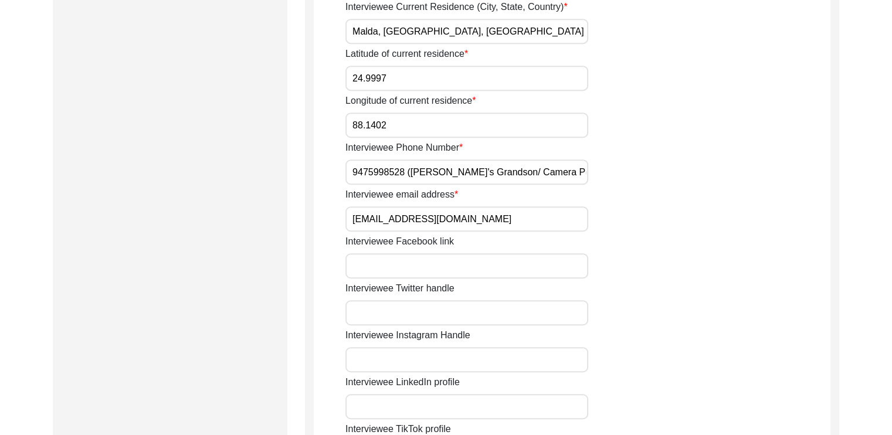
paste input "([PERSON_NAME]'s Grandson/ Camera Person)"
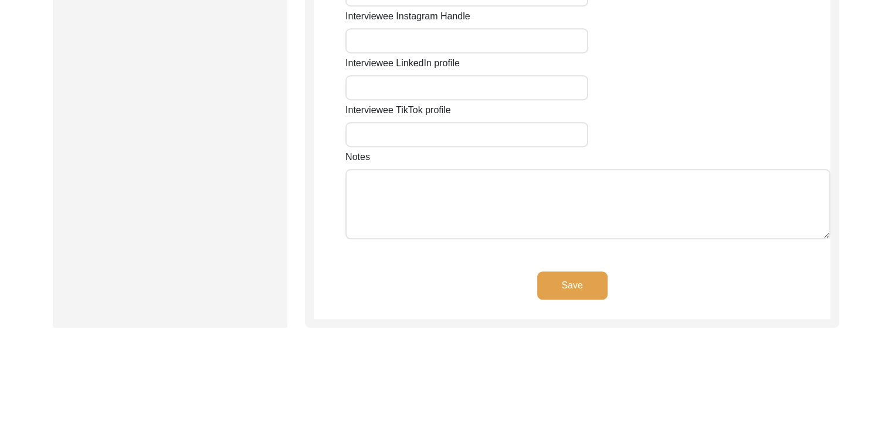
scroll to position [995, 0]
click at [577, 286] on button "Save" at bounding box center [572, 285] width 70 height 28
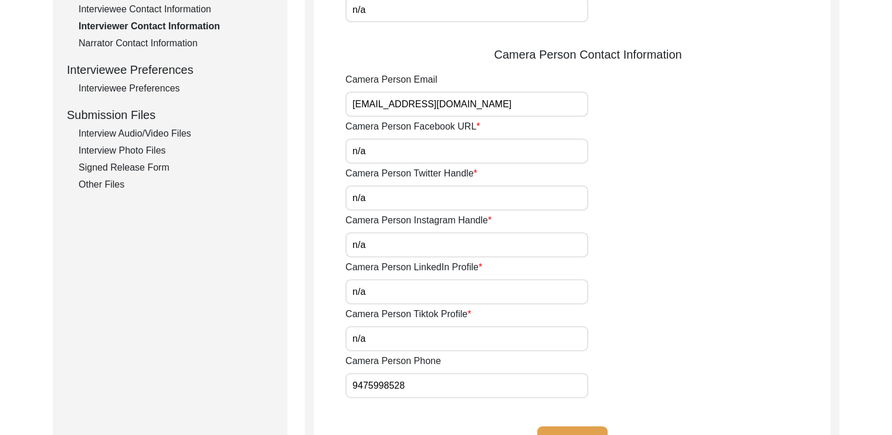
scroll to position [480, 0]
click at [162, 92] on div "Interviewee Preferences" at bounding box center [176, 88] width 195 height 14
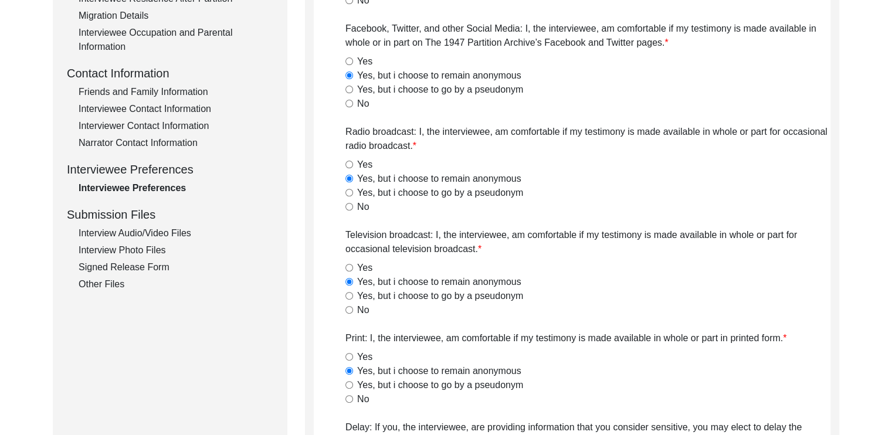
scroll to position [359, 0]
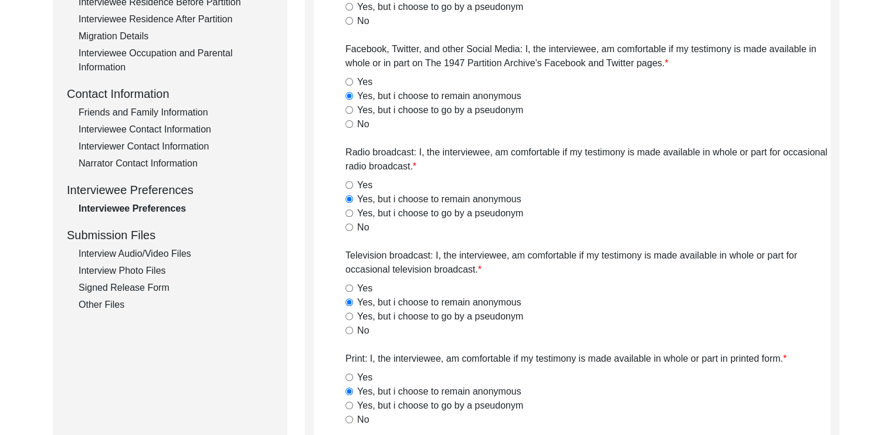
click at [140, 162] on div "Narrator Contact Information" at bounding box center [176, 164] width 195 height 14
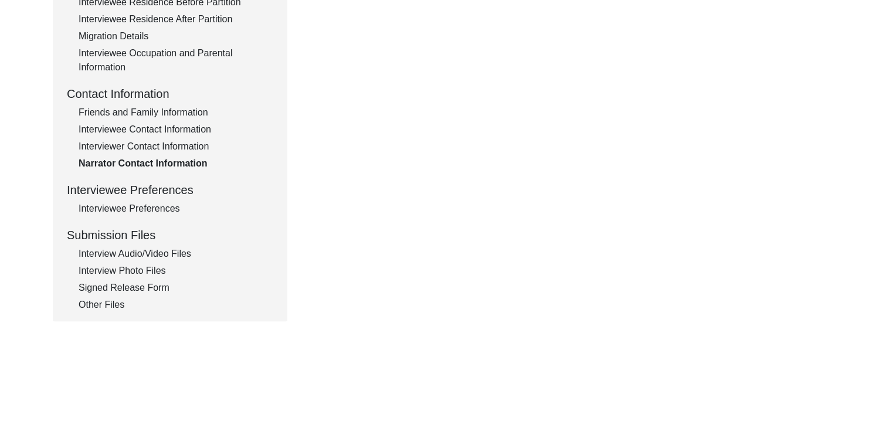
click at [148, 145] on div "Interviewer Contact Information" at bounding box center [176, 147] width 195 height 14
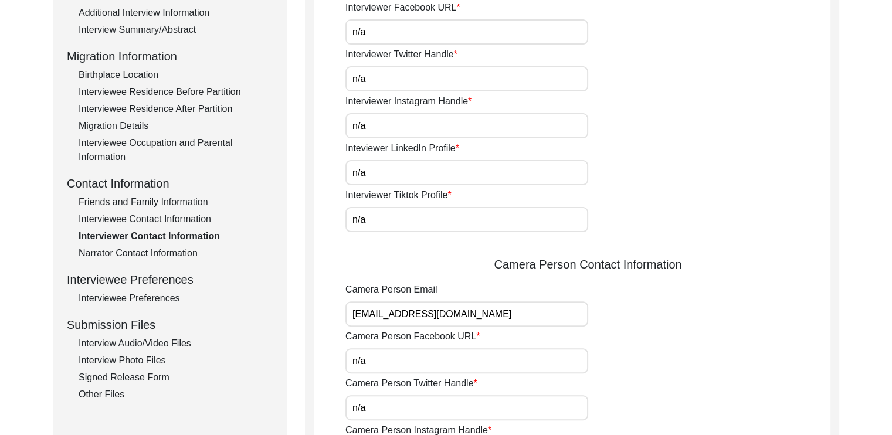
scroll to position [269, 0]
click at [167, 221] on div "Interviewee Contact Information" at bounding box center [176, 220] width 195 height 14
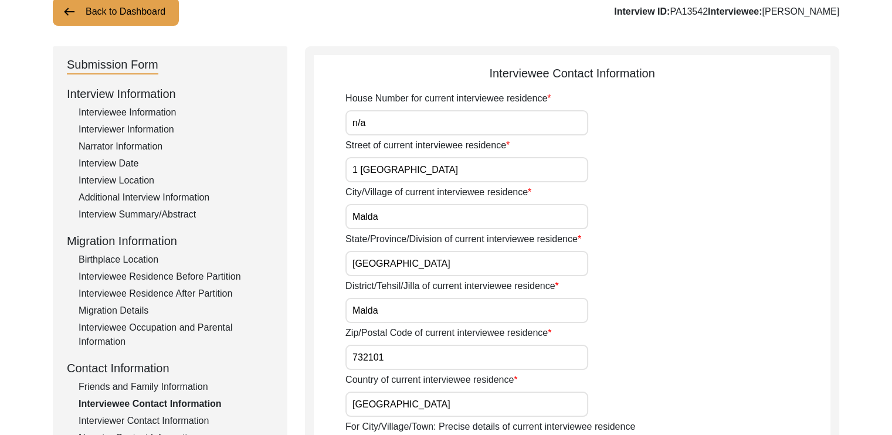
scroll to position [85, 0]
click at [139, 255] on div "Birthplace Location" at bounding box center [176, 259] width 195 height 14
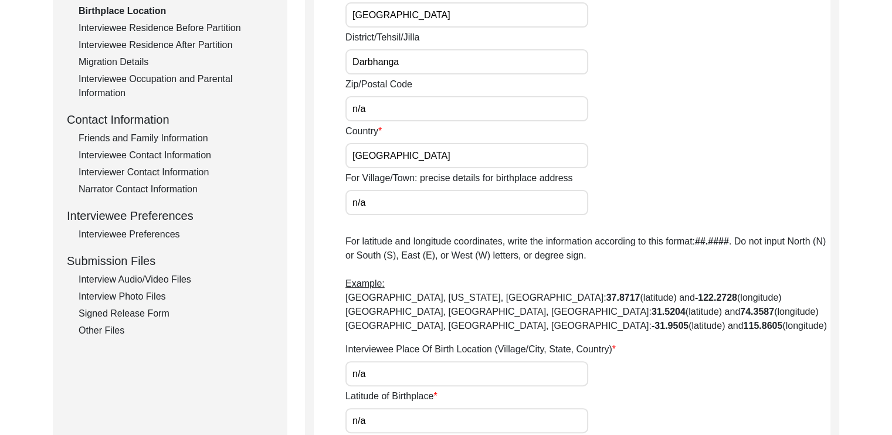
scroll to position [478, 0]
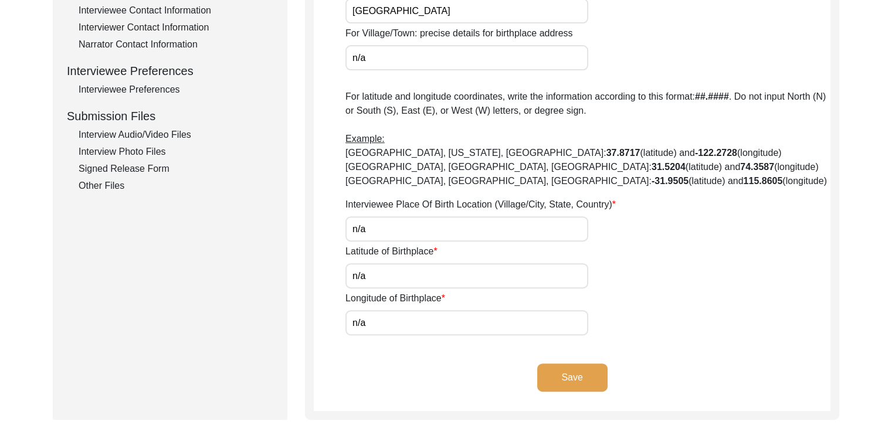
click at [555, 377] on button "Save" at bounding box center [572, 378] width 70 height 28
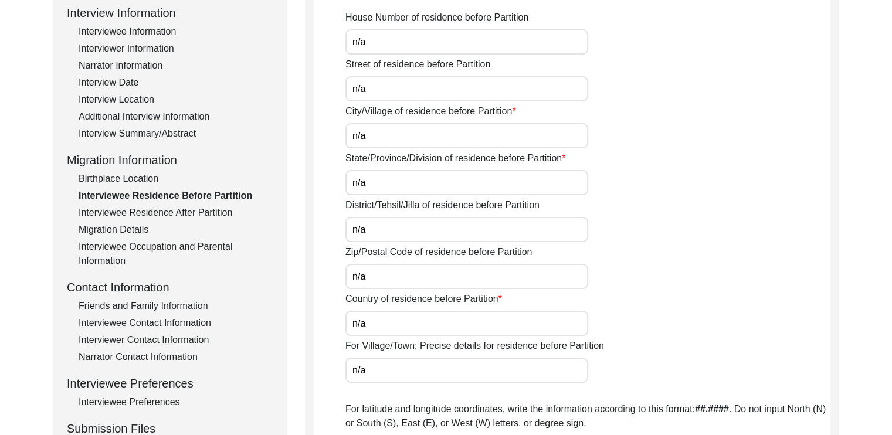
scroll to position [166, 0]
click at [124, 229] on div "Migration Details" at bounding box center [176, 229] width 195 height 14
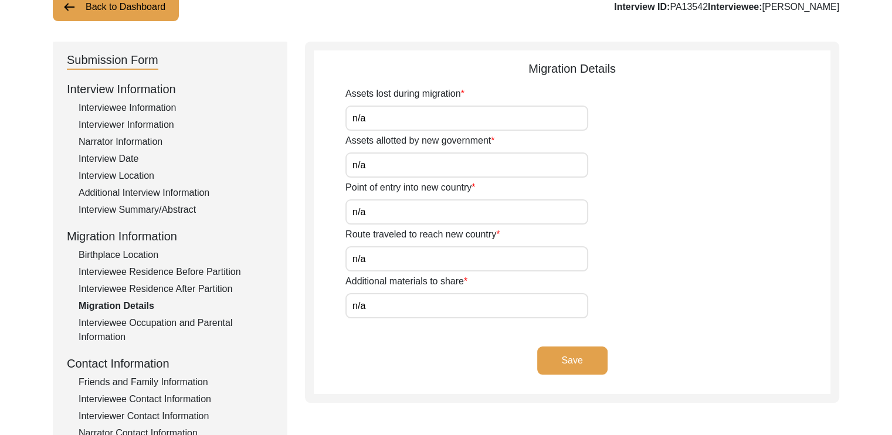
scroll to position [93, 0]
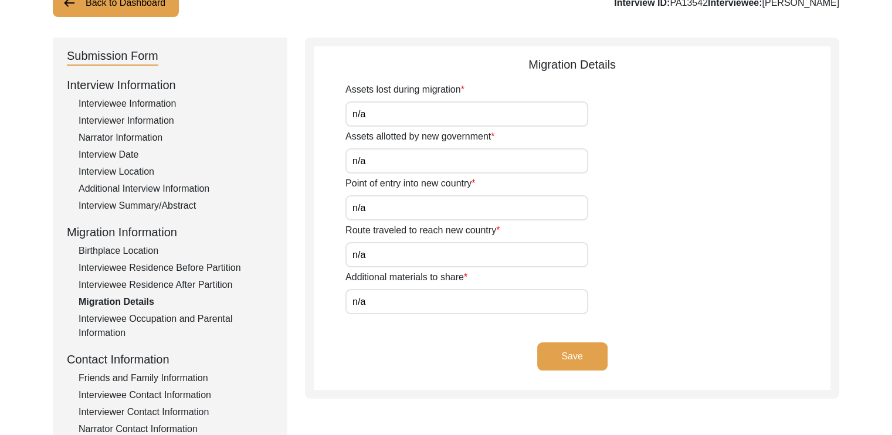
click at [107, 282] on div "Interviewee Residence After Partition" at bounding box center [176, 285] width 195 height 14
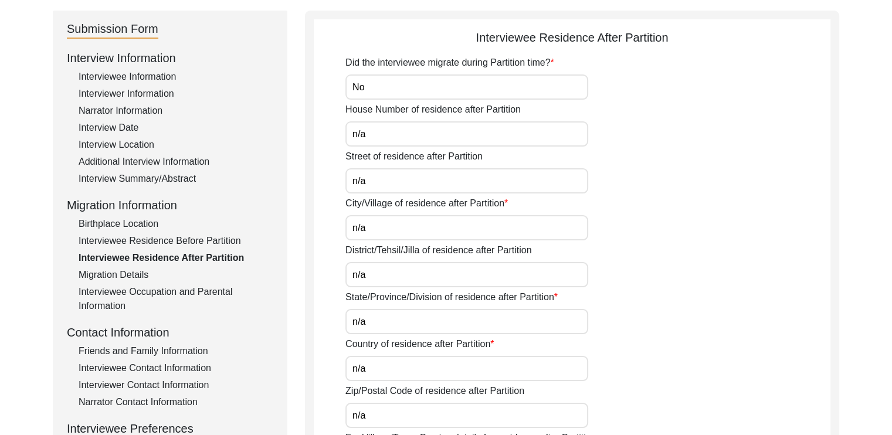
scroll to position [121, 0]
click at [211, 246] on div "Interviewee Residence Before Partition" at bounding box center [176, 240] width 195 height 14
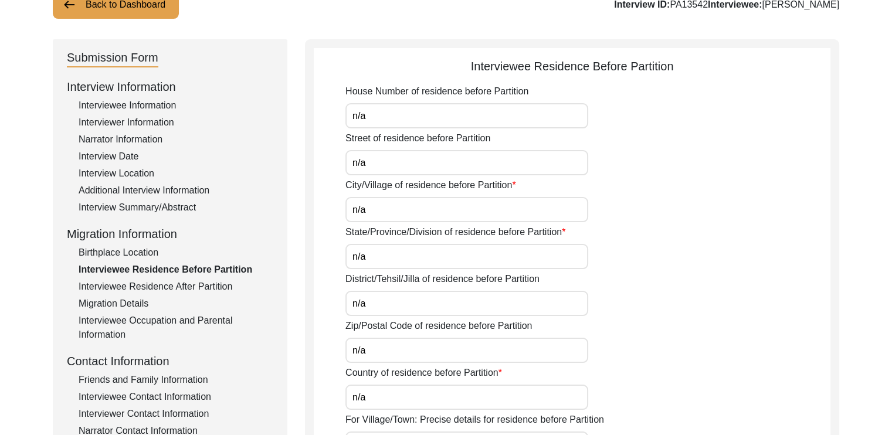
scroll to position [89, 0]
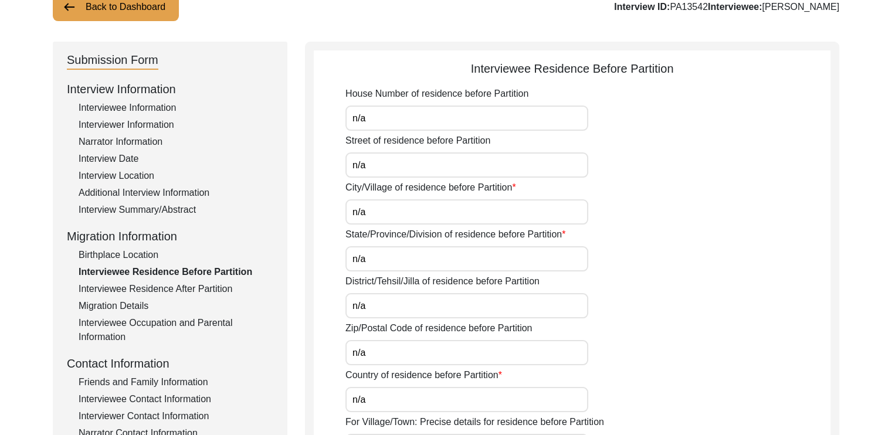
click at [396, 168] on input "n/a" at bounding box center [466, 164] width 243 height 25
click at [369, 208] on input "n/a" at bounding box center [466, 211] width 243 height 25
click at [372, 263] on input "n/a" at bounding box center [466, 258] width 243 height 25
click at [373, 300] on input "n/a" at bounding box center [466, 305] width 243 height 25
click at [401, 395] on input "n/a" at bounding box center [466, 399] width 243 height 25
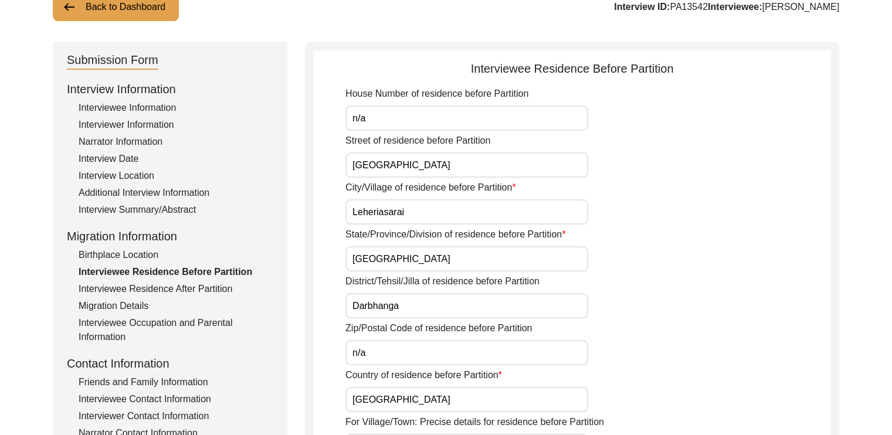
click at [697, 337] on div "Zip/Postal Code of residence before Partition n/a" at bounding box center [587, 343] width 485 height 44
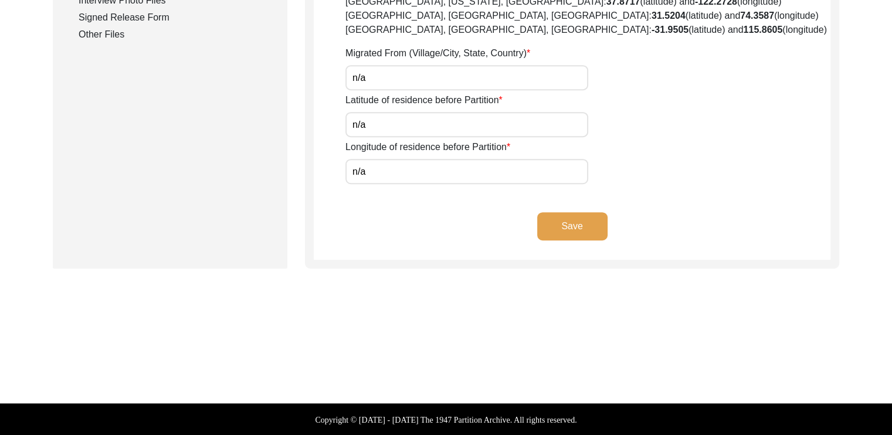
scroll to position [629, 0]
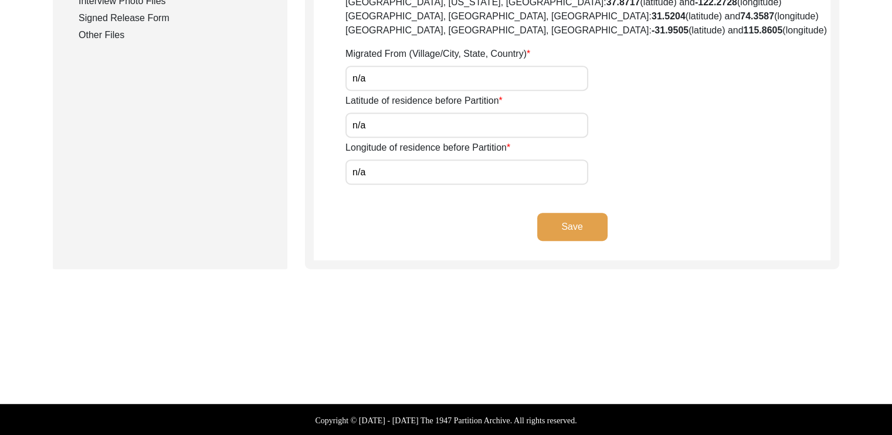
click at [561, 218] on button "Save" at bounding box center [572, 227] width 70 height 28
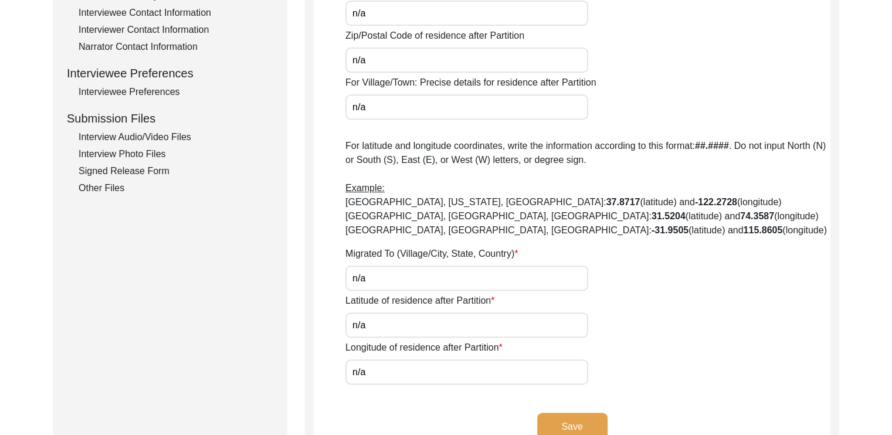
scroll to position [560, 0]
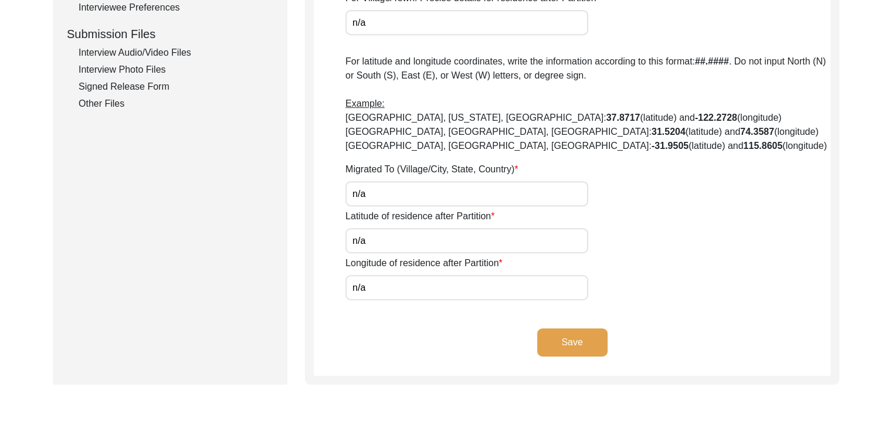
click at [550, 341] on button "Save" at bounding box center [572, 342] width 70 height 28
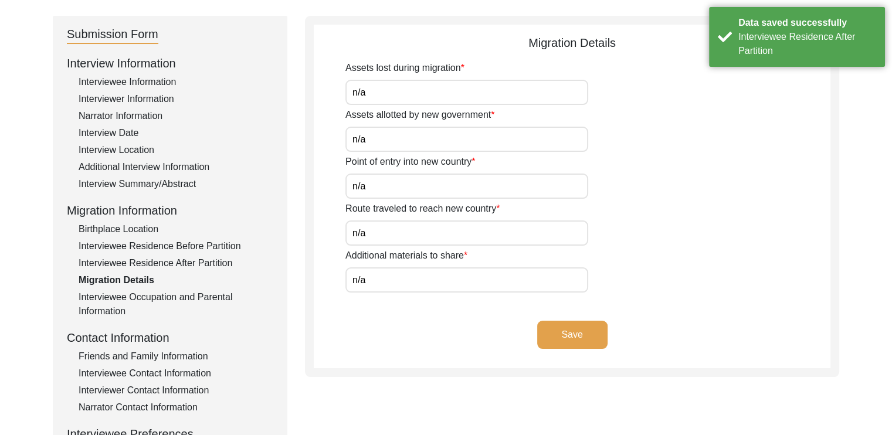
scroll to position [116, 0]
click at [571, 330] on button "Save" at bounding box center [572, 334] width 70 height 28
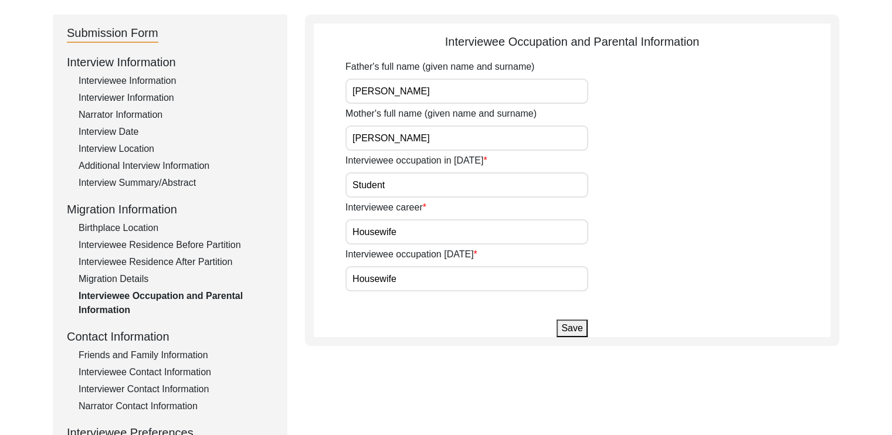
click at [430, 185] on input "Student" at bounding box center [466, 184] width 243 height 25
click at [639, 232] on div "Interviewee career Housewife" at bounding box center [587, 223] width 485 height 44
click at [568, 333] on button "Save" at bounding box center [572, 329] width 30 height 18
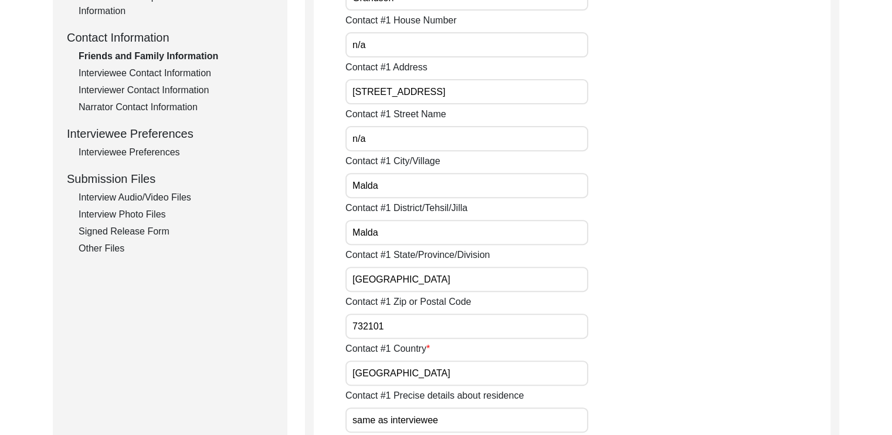
scroll to position [414, 0]
click at [111, 253] on div "Other Files" at bounding box center [176, 250] width 195 height 14
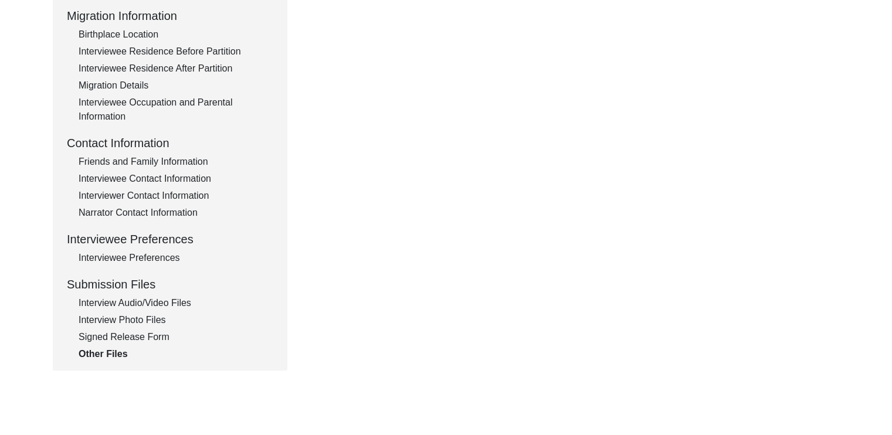
scroll to position [310, 0]
click at [97, 304] on div "Interview Audio/Video Files" at bounding box center [176, 303] width 195 height 14
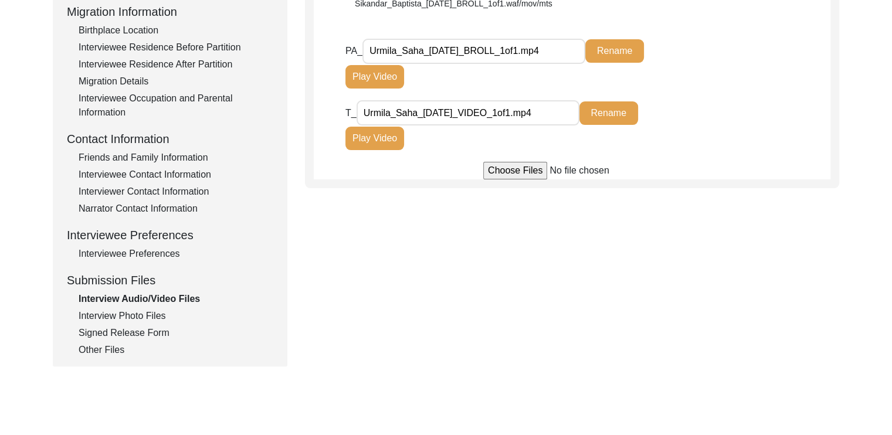
scroll to position [317, 0]
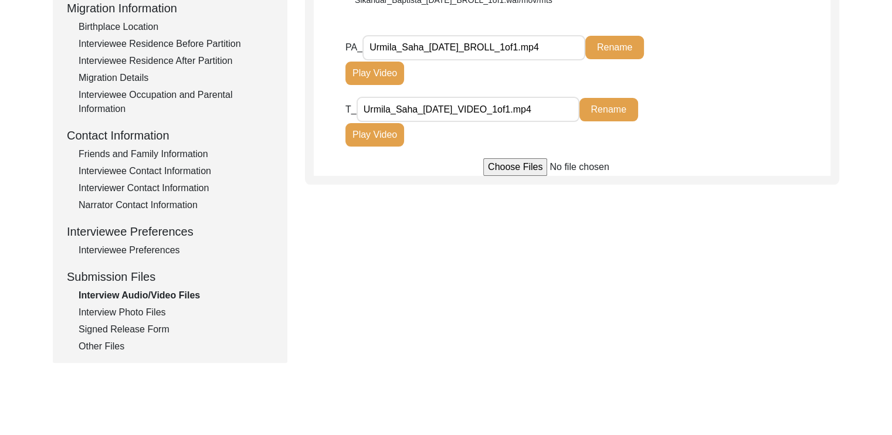
click at [113, 306] on div "Interview Photo Files" at bounding box center [176, 313] width 195 height 14
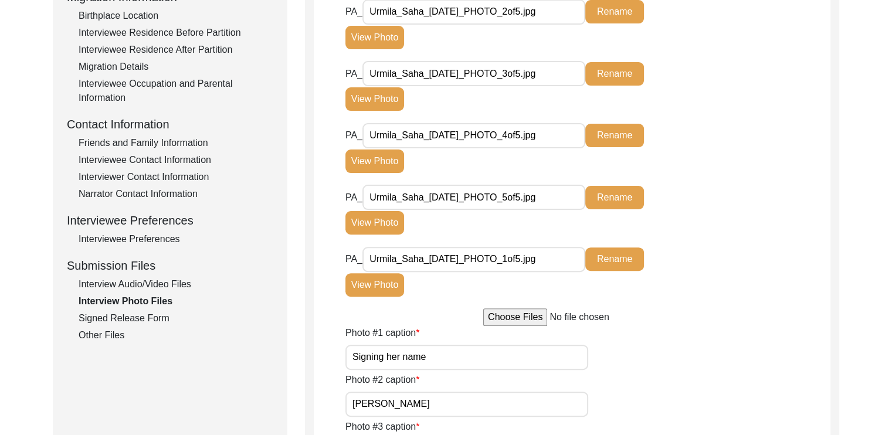
scroll to position [328, 0]
click at [109, 313] on div "Signed Release Form" at bounding box center [176, 318] width 195 height 14
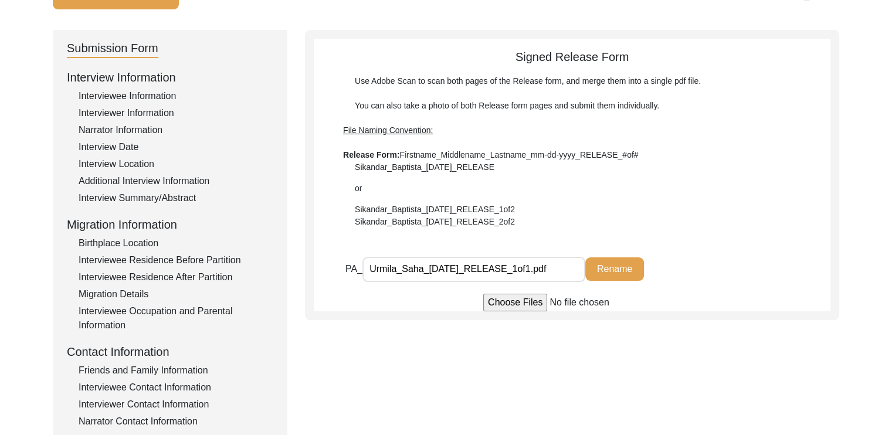
scroll to position [0, 0]
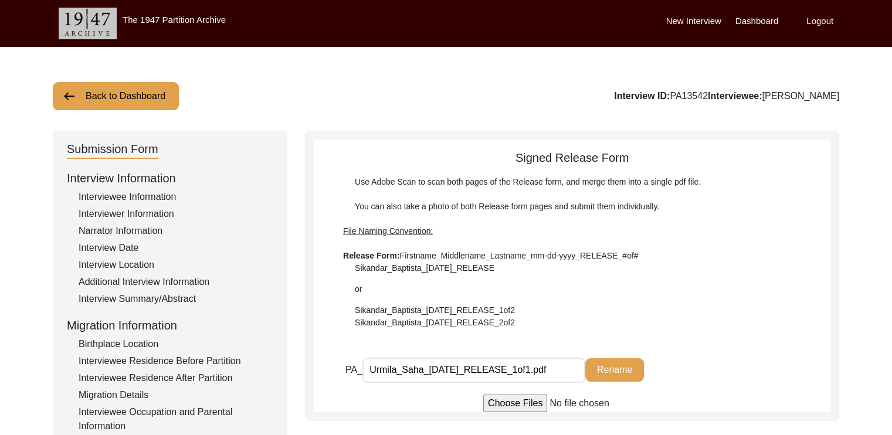
click at [100, 90] on button "Back to Dashboard" at bounding box center [116, 96] width 126 height 28
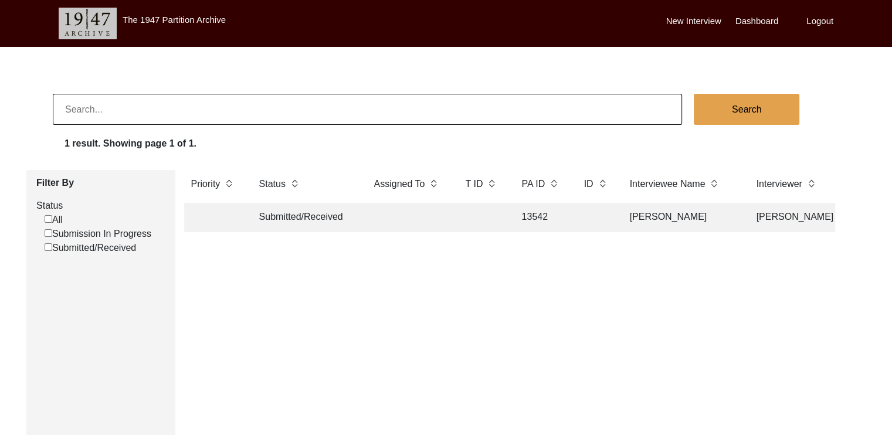
click at [260, 220] on td "Submitted/Received" at bounding box center [305, 217] width 106 height 29
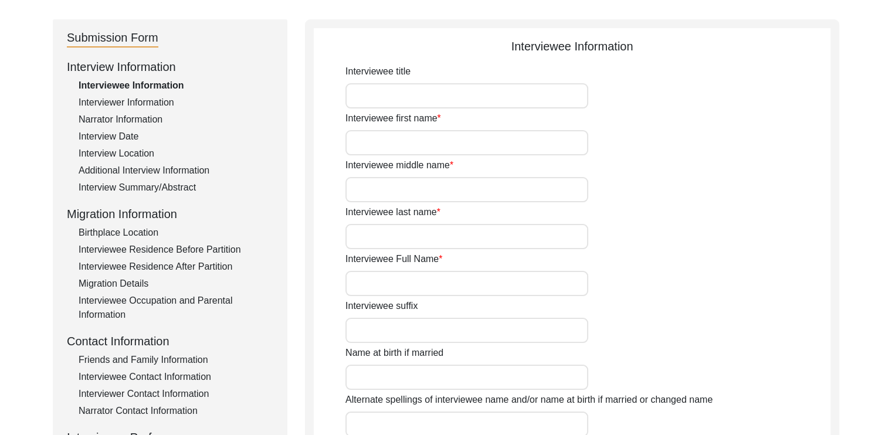
scroll to position [113, 0]
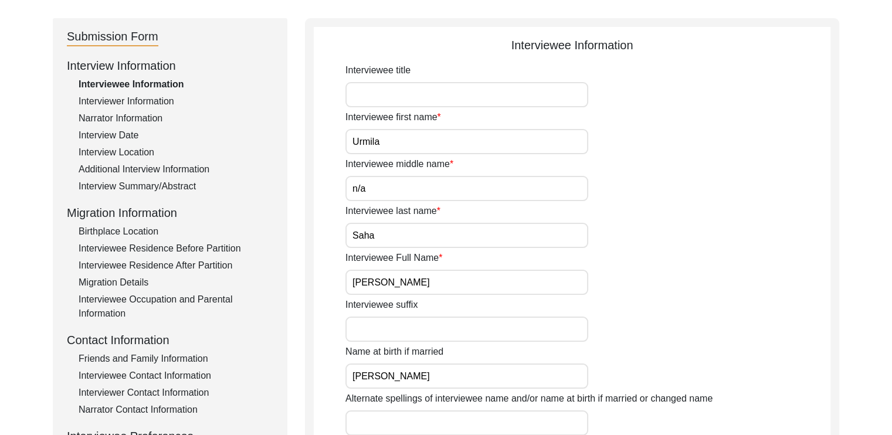
click at [142, 232] on div "Birthplace Location" at bounding box center [176, 232] width 195 height 14
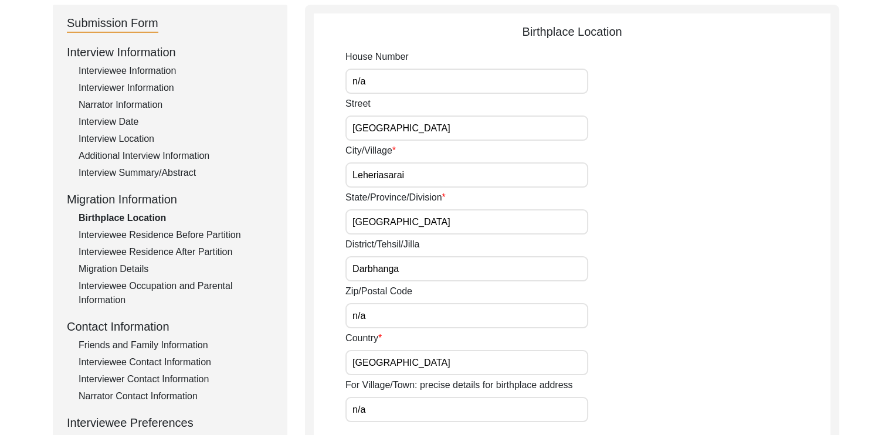
scroll to position [0, 0]
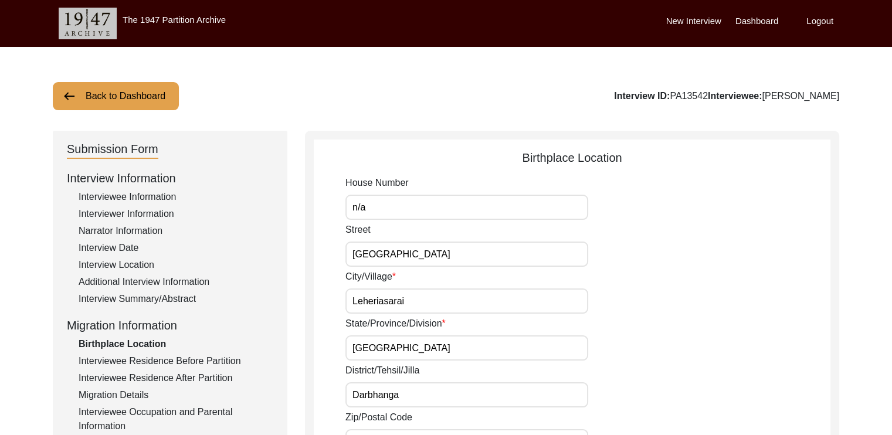
click at [815, 19] on label "Logout" at bounding box center [819, 21] width 27 height 13
